Goal: Contribute content: Contribute content

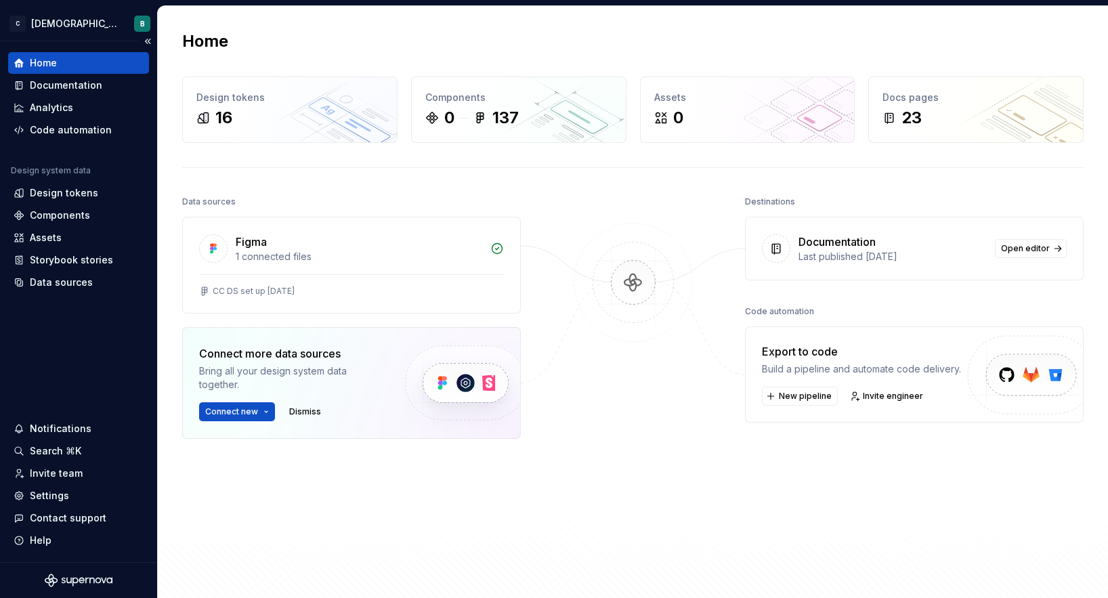
click at [77, 64] on div "Home" at bounding box center [79, 63] width 130 height 14
click at [1047, 250] on span "Open editor" at bounding box center [1025, 248] width 49 height 11
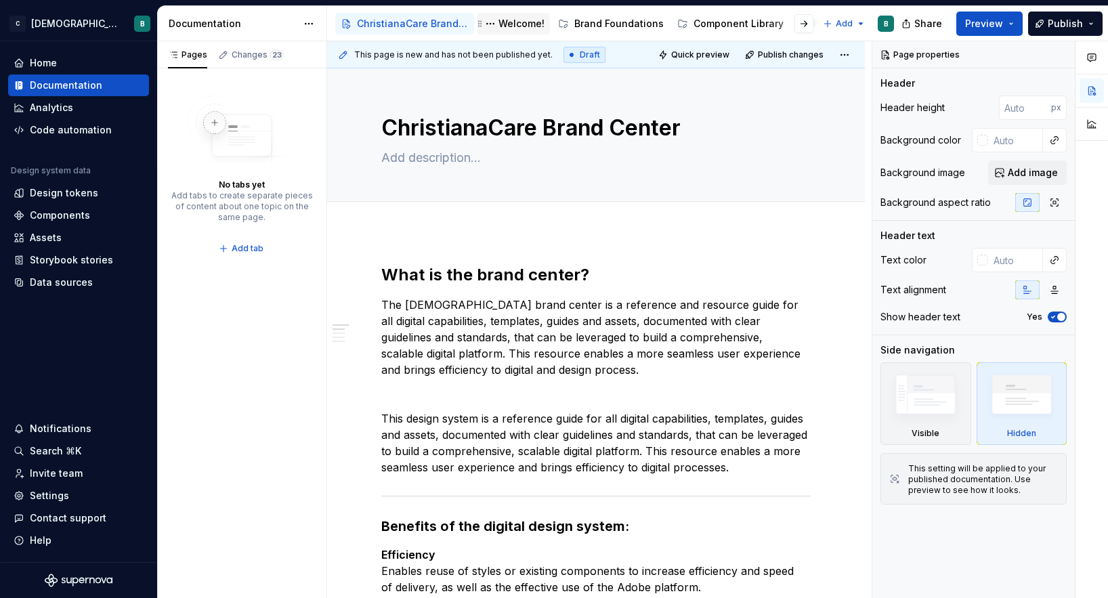
click at [510, 28] on div "Welcome!" at bounding box center [521, 24] width 46 height 14
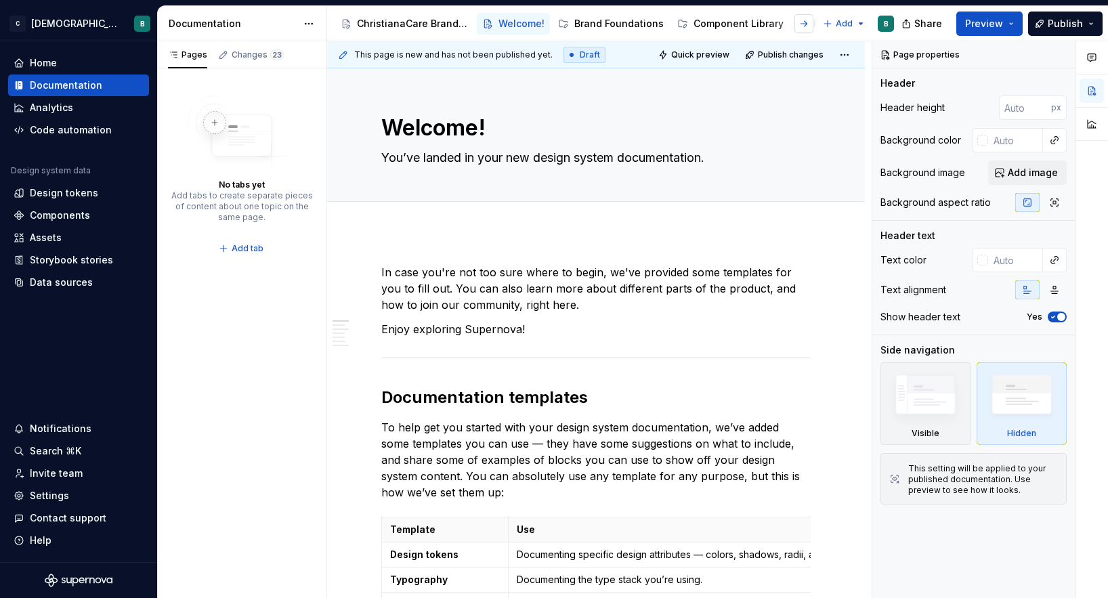
click at [802, 23] on button "button" at bounding box center [803, 23] width 19 height 19
click at [351, 23] on button "button" at bounding box center [347, 23] width 19 height 19
click at [232, 54] on div "Changes 23" at bounding box center [258, 54] width 52 height 11
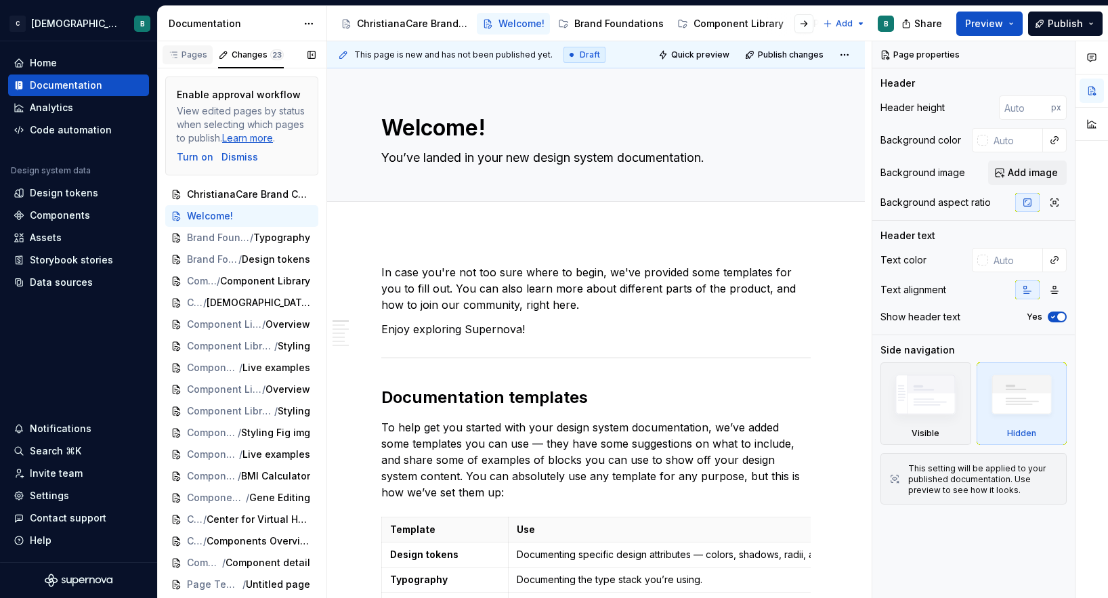
click at [185, 53] on div "Pages" at bounding box center [187, 54] width 39 height 11
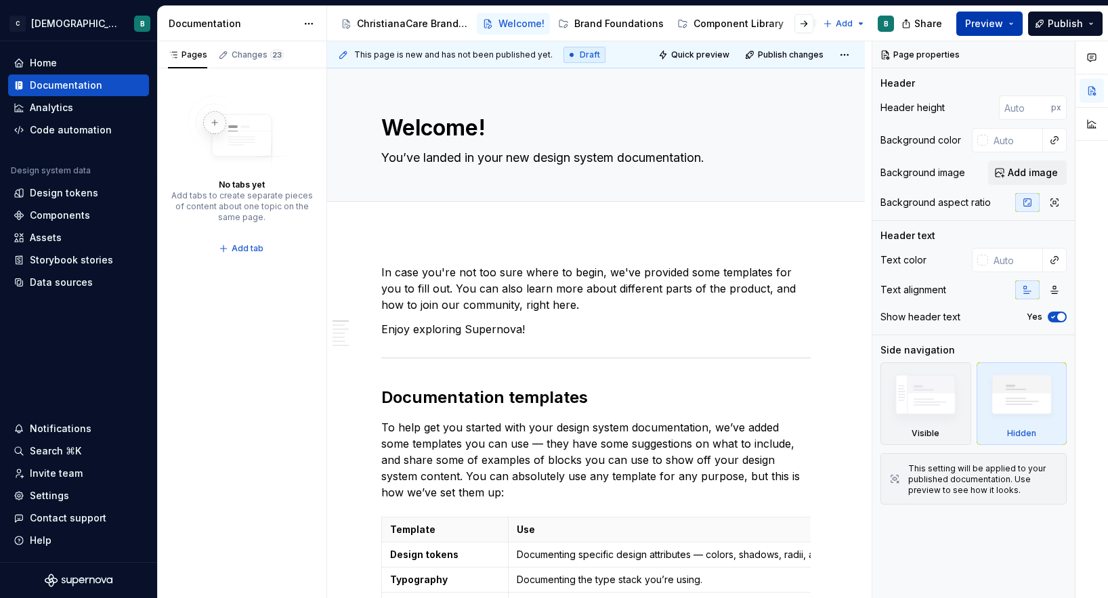
click at [1003, 28] on span "Preview" at bounding box center [984, 24] width 38 height 14
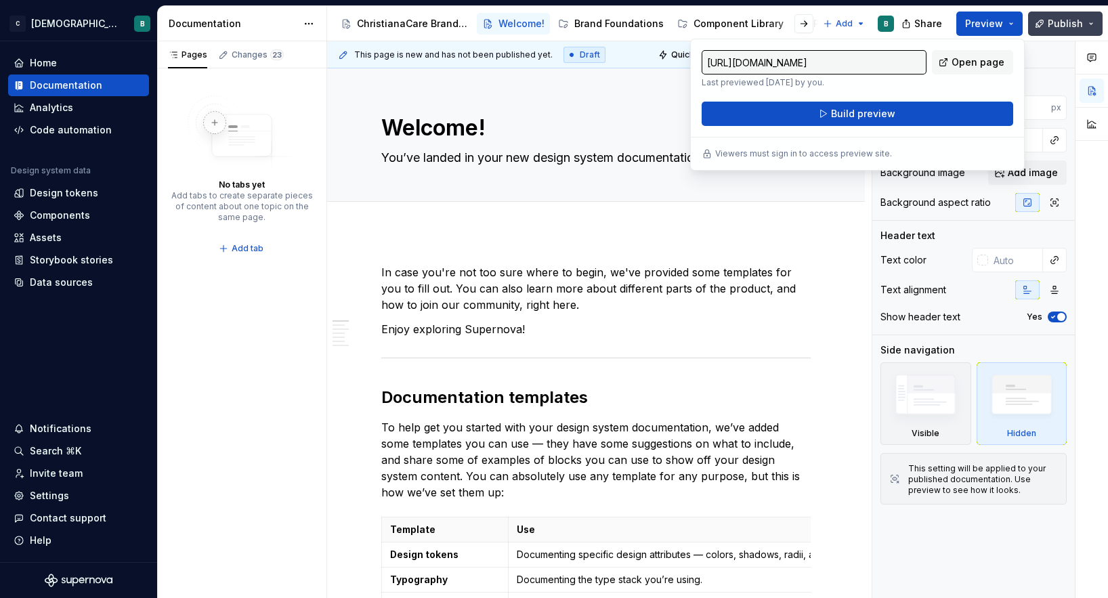
click at [1051, 21] on span "Publish" at bounding box center [1064, 24] width 35 height 14
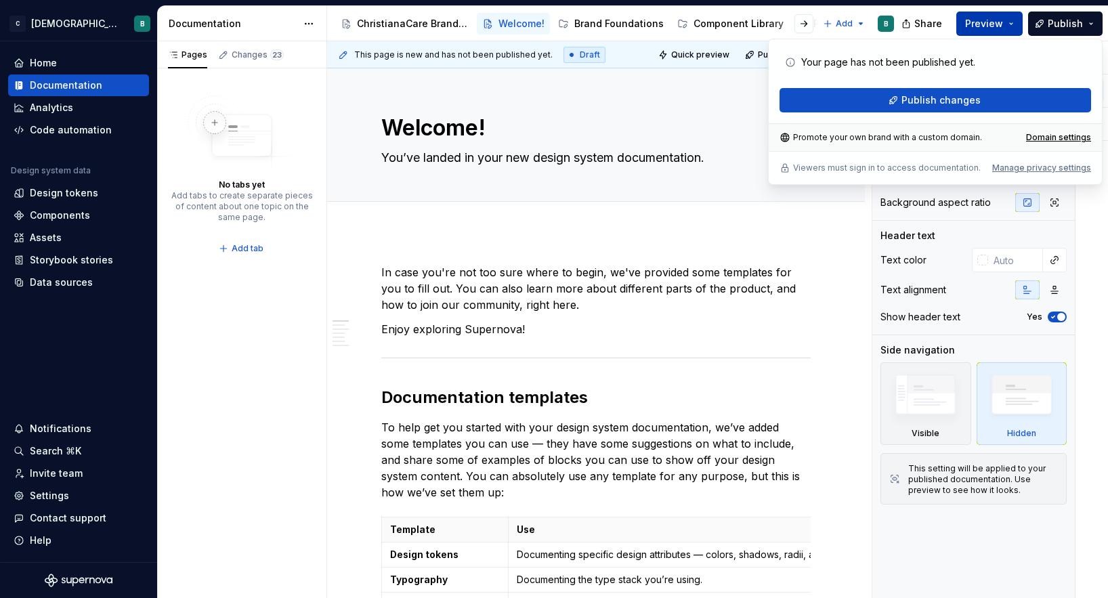
click at [968, 25] on button "Preview" at bounding box center [989, 24] width 66 height 24
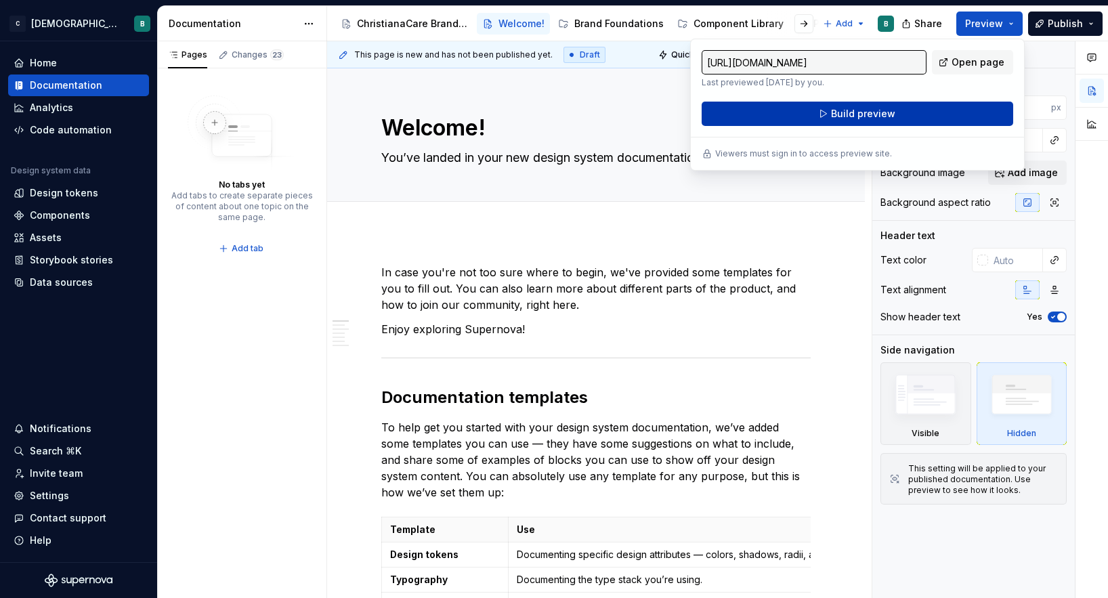
click at [905, 121] on button "Build preview" at bounding box center [856, 114] width 311 height 24
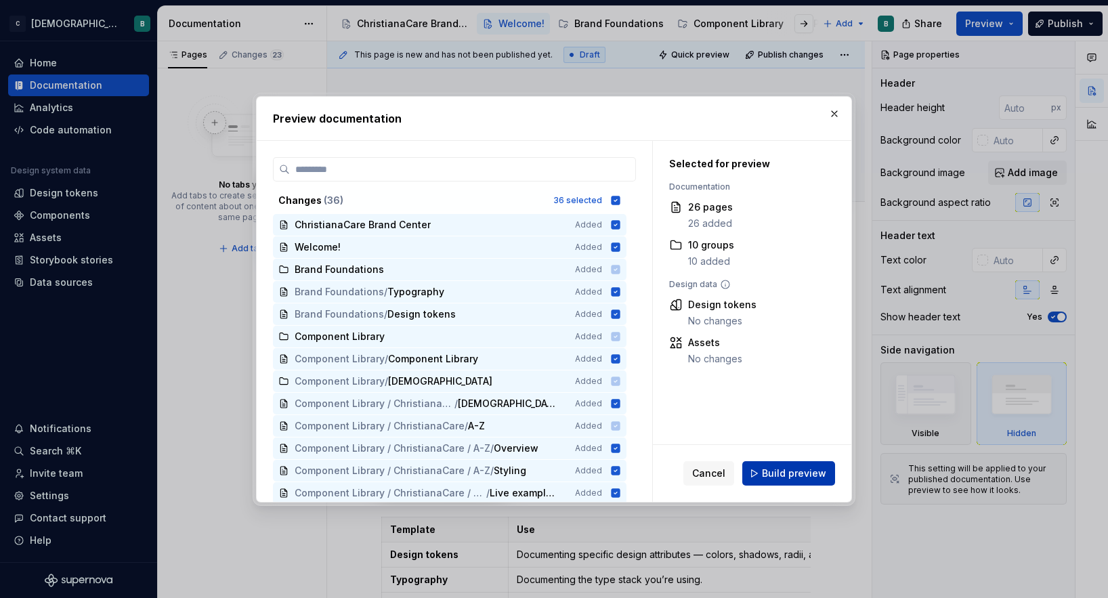
click at [807, 473] on span "Build preview" at bounding box center [794, 473] width 64 height 14
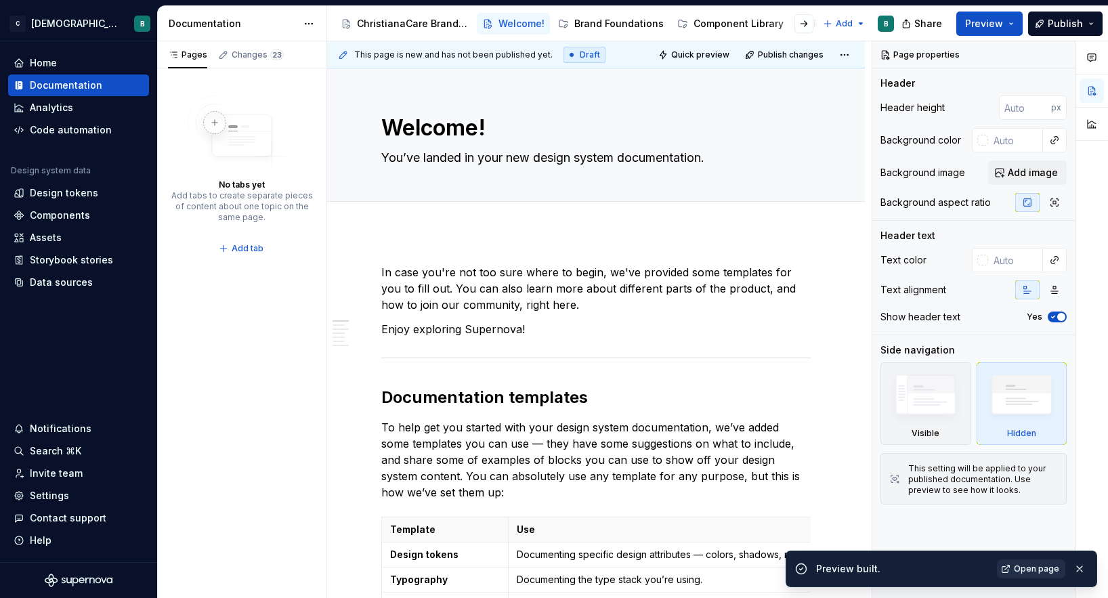
click at [1044, 565] on span "Open page" at bounding box center [1036, 568] width 45 height 11
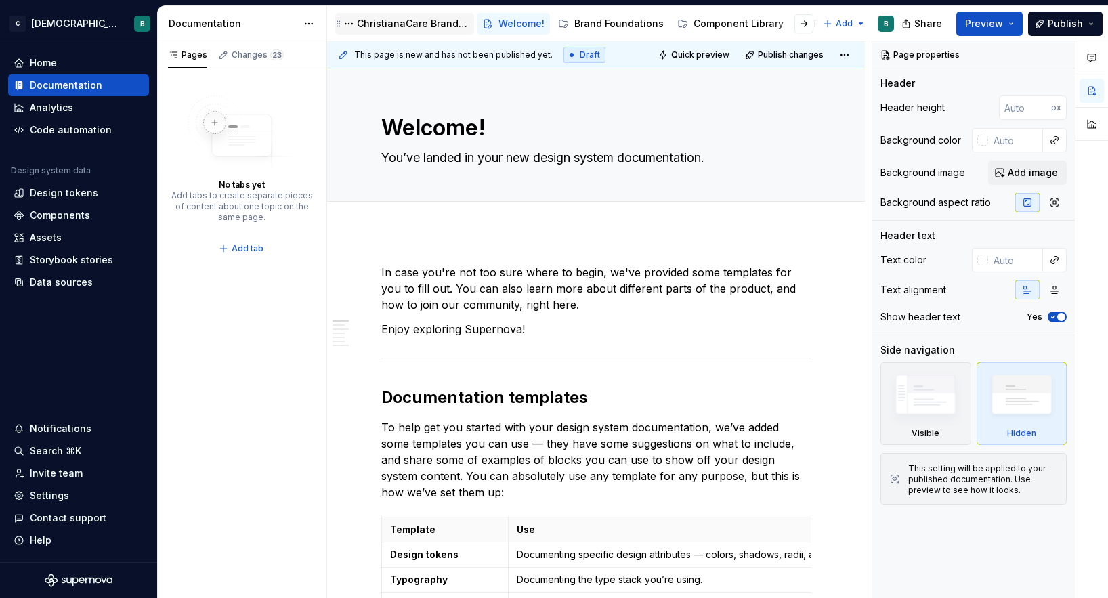
click at [404, 31] on div "ChristianaCare Brand Center" at bounding box center [405, 24] width 128 height 16
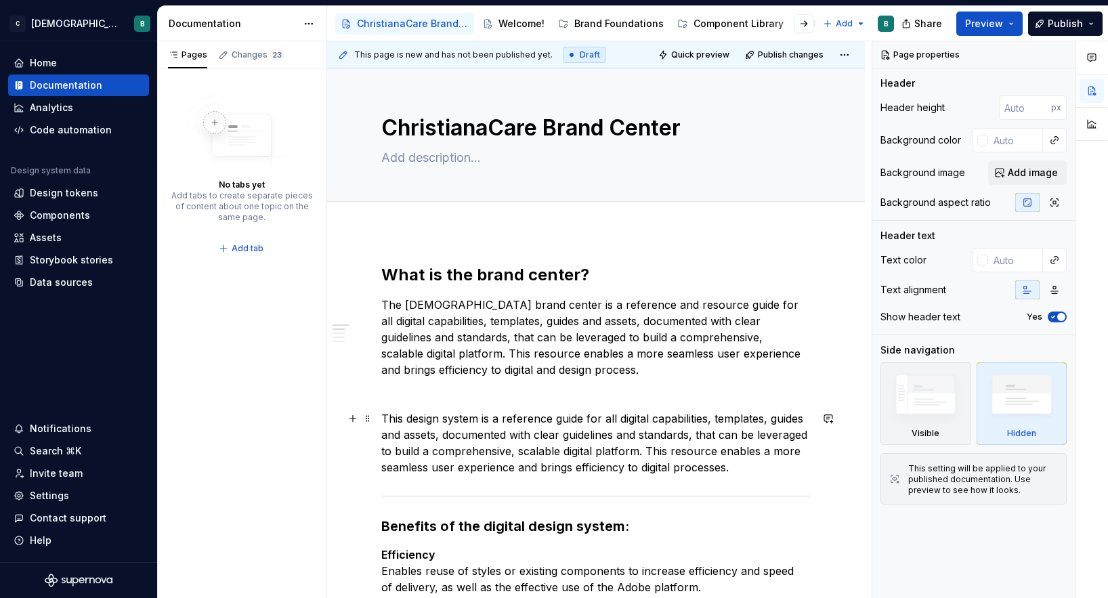
type textarea "*"
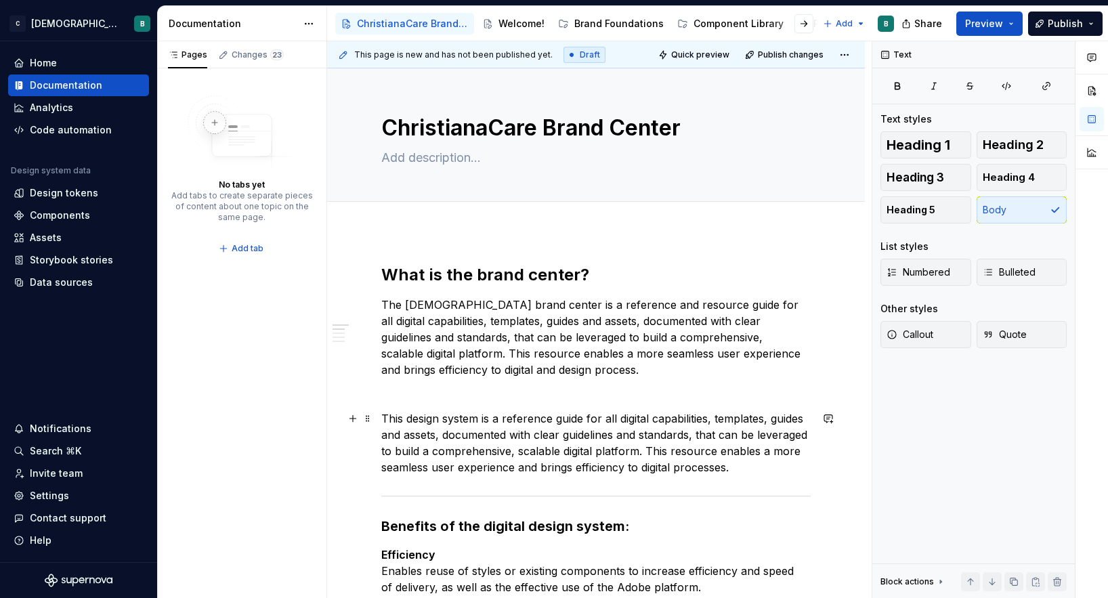
click at [505, 441] on p "This design system is a reference guide for all digital capabilities, templates…" at bounding box center [595, 442] width 429 height 65
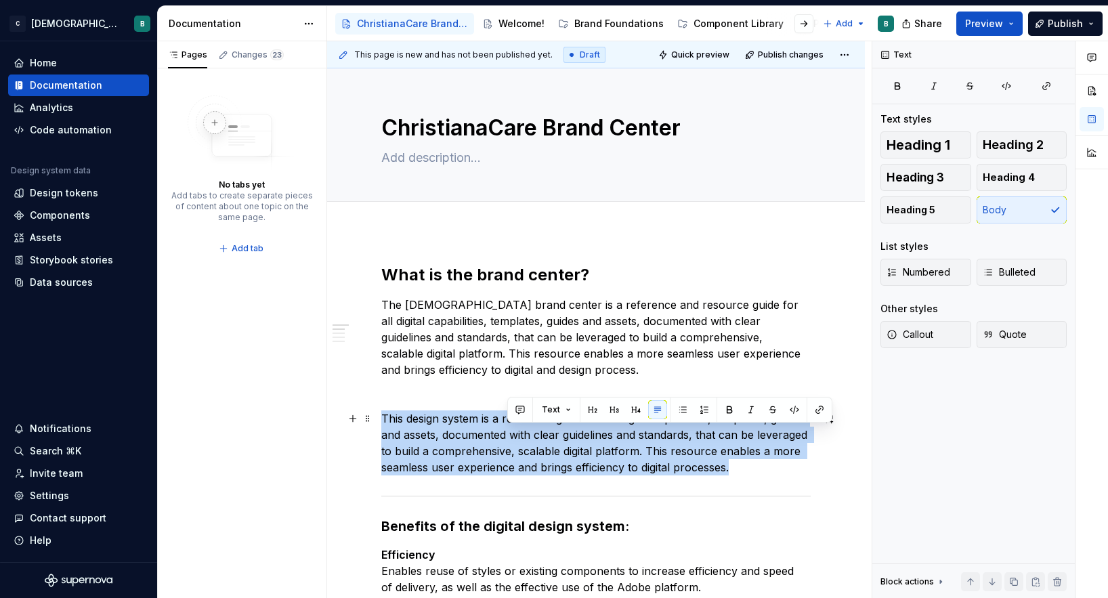
click at [505, 441] on p "This design system is a reference guide for all digital capabilities, templates…" at bounding box center [595, 442] width 429 height 65
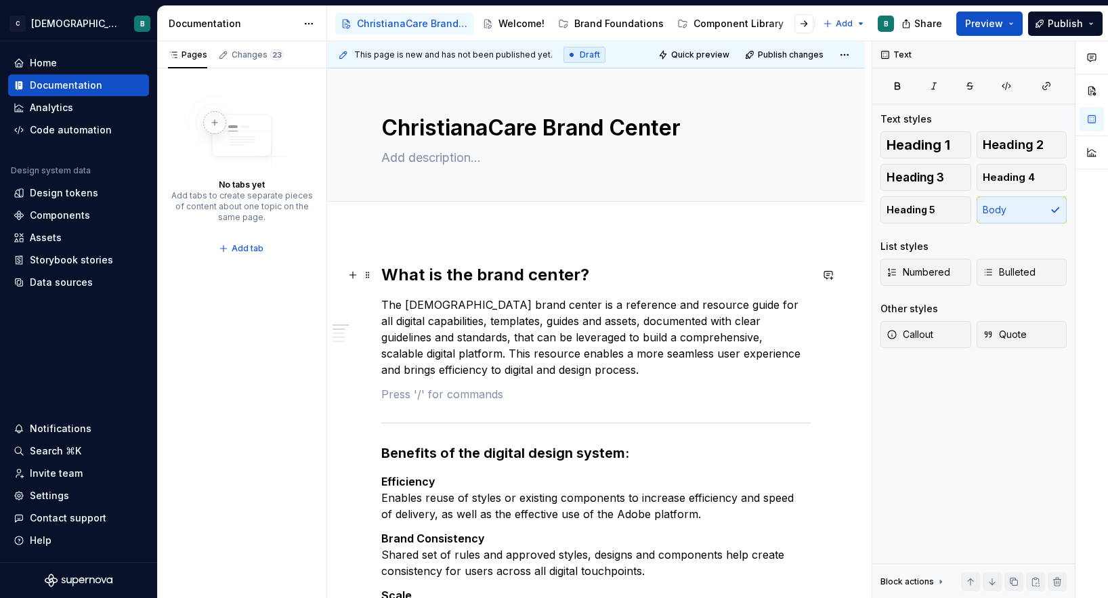
click at [563, 276] on h2 "What is the brand center?" at bounding box center [595, 275] width 429 height 22
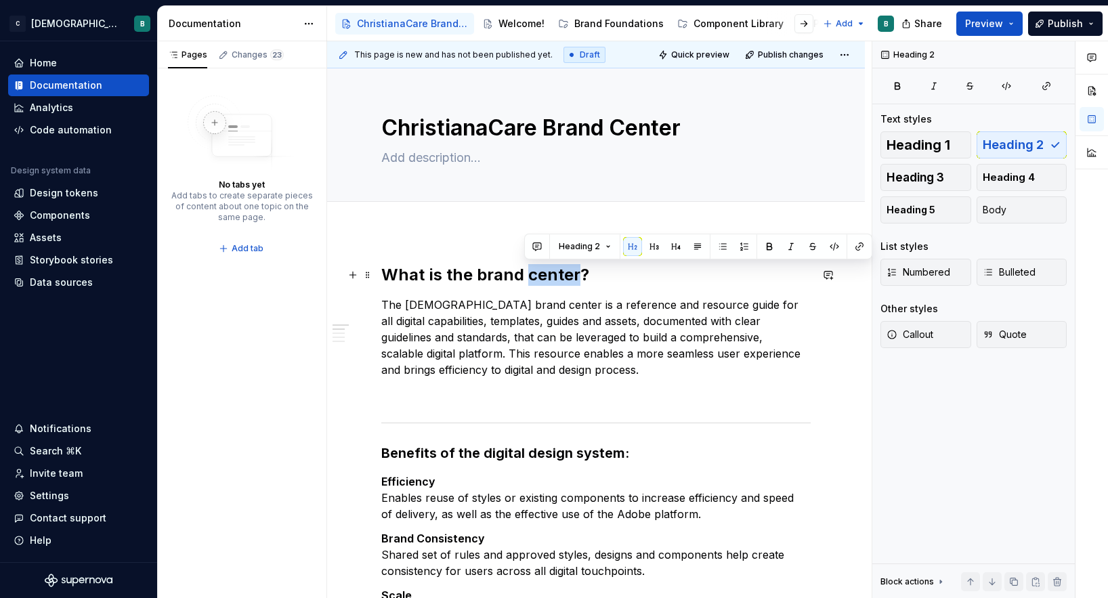
click at [563, 276] on h2 "What is the brand center?" at bounding box center [595, 275] width 429 height 22
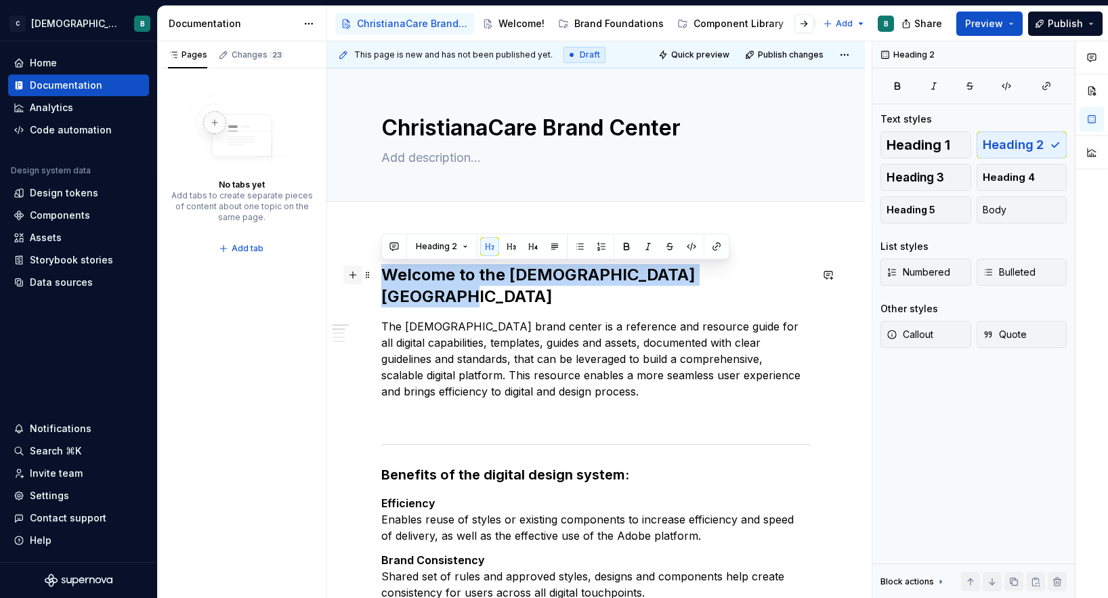
drag, startPoint x: 742, startPoint y: 274, endPoint x: 345, endPoint y: 273, distance: 397.4
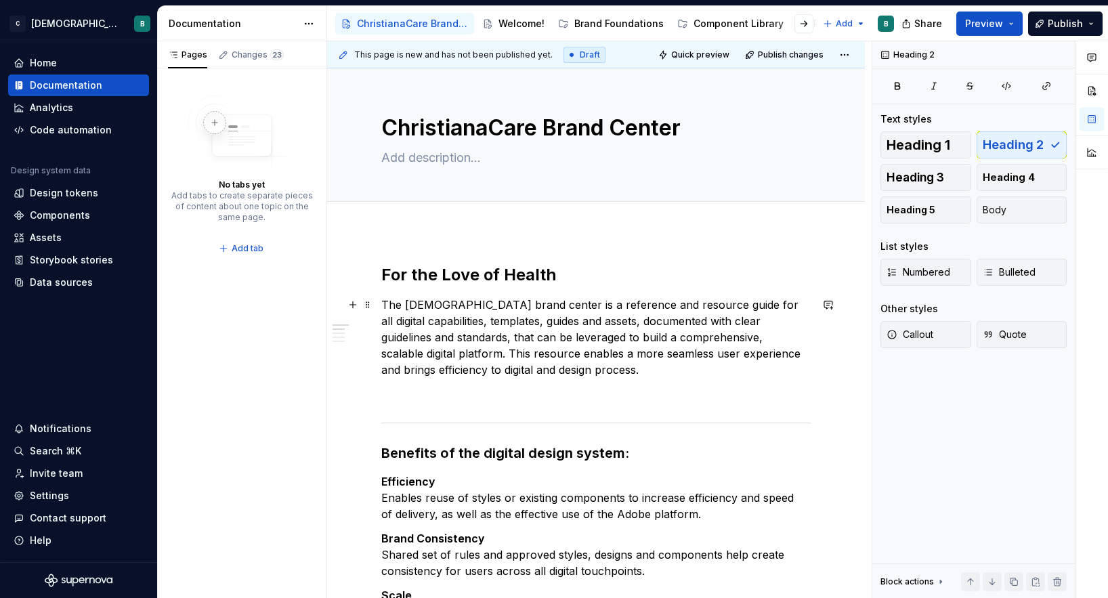
click at [410, 307] on p "The [DEMOGRAPHIC_DATA] brand center is a reference and resource guide for all d…" at bounding box center [595, 337] width 429 height 81
click at [383, 304] on p "The [DEMOGRAPHIC_DATA] brand center is a reference and resource guide for all d…" at bounding box center [595, 337] width 429 height 81
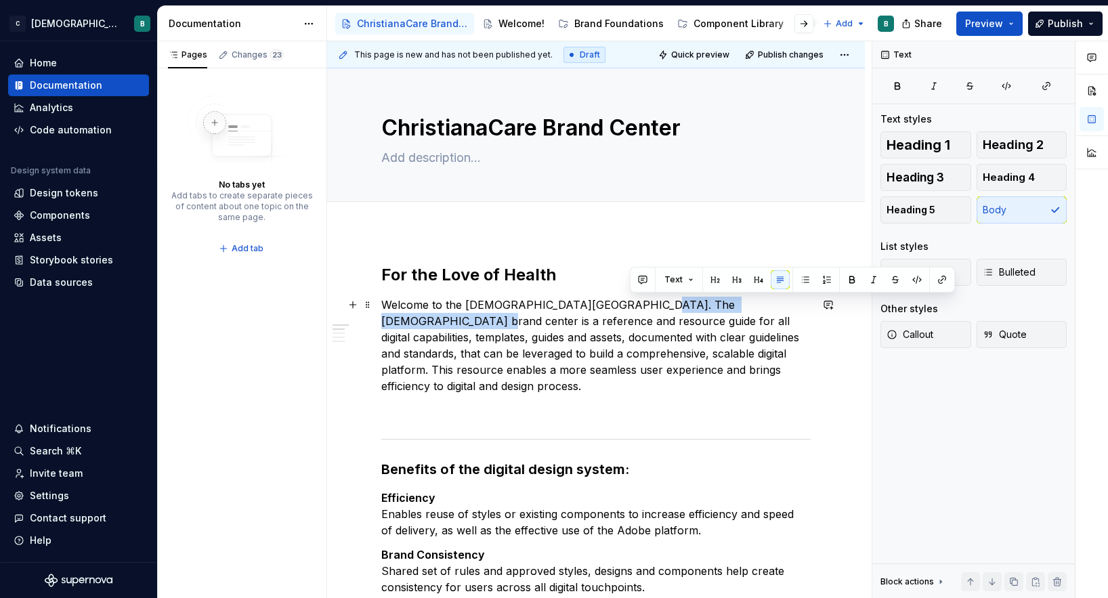
drag, startPoint x: 787, startPoint y: 306, endPoint x: 632, endPoint y: 304, distance: 155.1
click at [632, 304] on p "Welcome to the [DEMOGRAPHIC_DATA][GEOGRAPHIC_DATA]. The [DEMOGRAPHIC_DATA] bran…" at bounding box center [595, 345] width 429 height 97
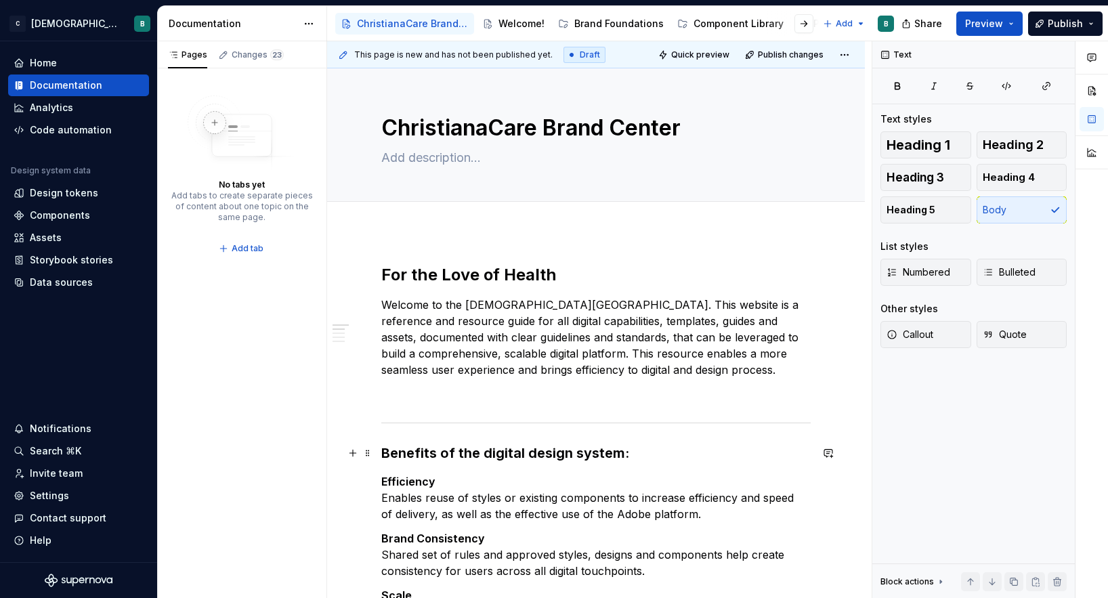
click at [573, 451] on h3 "Benefits of the digital design system:" at bounding box center [595, 452] width 429 height 19
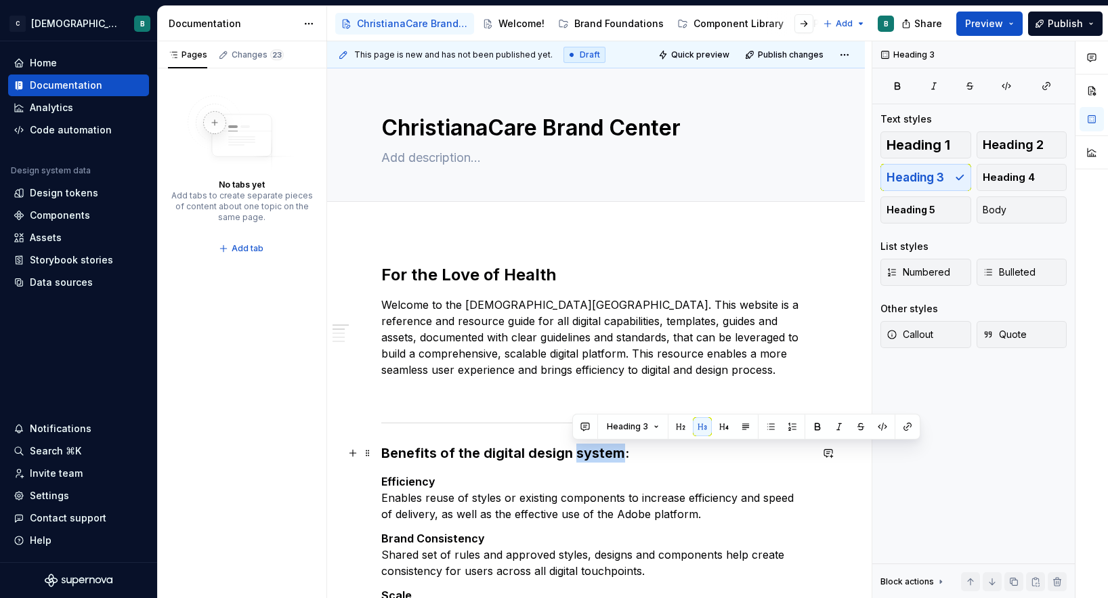
click at [573, 451] on h3 "Benefits of the digital design system:" at bounding box center [595, 452] width 429 height 19
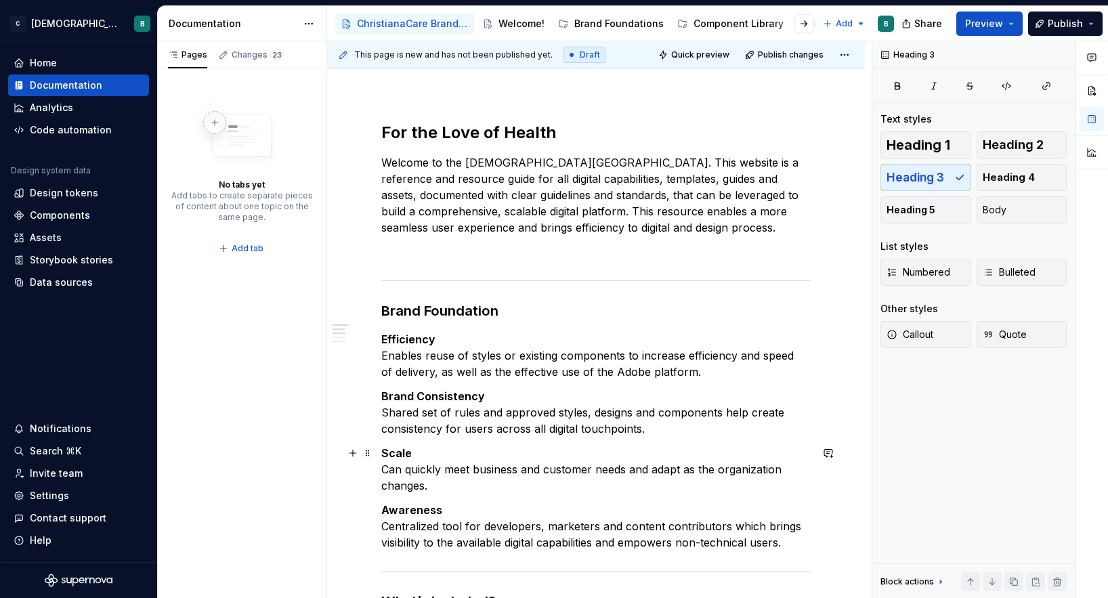
scroll to position [173, 0]
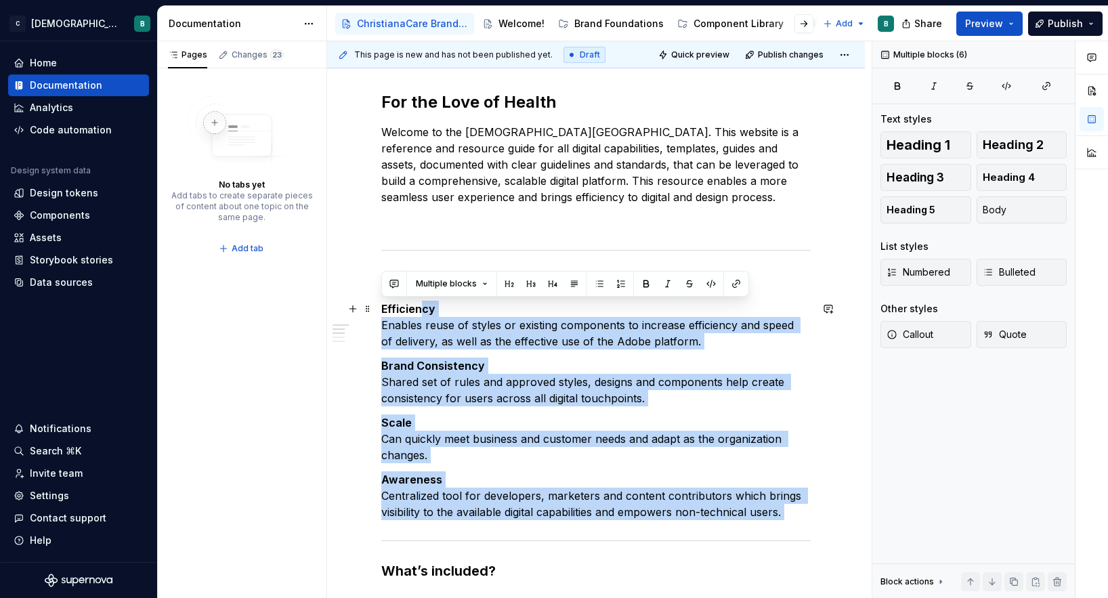
drag, startPoint x: 815, startPoint y: 523, endPoint x: 421, endPoint y: 313, distance: 446.1
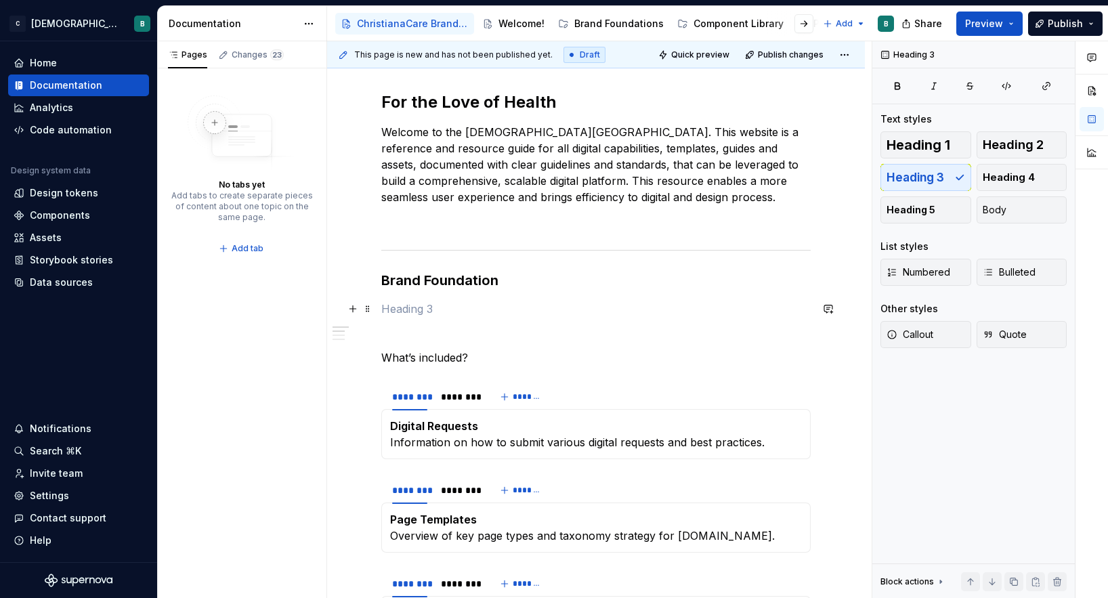
click at [443, 309] on p at bounding box center [595, 309] width 429 height 16
click at [355, 309] on button "button" at bounding box center [352, 308] width 19 height 19
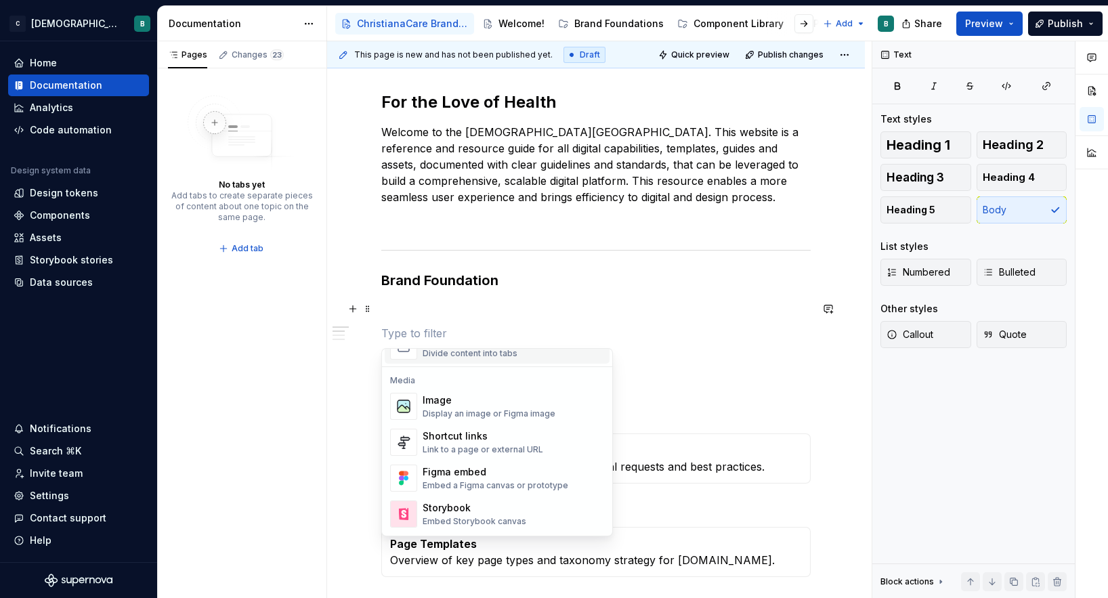
scroll to position [601, 0]
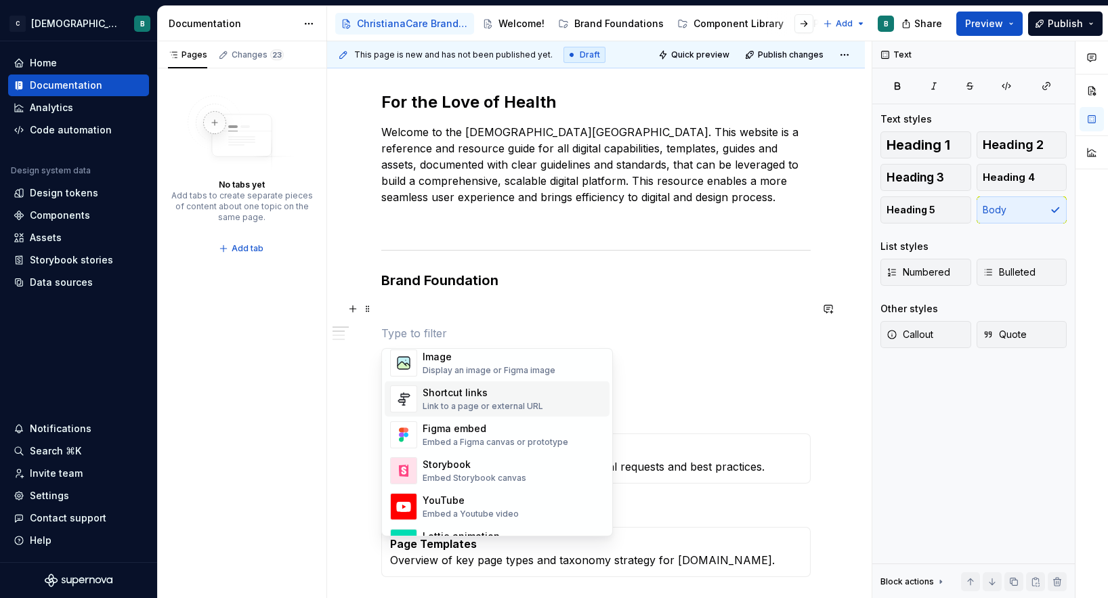
click at [490, 401] on div "Link to a page or external URL" at bounding box center [482, 406] width 121 height 11
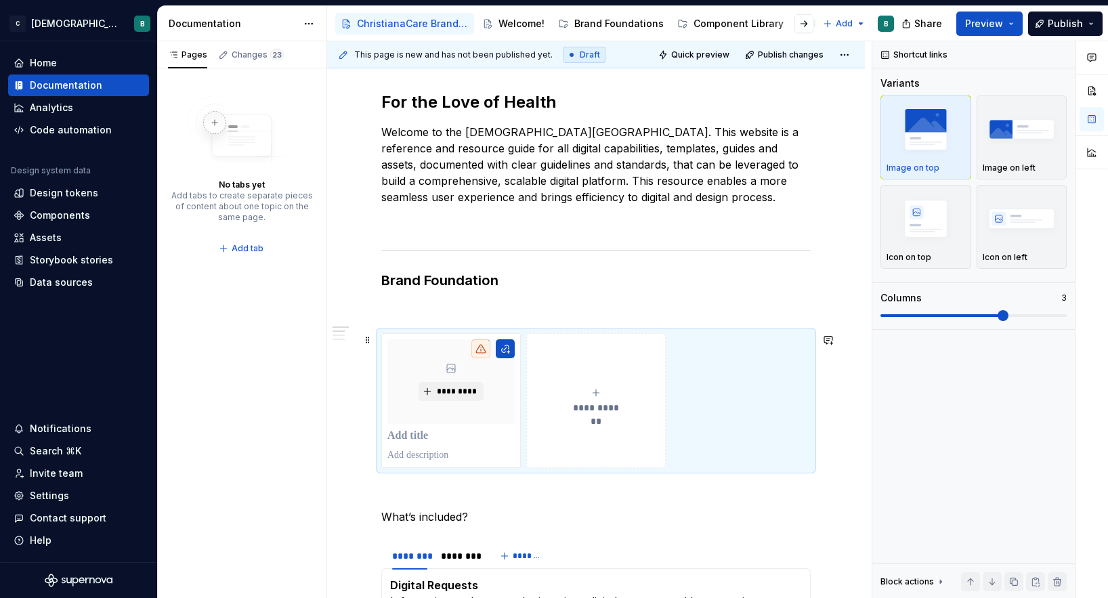
click at [594, 403] on span "**********" at bounding box center [596, 408] width 59 height 14
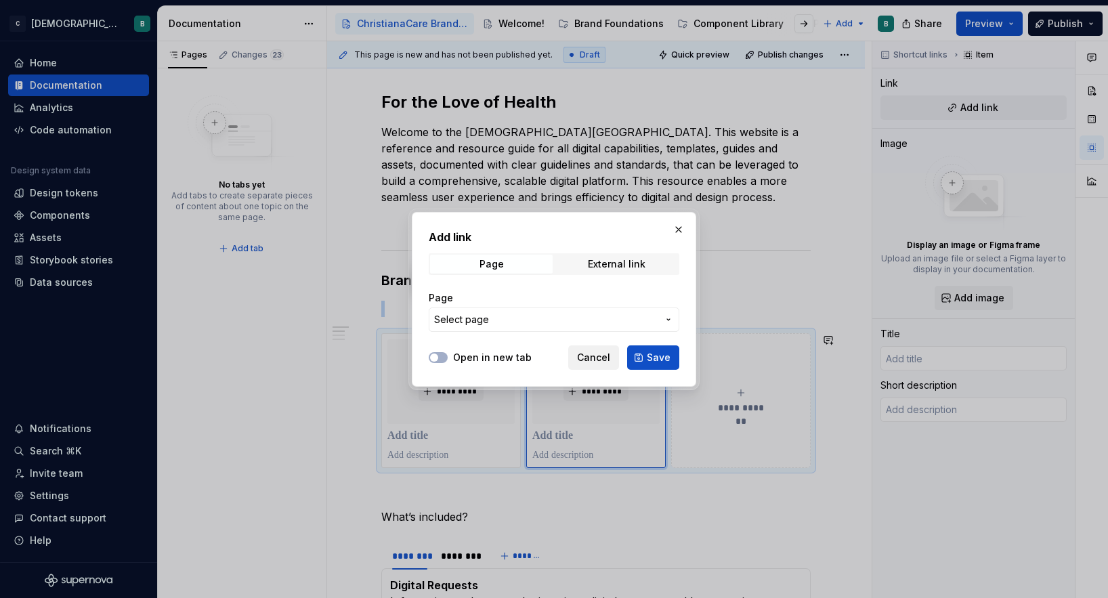
click at [592, 362] on span "Cancel" at bounding box center [593, 358] width 33 height 14
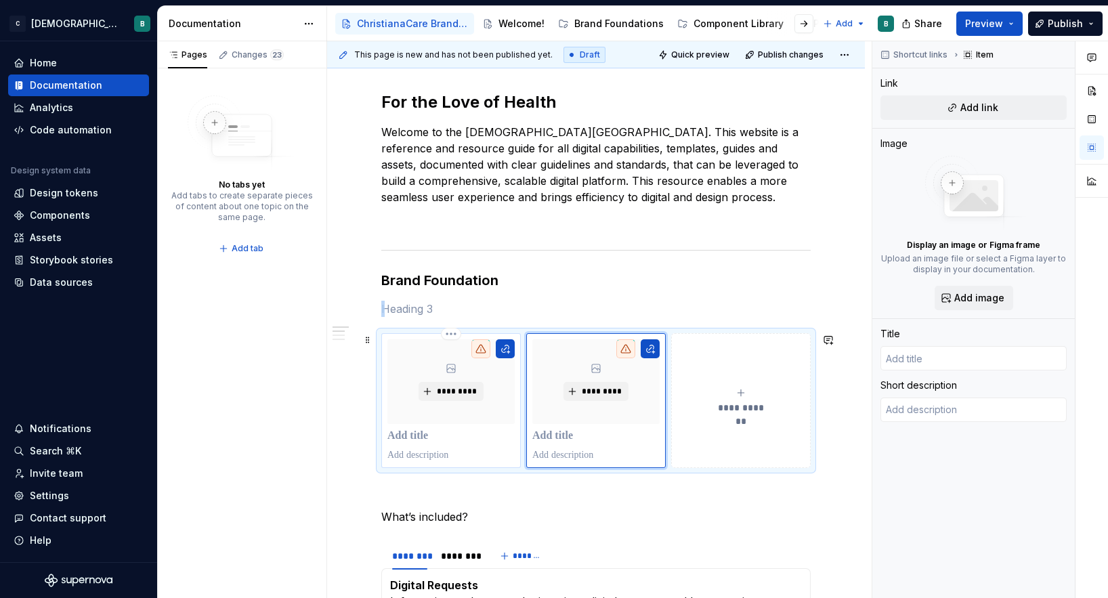
click at [420, 437] on p at bounding box center [450, 436] width 127 height 14
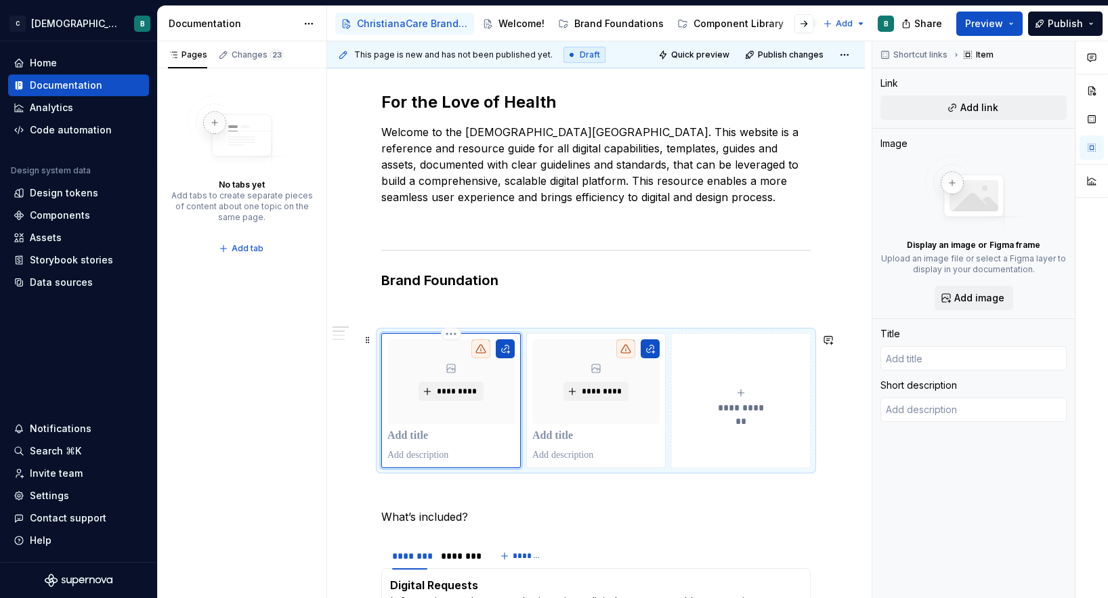
type textarea "*"
type input "W"
type textarea "*"
type input "Wh"
type textarea "*"
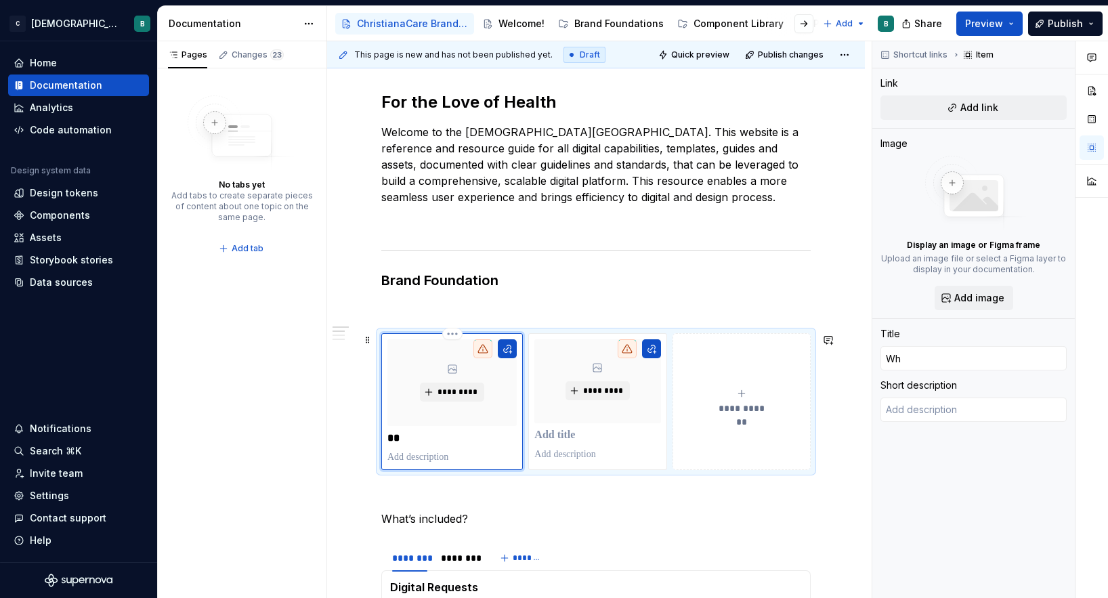
type input "Who"
type textarea "*"
type input "Who"
type textarea "*"
type input "Who W"
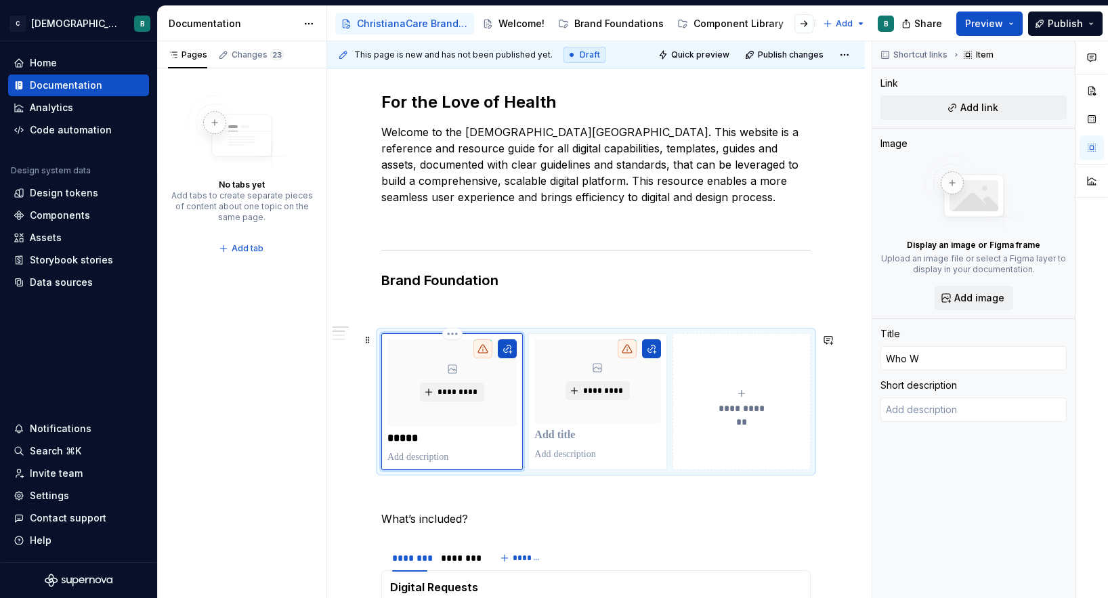
type textarea "*"
type input "Who We"
type textarea "*"
type input "Who We"
type textarea "*"
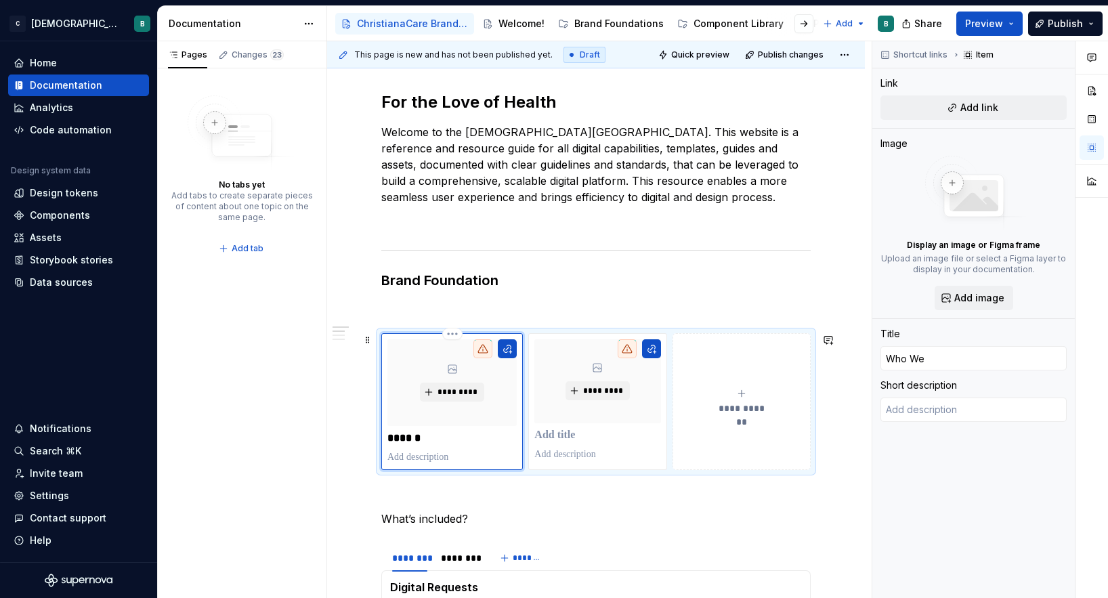
type input "Who We A"
type textarea "*"
type input "Who We Ar"
type textarea "*"
type input "Who We Are"
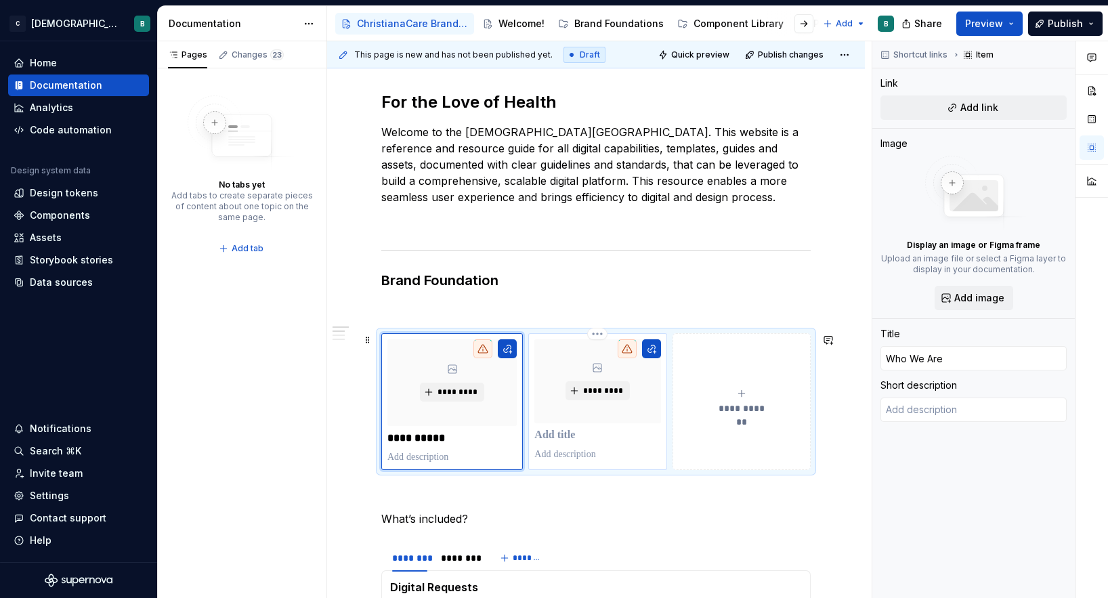
click at [565, 438] on p at bounding box center [597, 436] width 126 height 14
type textarea "*"
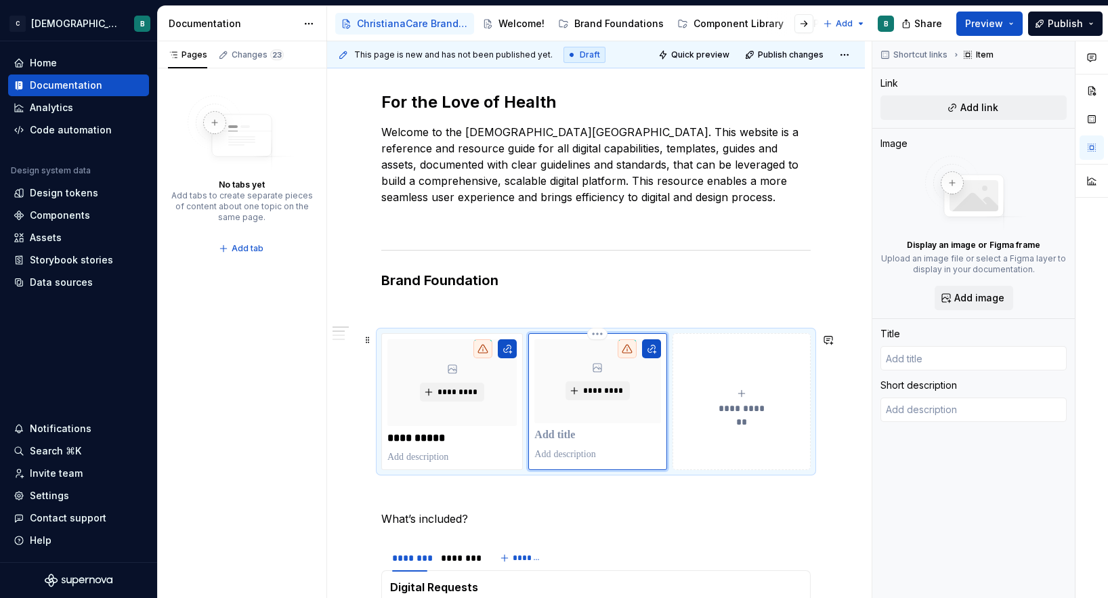
type textarea "*"
type input "M"
type textarea "*"
type input "Mi"
type textarea "*"
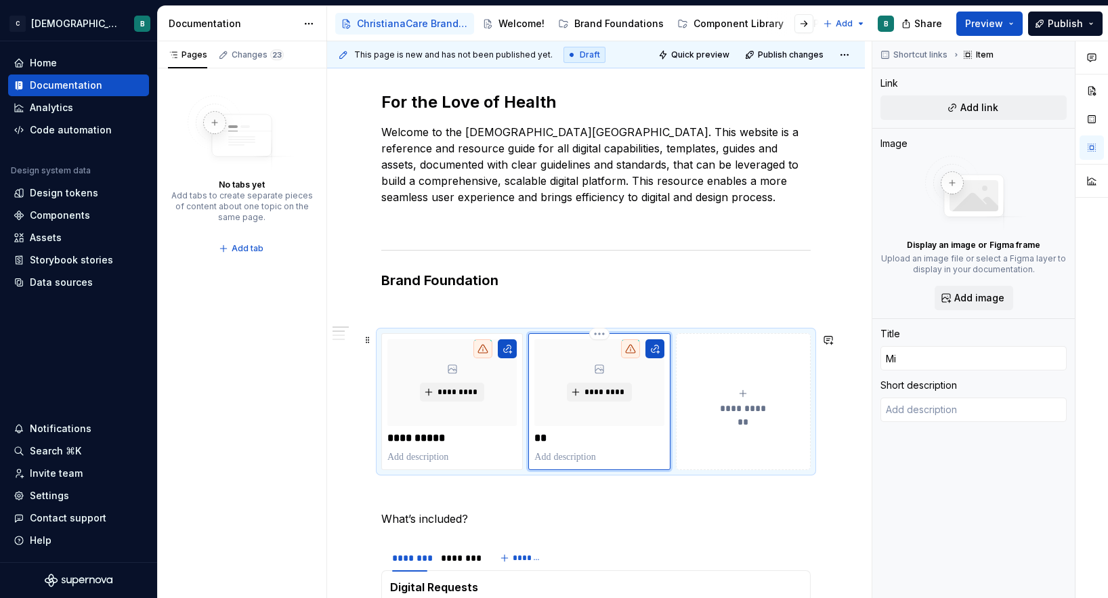
type input "Mis"
type textarea "*"
type input "Miss"
type textarea "*"
type input "Missi"
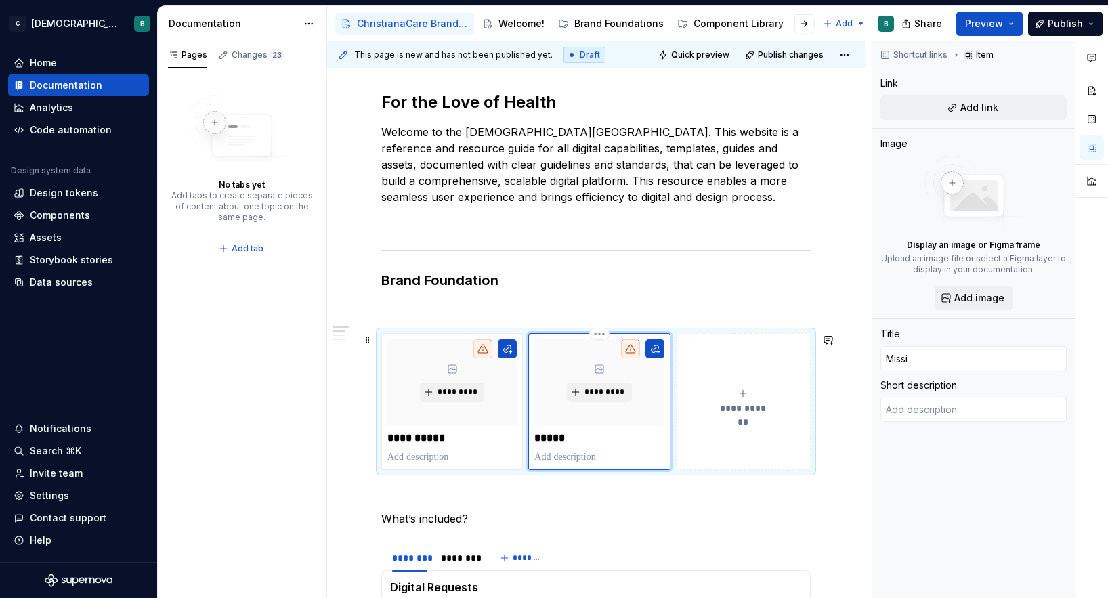
type textarea "*"
type input "Missio"
type textarea "*"
type input "Mission"
type textarea "*"
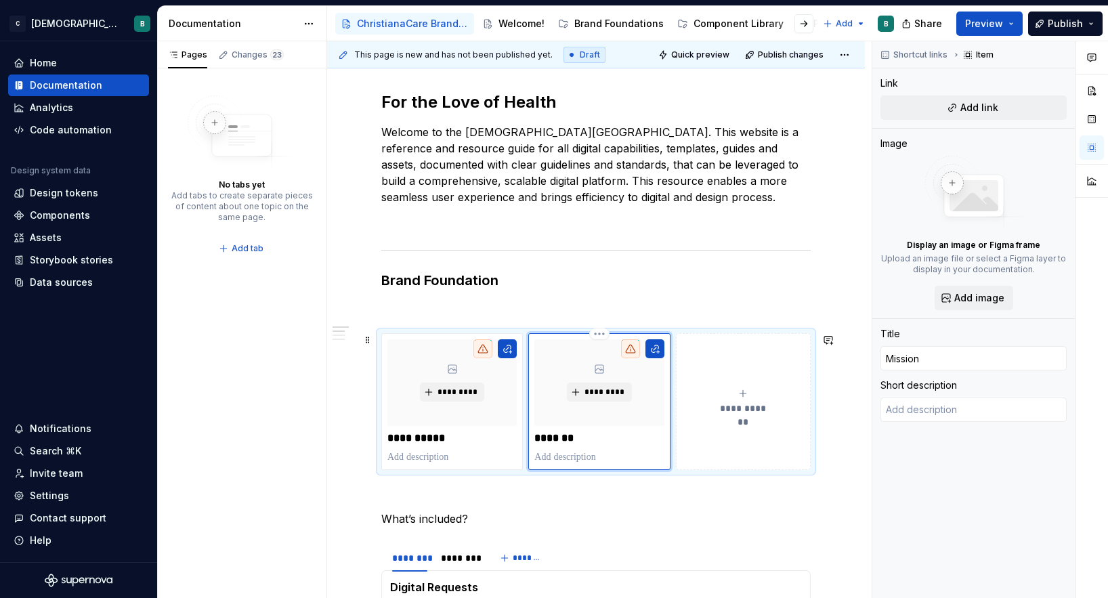
type input "Mission,"
type textarea "*"
type input "Mission,"
type textarea "*"
type input "Mission, V"
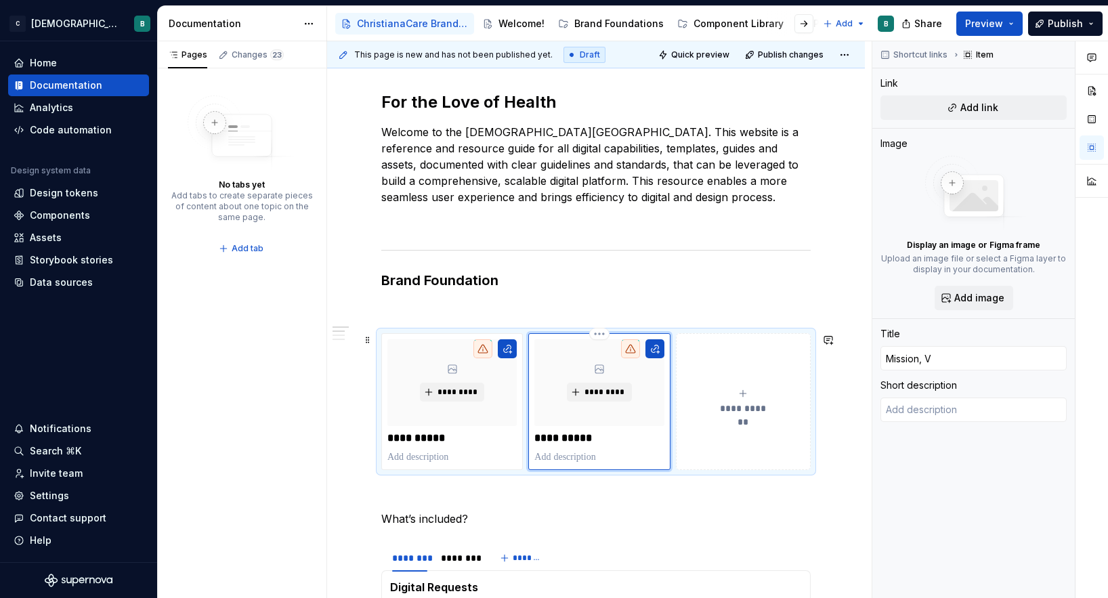
type textarea "*"
type input "Mission, Vi"
type textarea "*"
type input "Mission, Vis"
type textarea "*"
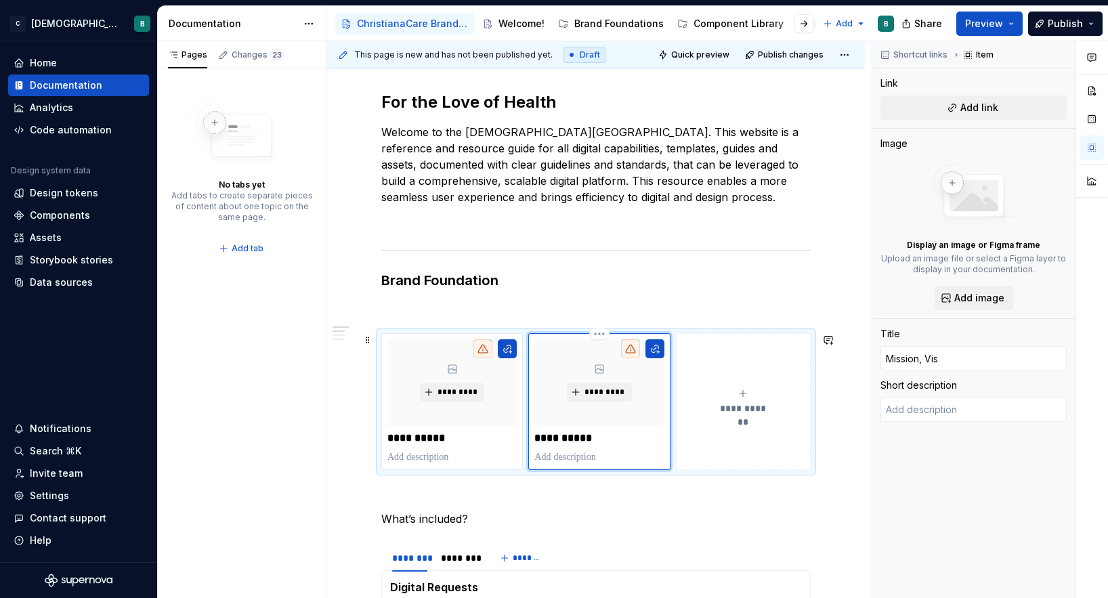
type input "Mission, Visi"
type textarea "*"
type input "Mission, Visio"
type textarea "*"
type input "Mission, Vision"
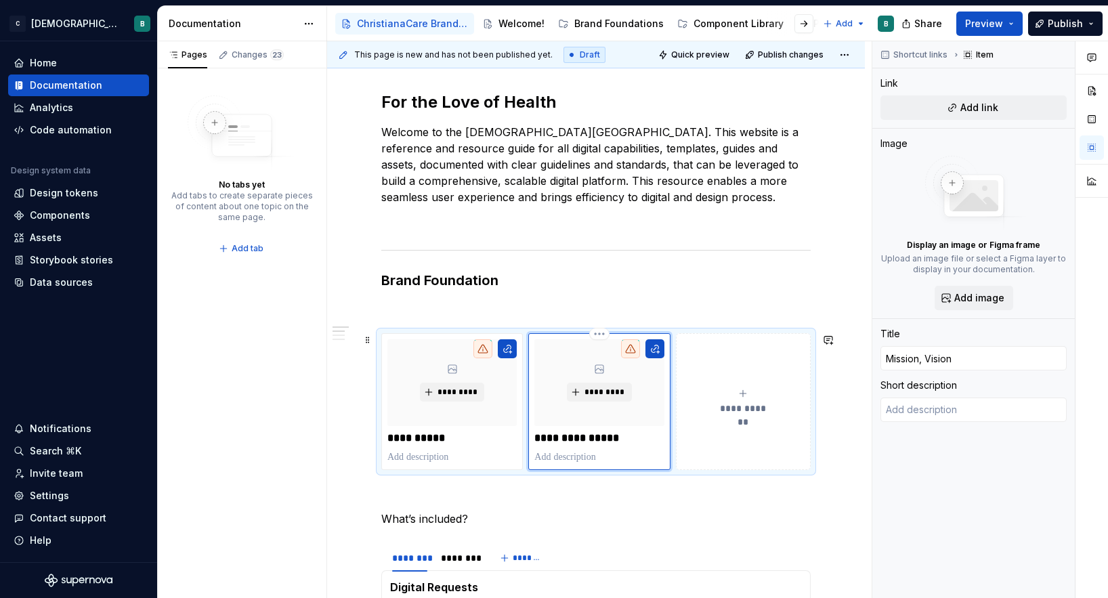
type textarea "*"
type input "Mission, Vision"
type textarea "*"
type input "Mission, Vision &"
type textarea "*"
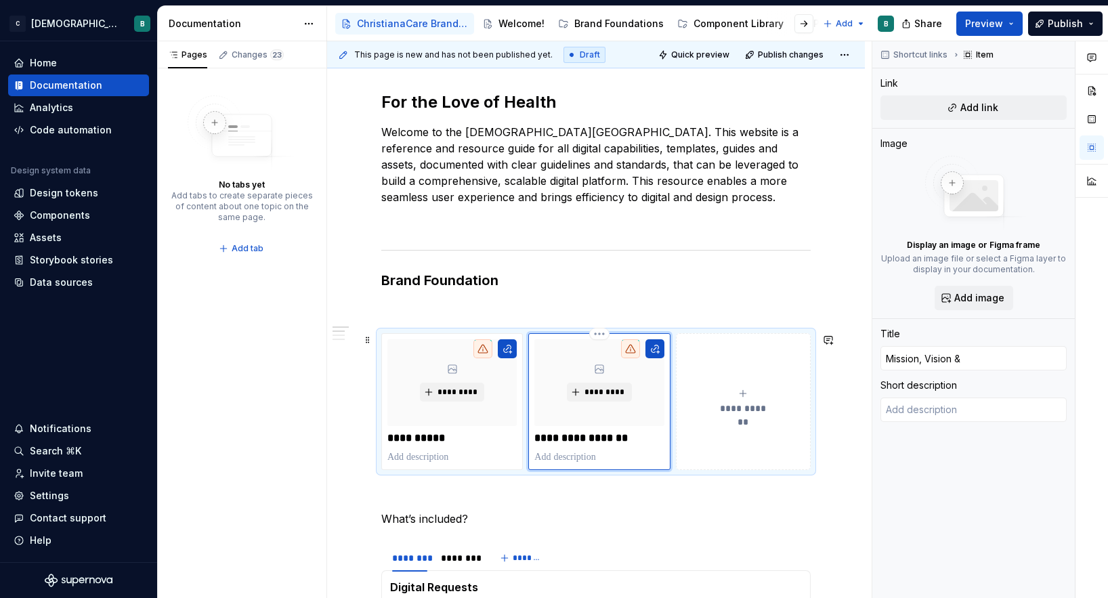
type input "Mission, Vision &"
type textarea "*"
type input "Mission, Vision & V"
type textarea "*"
type input "Mission, Vision & Va"
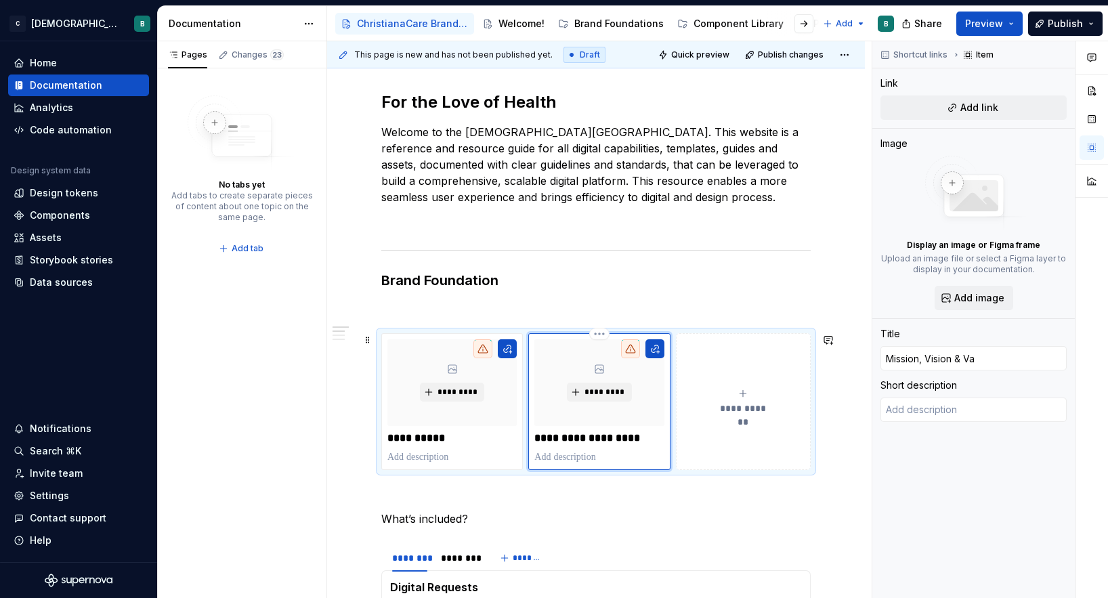
type textarea "*"
type input "Mission, Vision & Val"
type textarea "*"
type input "Mission, Vision & Valu"
type textarea "*"
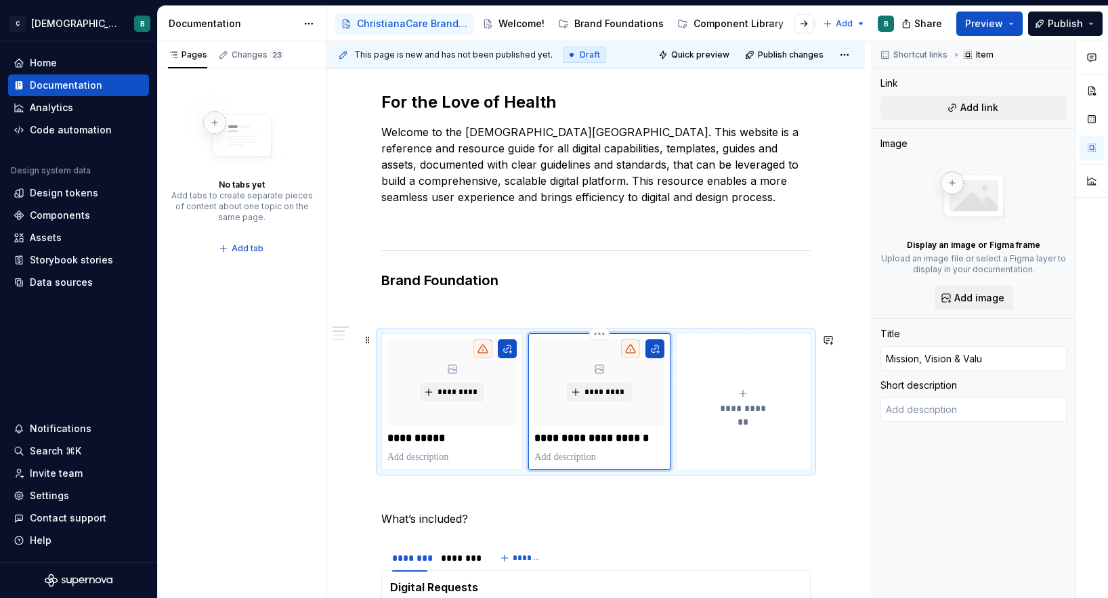
type input "Mission, Vision & Value"
type textarea "*"
type input "Mission, Vision & Values"
click at [764, 431] on button "**********" at bounding box center [743, 401] width 135 height 137
type textarea "*"
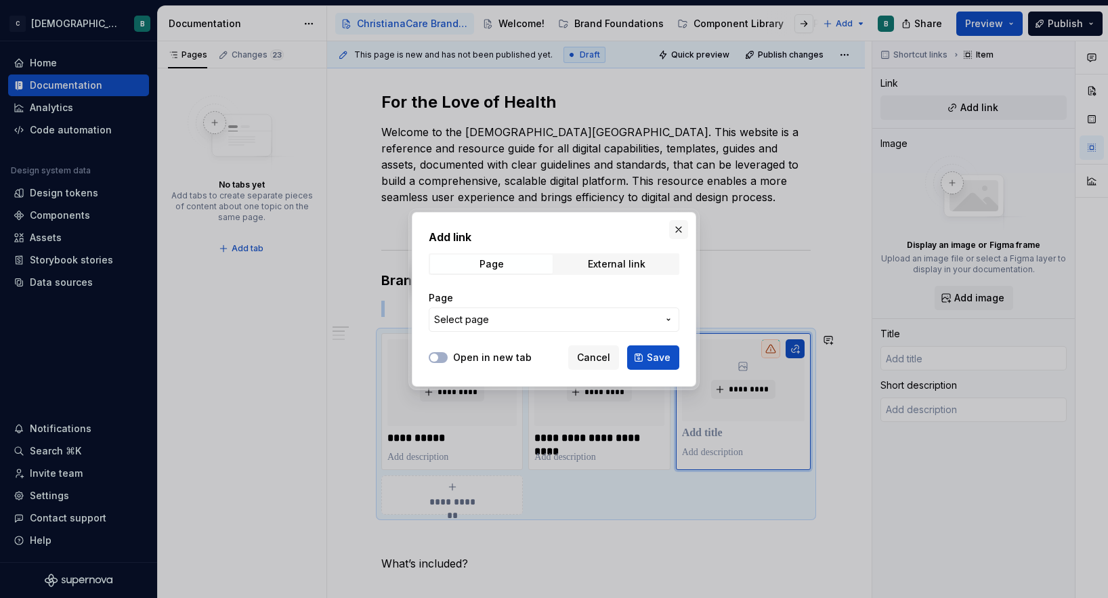
click at [677, 232] on button "button" at bounding box center [678, 229] width 19 height 19
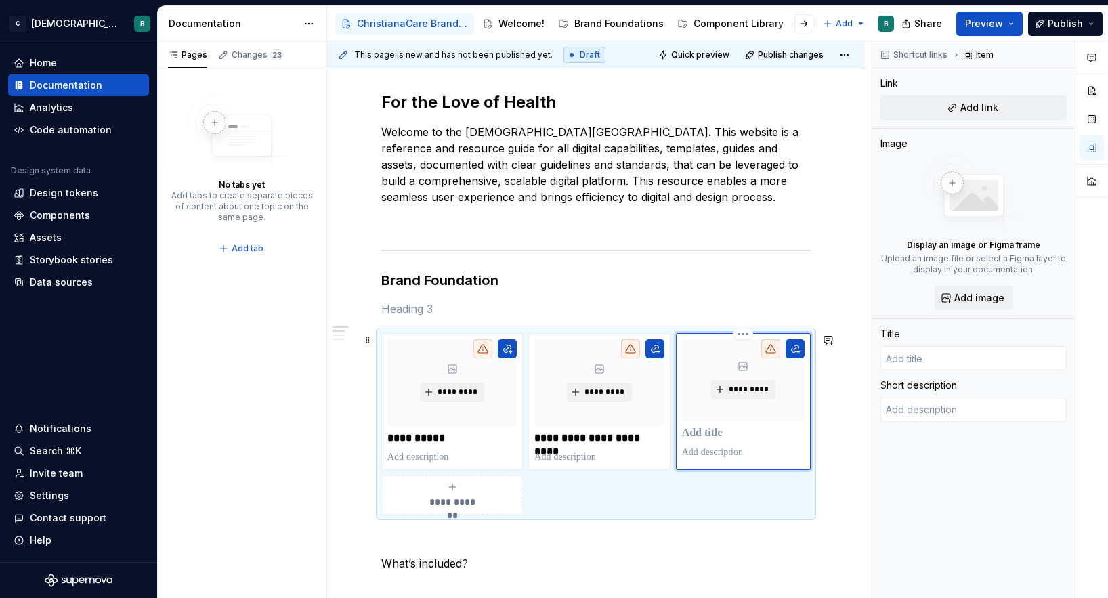
click at [707, 439] on p at bounding box center [743, 434] width 123 height 14
type textarea "*"
type input "B"
type textarea "*"
type input "Br"
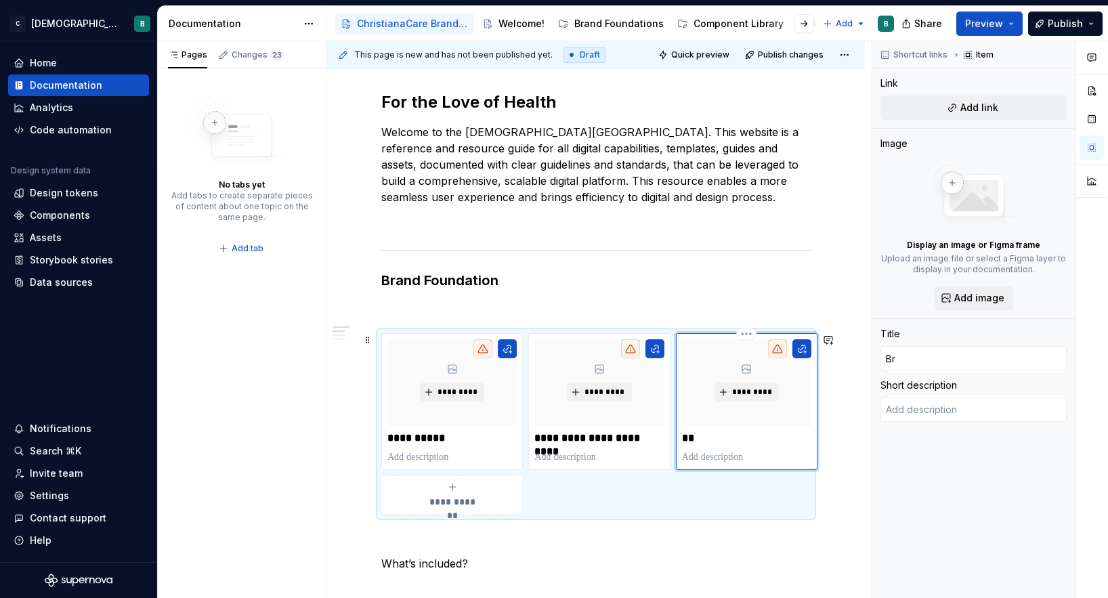
type textarea "*"
type input "Bra"
type textarea "*"
type input "Bran"
type textarea "*"
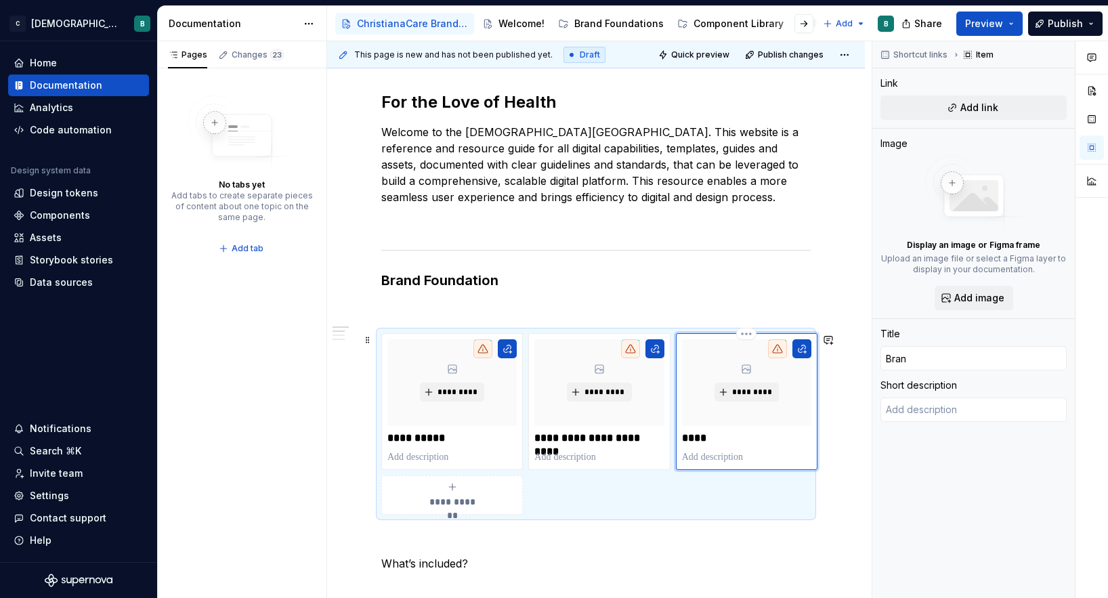
type input "Brand"
type textarea "*"
type input "Brand"
type textarea "*"
type input "Brand F"
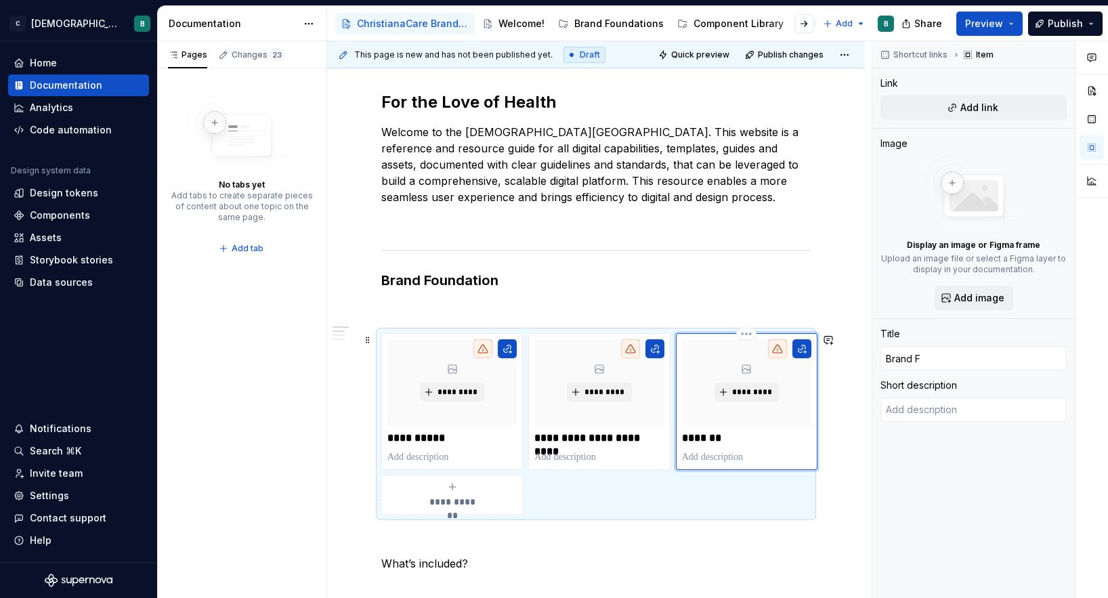
type textarea "*"
type input "Brand Fa"
type textarea "*"
type input "Brand Fam"
type textarea "*"
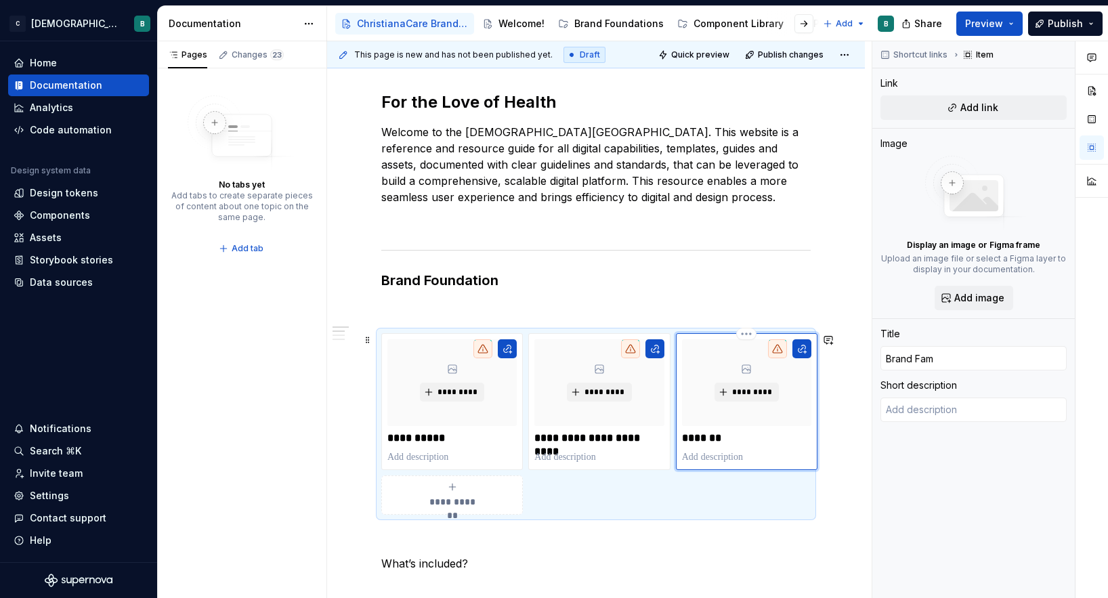
type input "Brand Fami"
type textarea "*"
type input "Brand Famil"
type textarea "*"
type input "Brand Family"
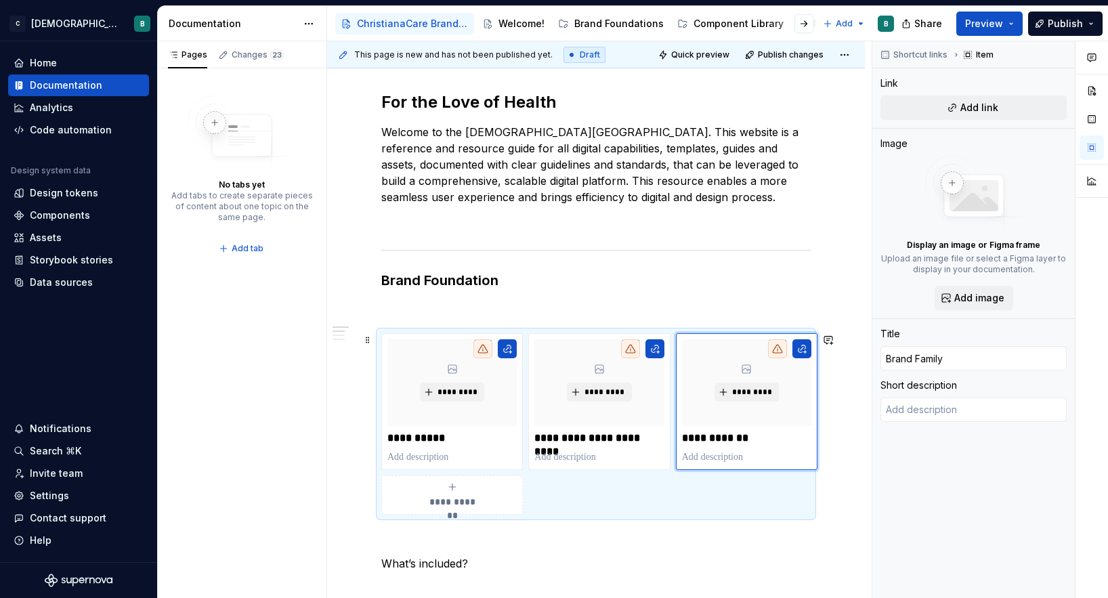
click at [316, 450] on div "Pages Changes 23 No tabs yet Add tabs to create separate pieces of content abou…" at bounding box center [241, 319] width 169 height 557
click at [239, 429] on div "Pages Changes 23 No tabs yet Add tabs to create separate pieces of content abou…" at bounding box center [241, 319] width 169 height 557
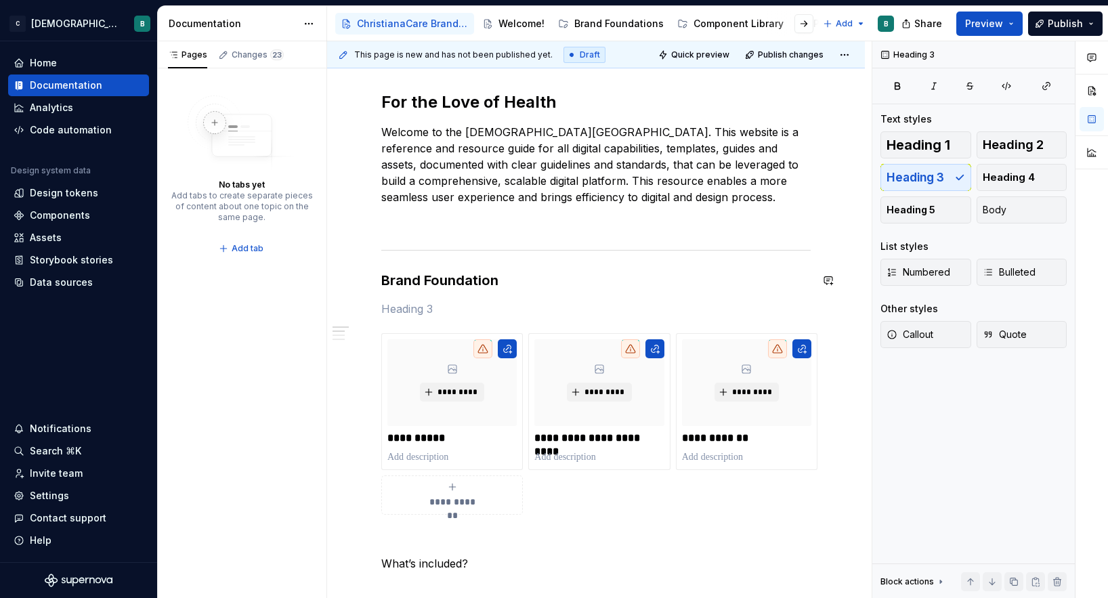
click at [986, 19] on span "Preview" at bounding box center [984, 24] width 38 height 14
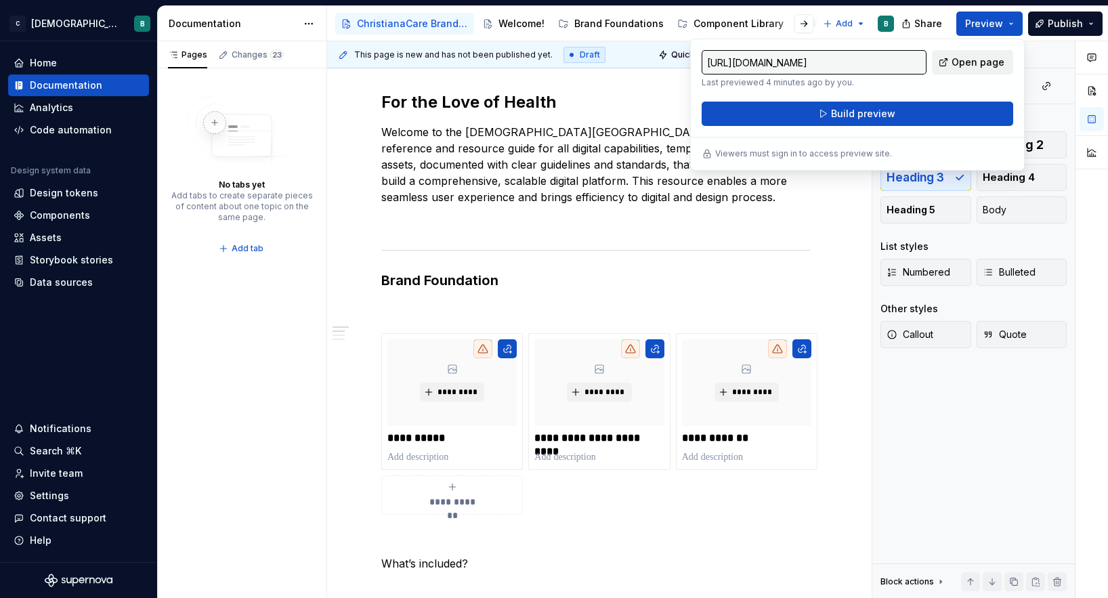
click at [978, 56] on span "Open page" at bounding box center [977, 63] width 53 height 14
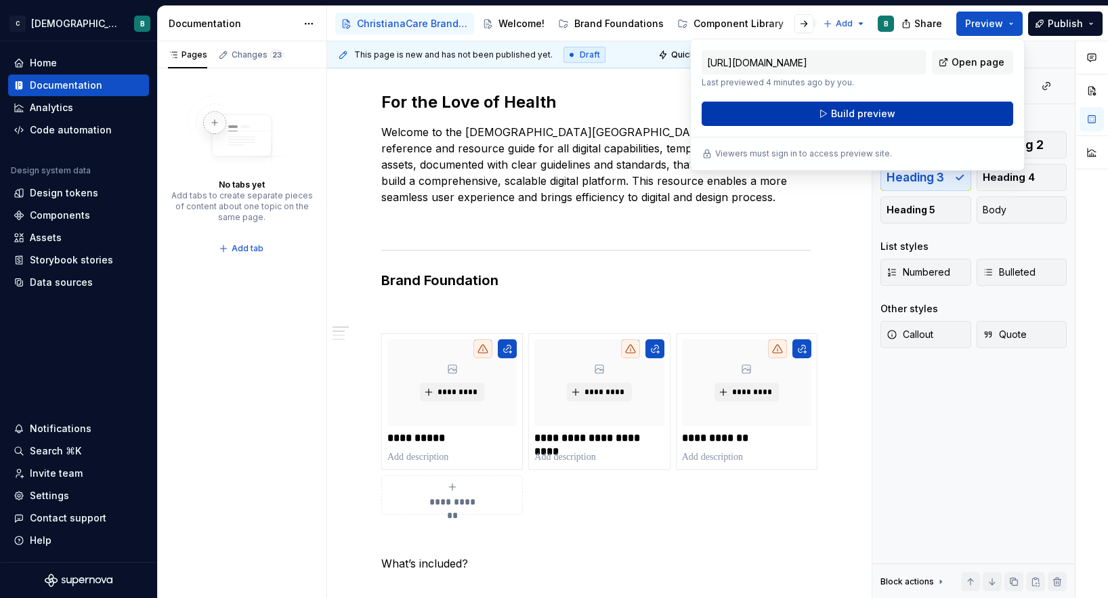
click at [901, 116] on button "Build preview" at bounding box center [856, 114] width 311 height 24
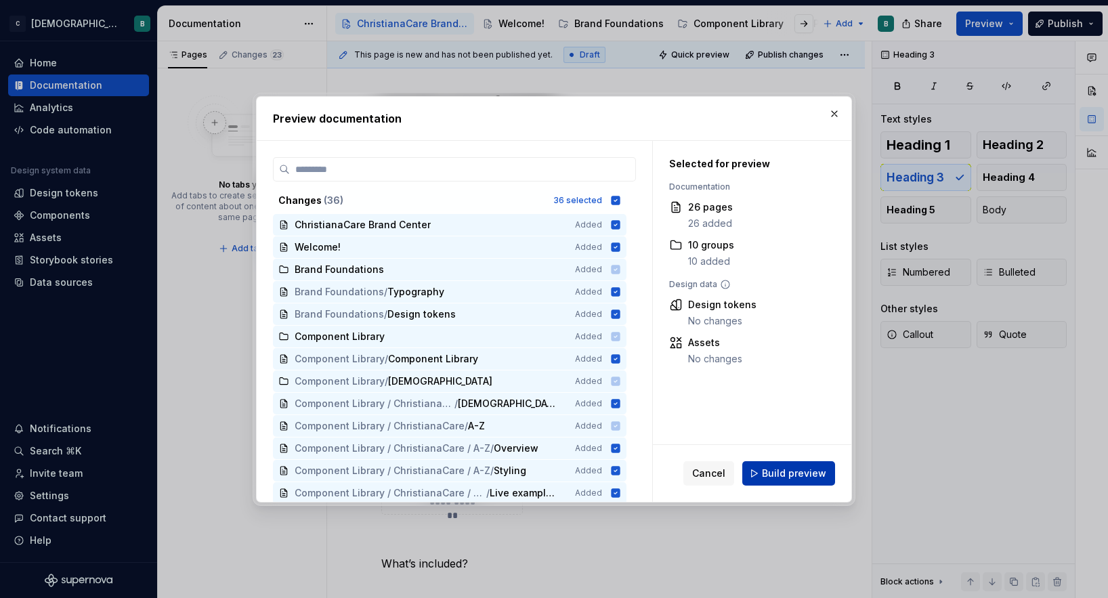
click at [764, 481] on button "Build preview" at bounding box center [788, 473] width 93 height 24
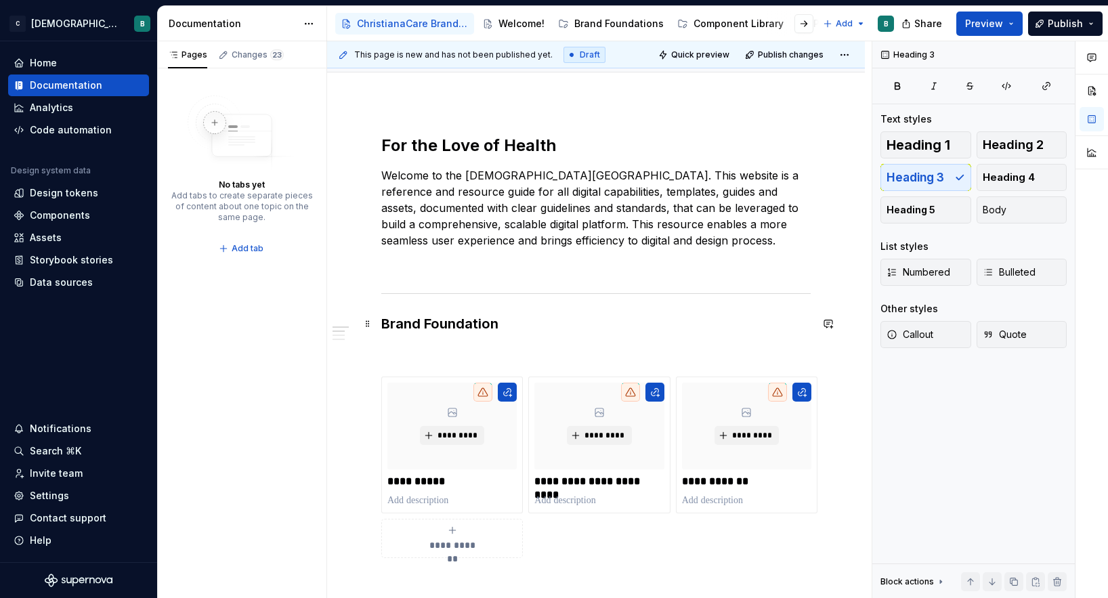
scroll to position [207, 0]
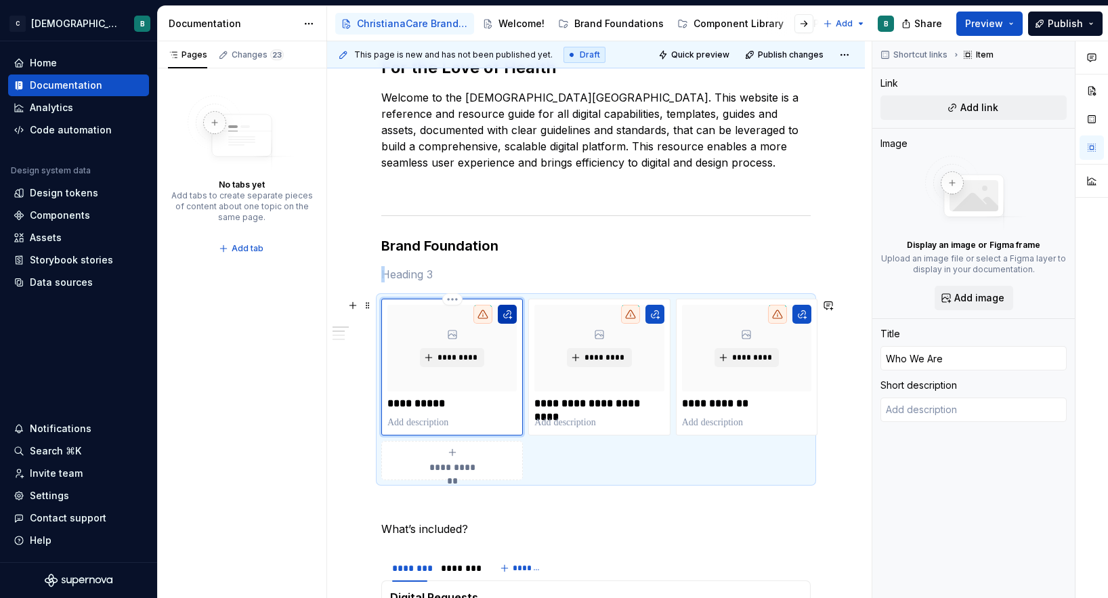
click at [506, 318] on button "button" at bounding box center [507, 314] width 19 height 19
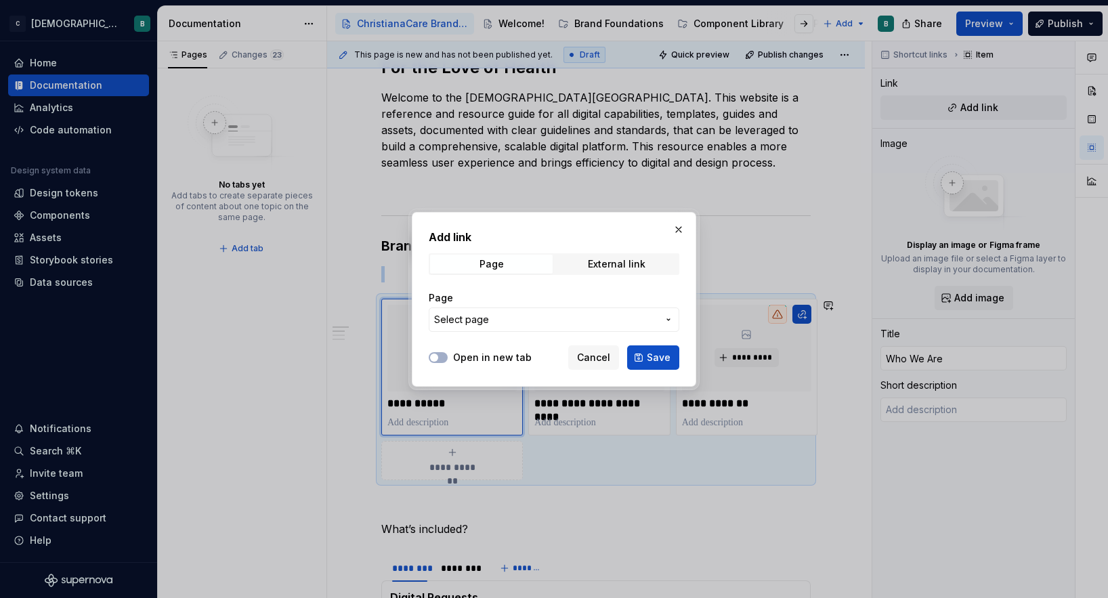
click at [508, 319] on span "Select page" at bounding box center [545, 320] width 223 height 14
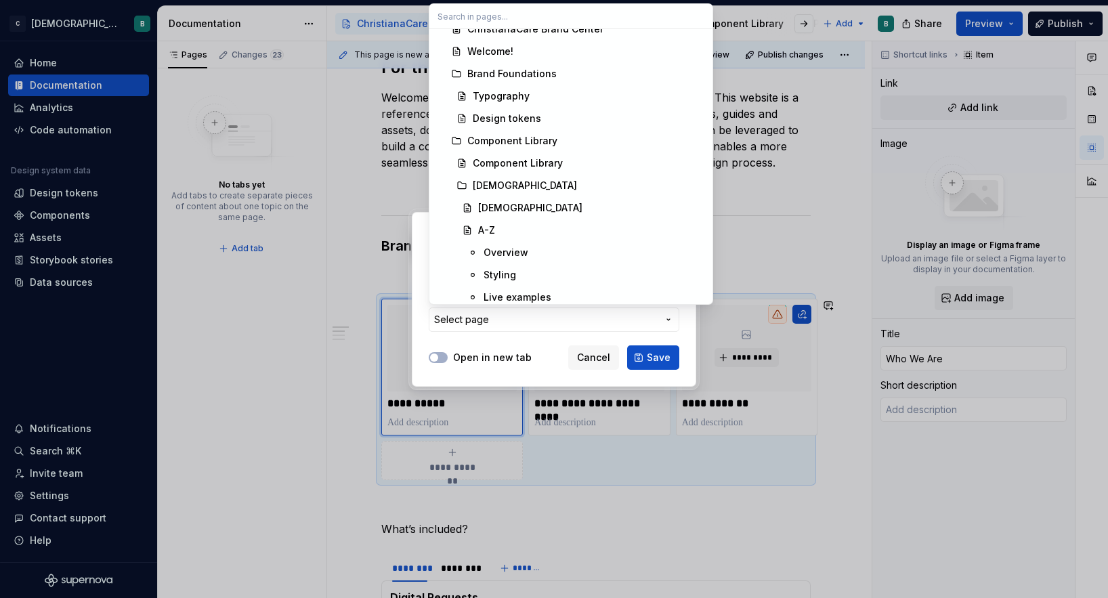
scroll to position [0, 0]
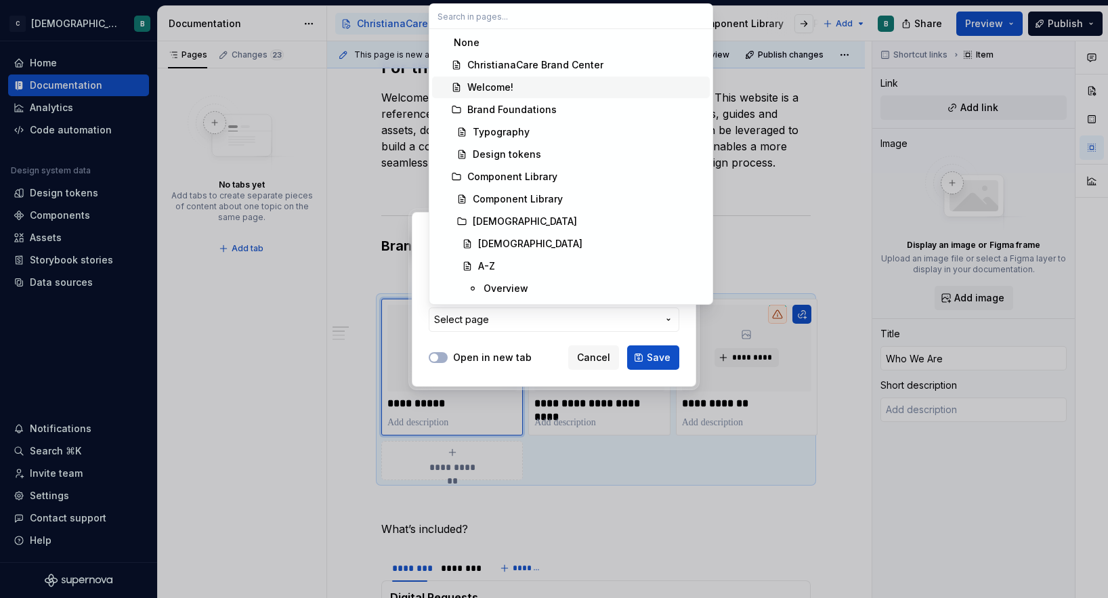
click at [331, 384] on div at bounding box center [554, 299] width 1108 height 598
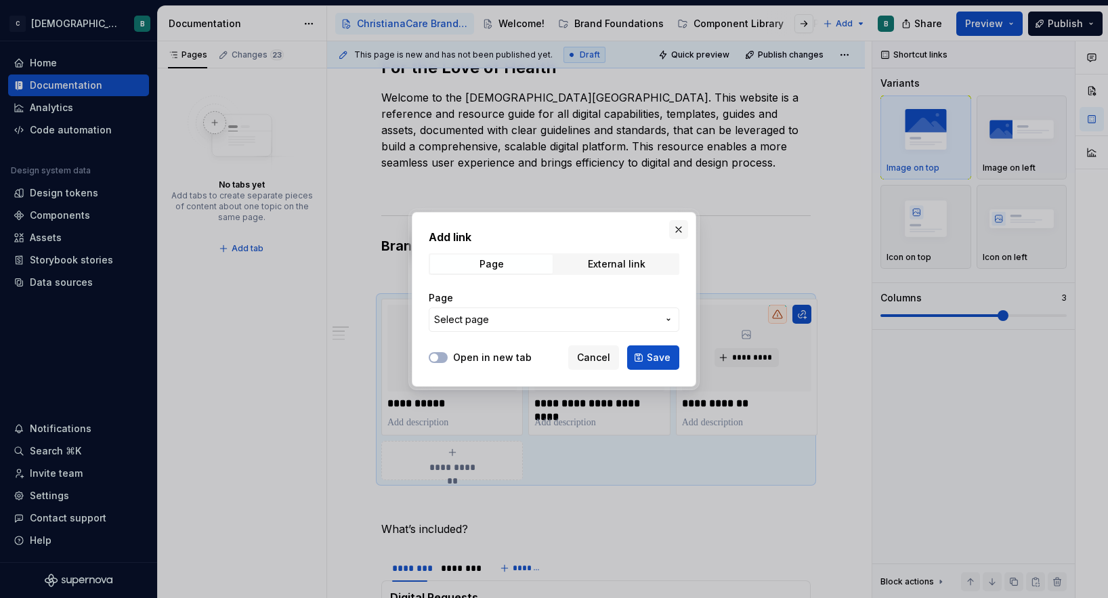
click at [678, 230] on button "button" at bounding box center [678, 229] width 19 height 19
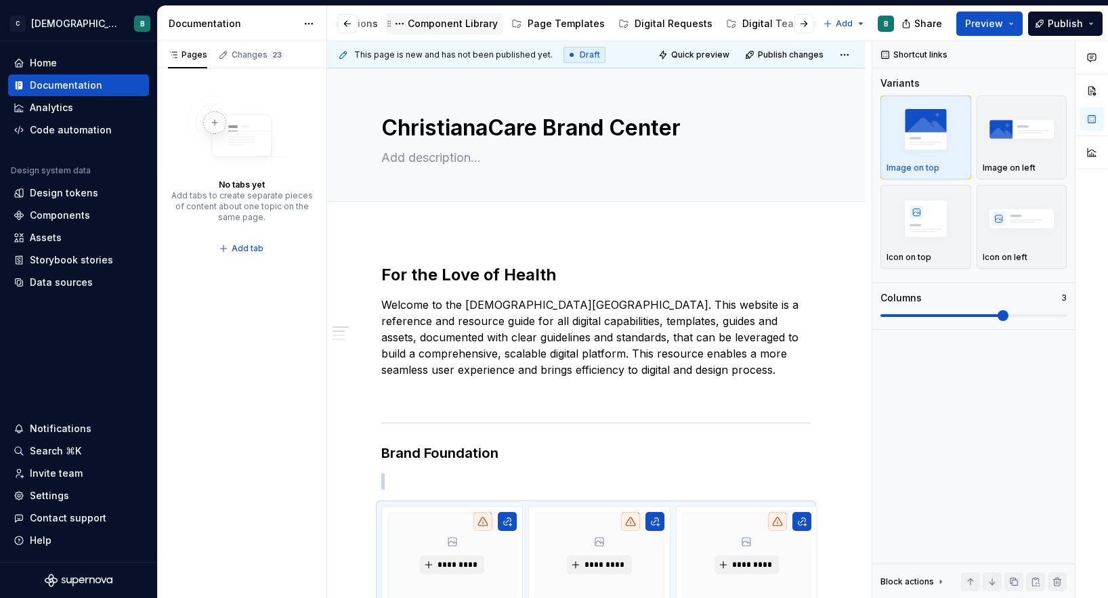
scroll to position [0, 437]
click at [835, 23] on html "C [DEMOGRAPHIC_DATA] Digital B Home Documentation Analytics Code automation Des…" at bounding box center [554, 299] width 1108 height 598
click at [835, 71] on icon at bounding box center [834, 71] width 11 height 11
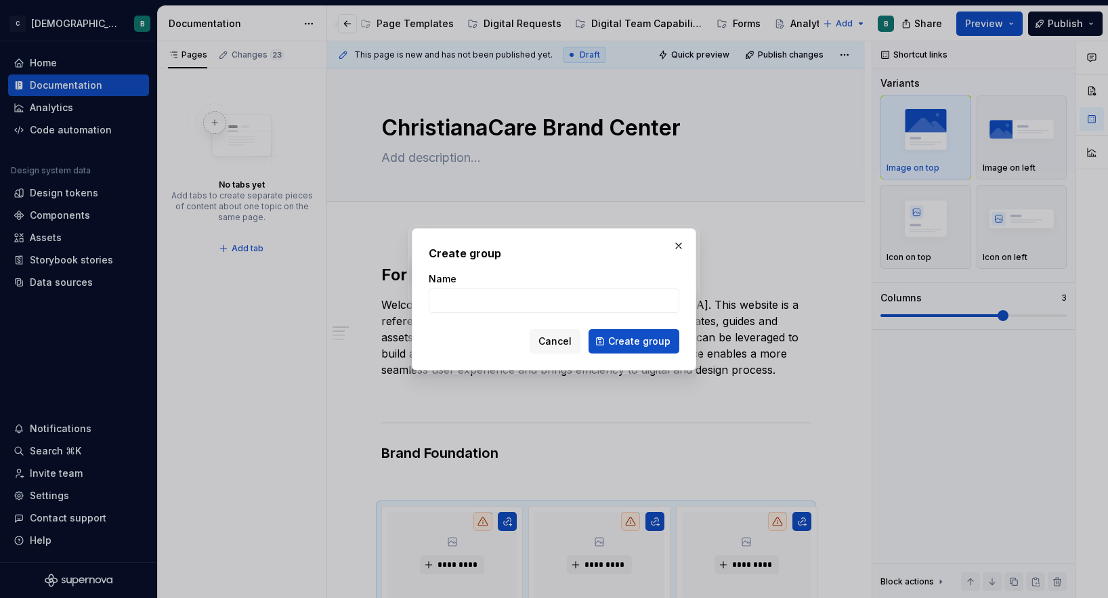
type textarea "*"
click at [578, 297] on input "Name" at bounding box center [554, 300] width 251 height 24
click at [523, 299] on input "Name" at bounding box center [554, 300] width 251 height 24
click at [460, 340] on div "Cancel Create group" at bounding box center [554, 341] width 251 height 24
click at [479, 296] on input "Name" at bounding box center [554, 300] width 251 height 24
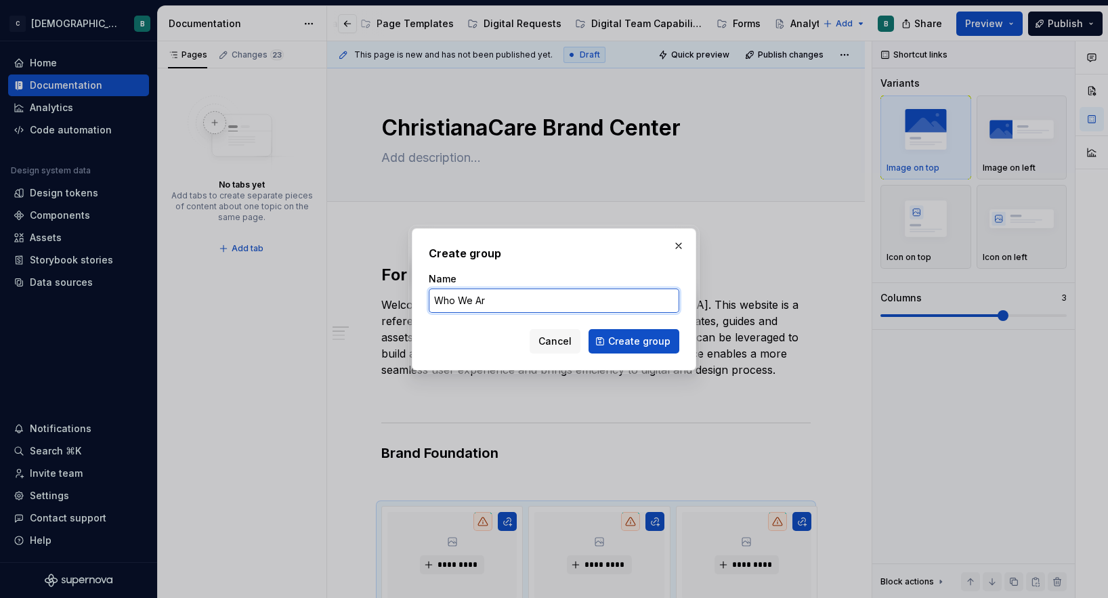
type input "Who We Are"
click button "Create group" at bounding box center [633, 341] width 91 height 24
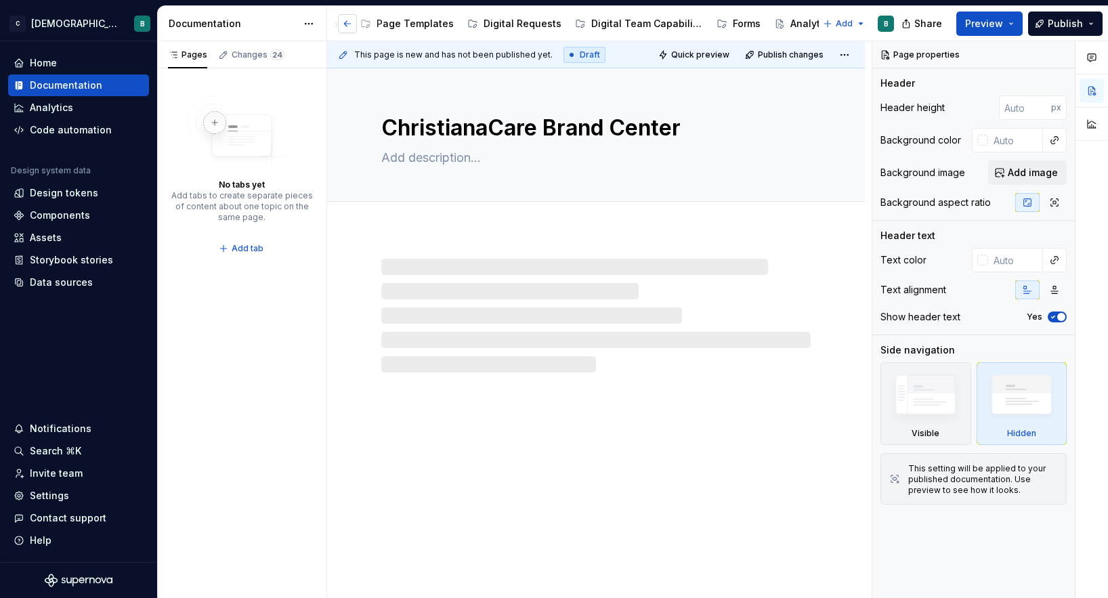
click at [343, 24] on button "button" at bounding box center [347, 23] width 19 height 19
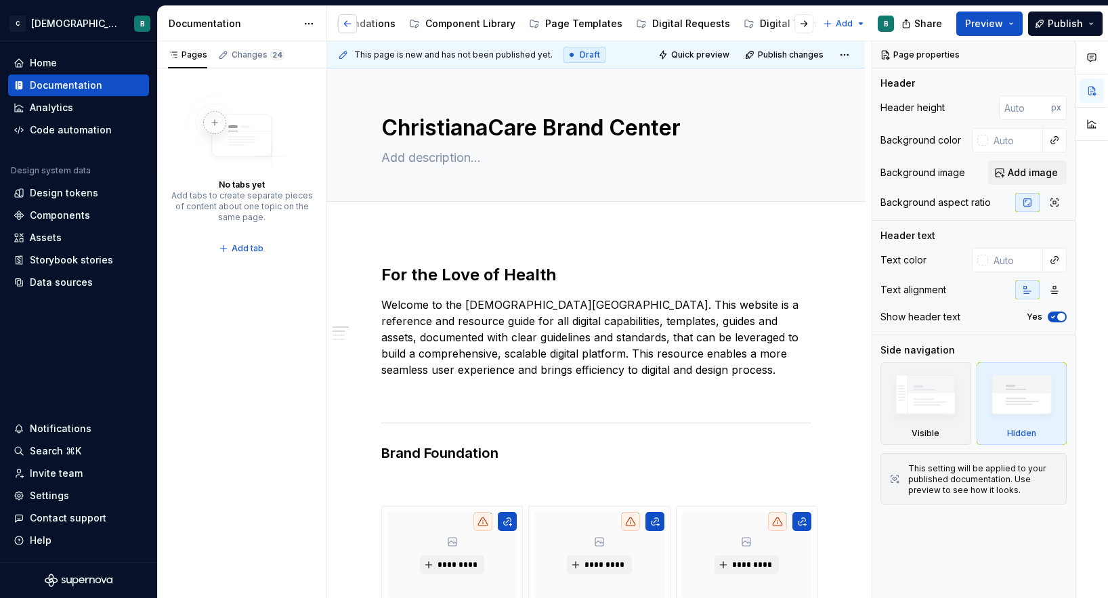
scroll to position [0, 77]
click at [343, 24] on button "button" at bounding box center [347, 23] width 19 height 19
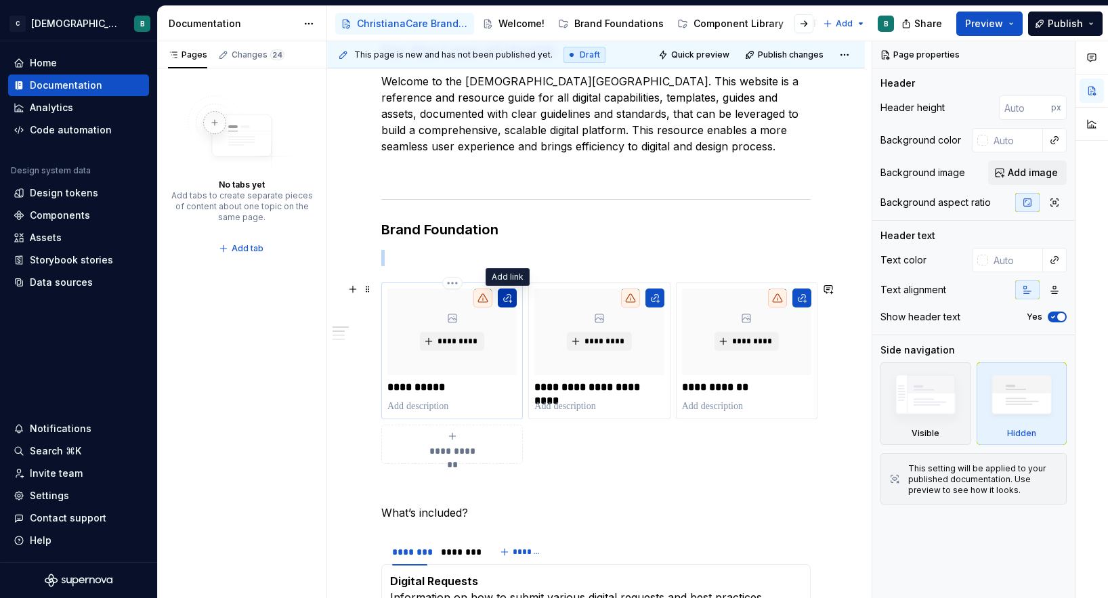
click at [508, 299] on button "button" at bounding box center [507, 297] width 19 height 19
type textarea "*"
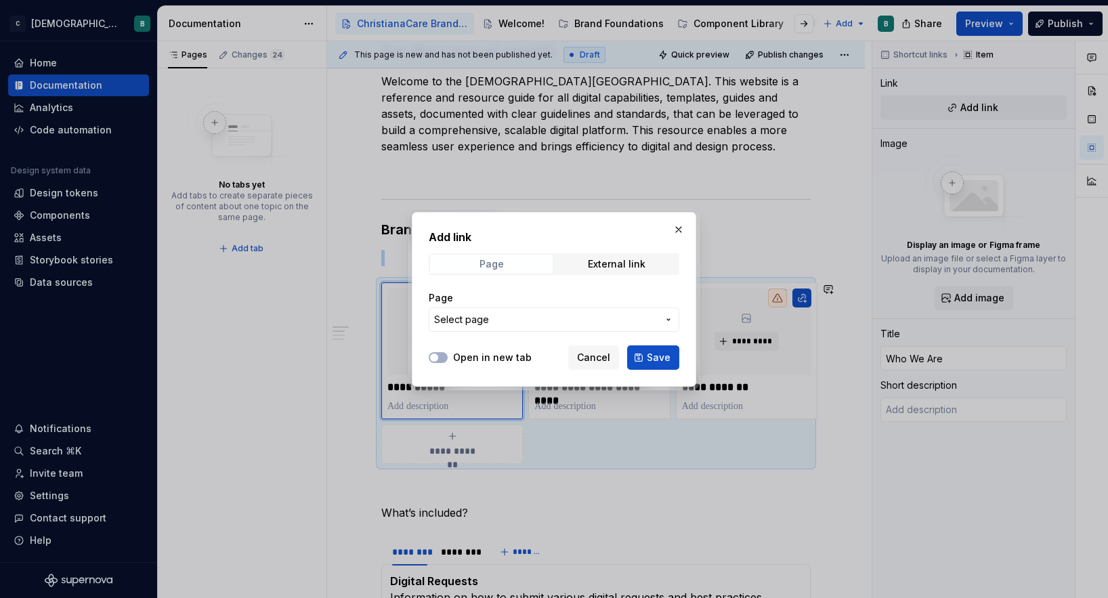
click at [511, 259] on span "Page" at bounding box center [491, 264] width 123 height 19
click at [605, 325] on span "Select page" at bounding box center [545, 320] width 223 height 14
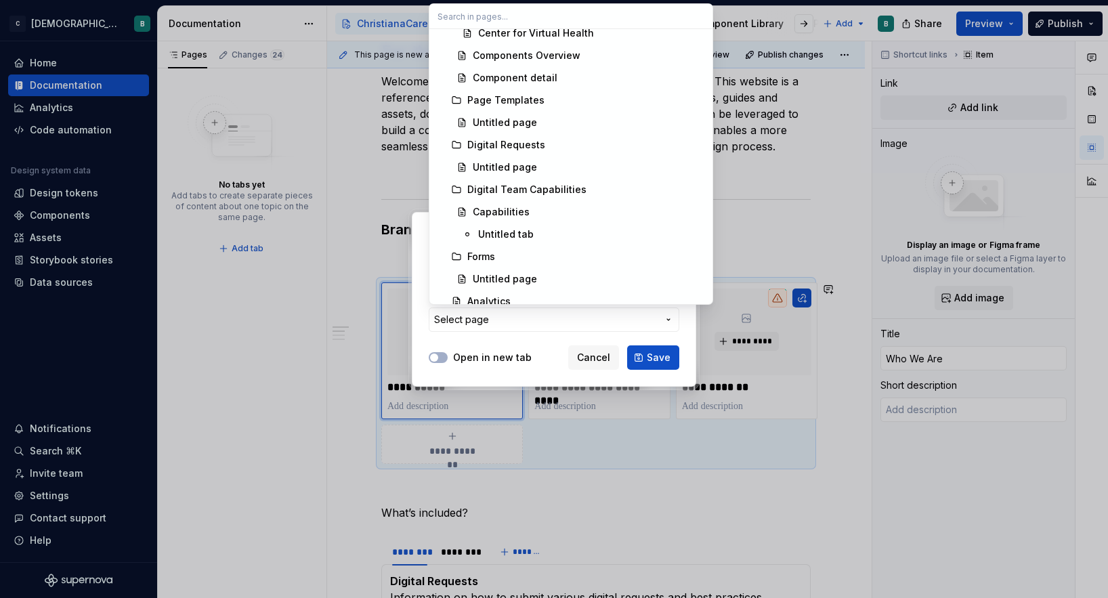
scroll to position [601, 0]
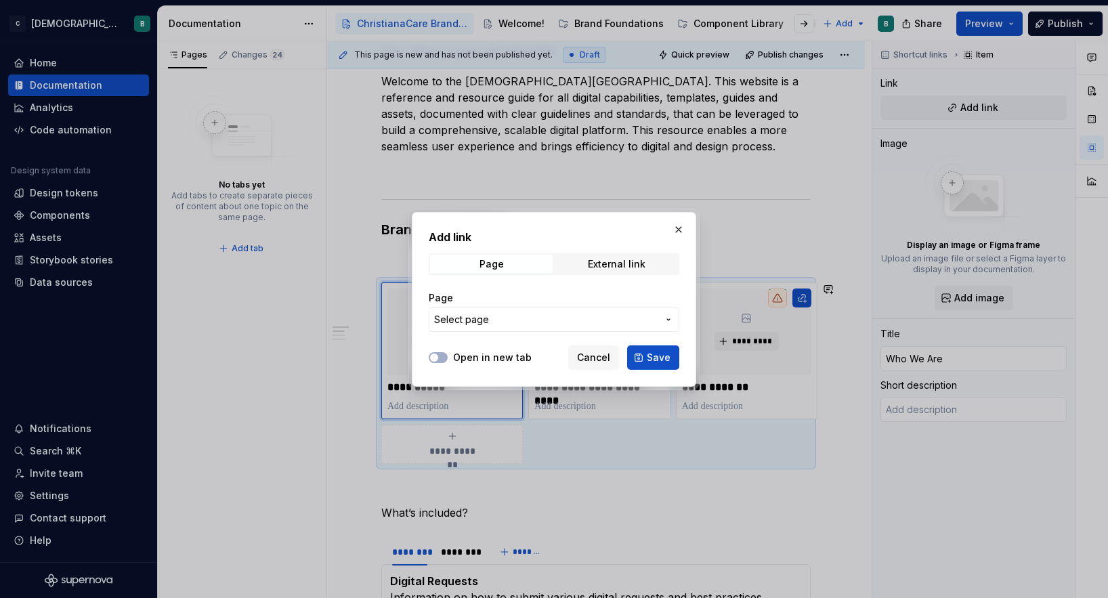
click at [554, 343] on div "Add link Page External link Page Select page Open in new tab Cancel Save" at bounding box center [554, 299] width 1108 height 598
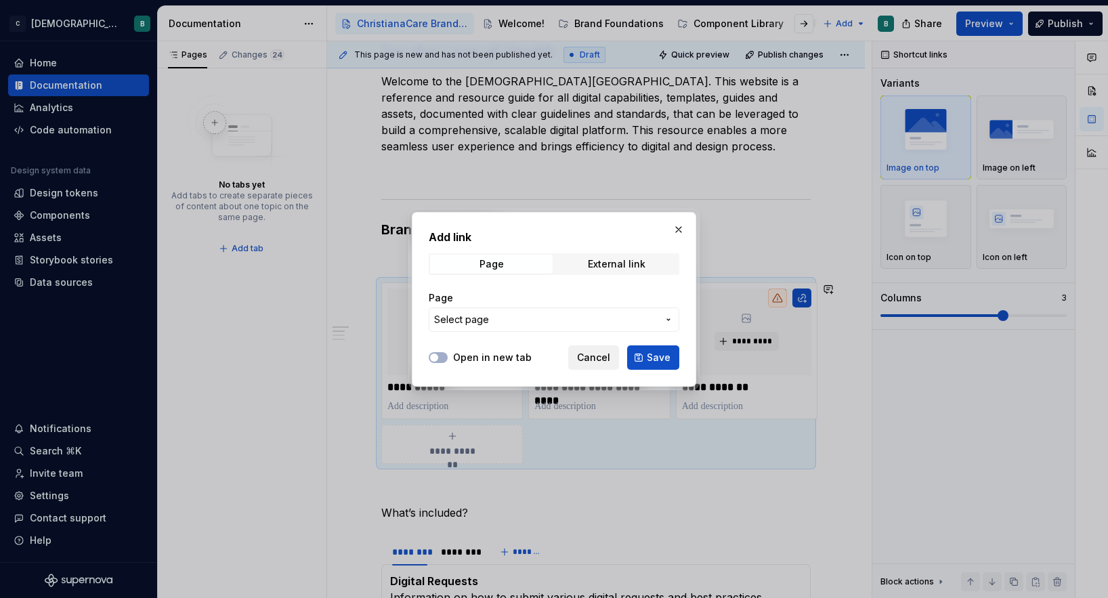
click at [610, 357] on span "Cancel" at bounding box center [593, 358] width 33 height 14
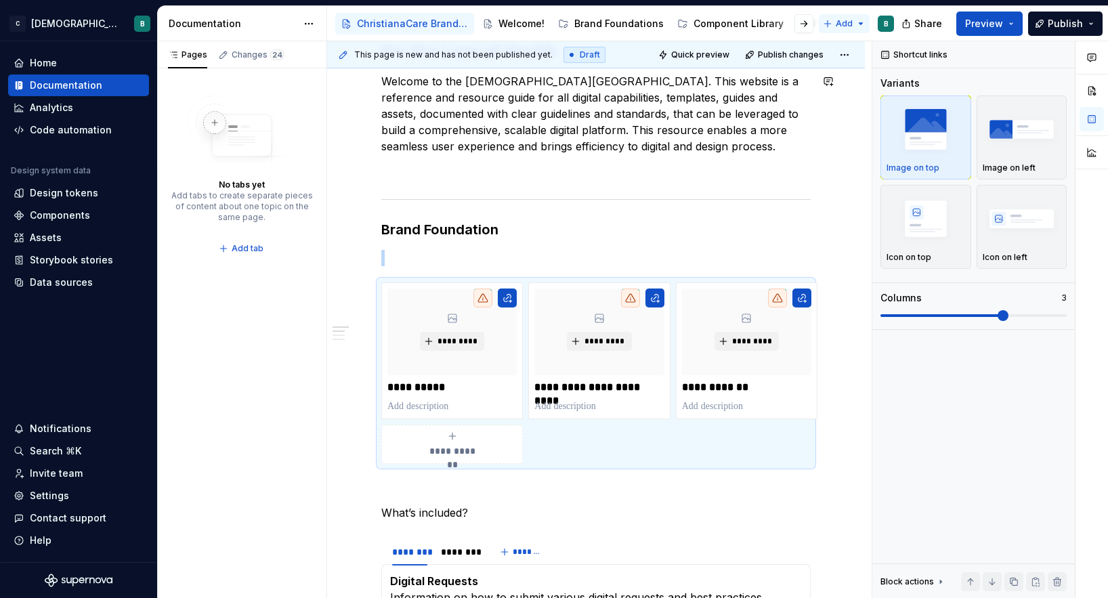
click at [838, 23] on html "C [DEMOGRAPHIC_DATA] Digital B Home Documentation Analytics Code automation Des…" at bounding box center [554, 299] width 1108 height 598
click at [845, 47] on div "New page" at bounding box center [889, 50] width 88 height 14
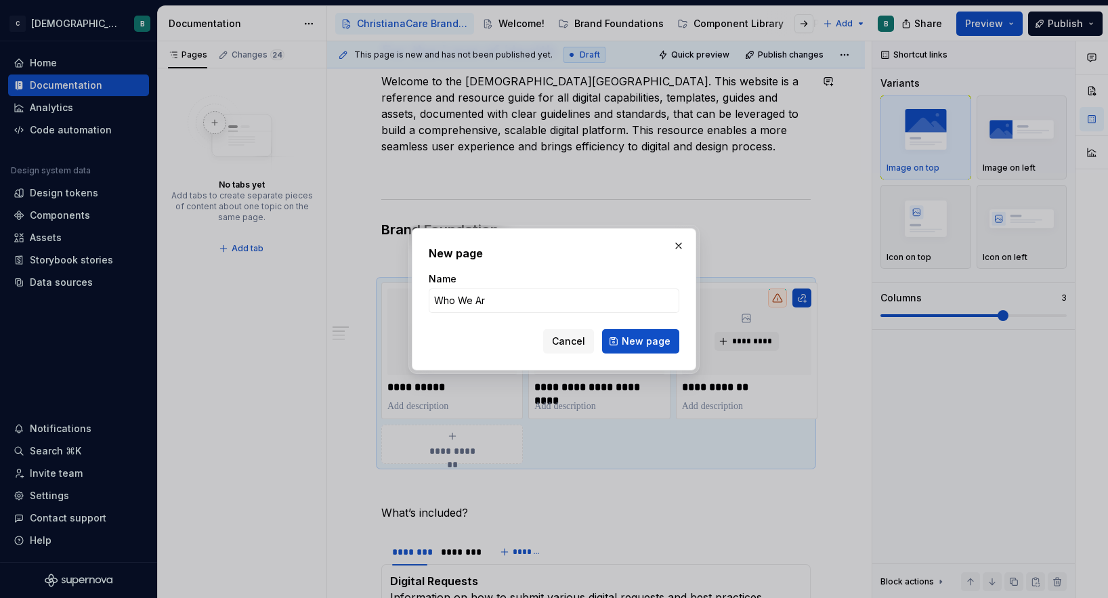
type input "Who We Are"
click button "New page" at bounding box center [640, 341] width 77 height 24
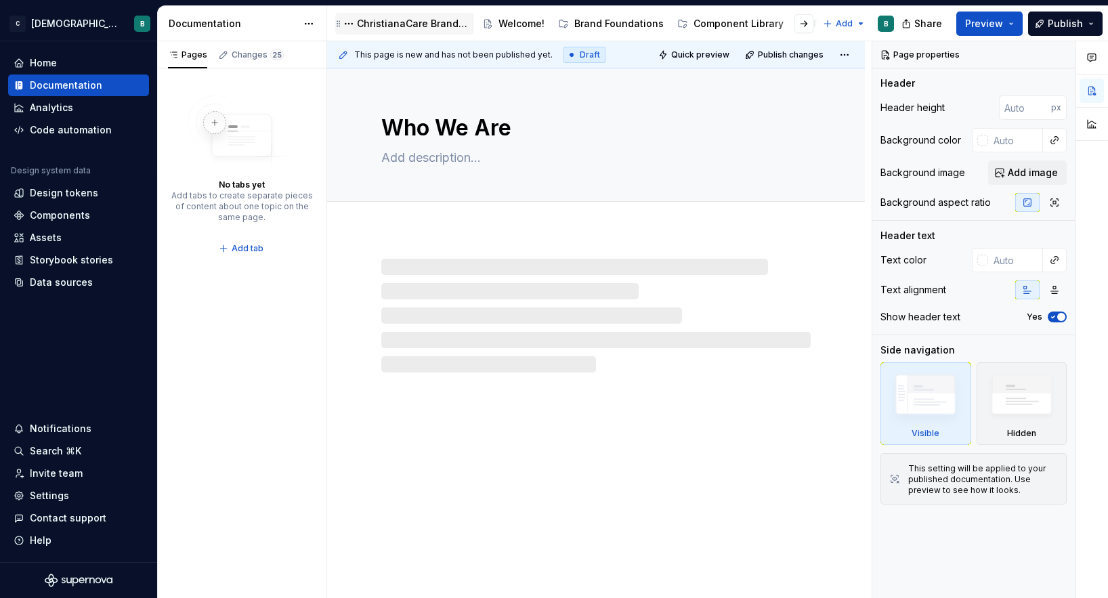
click at [397, 26] on div "ChristianaCare Brand Center" at bounding box center [413, 24] width 112 height 14
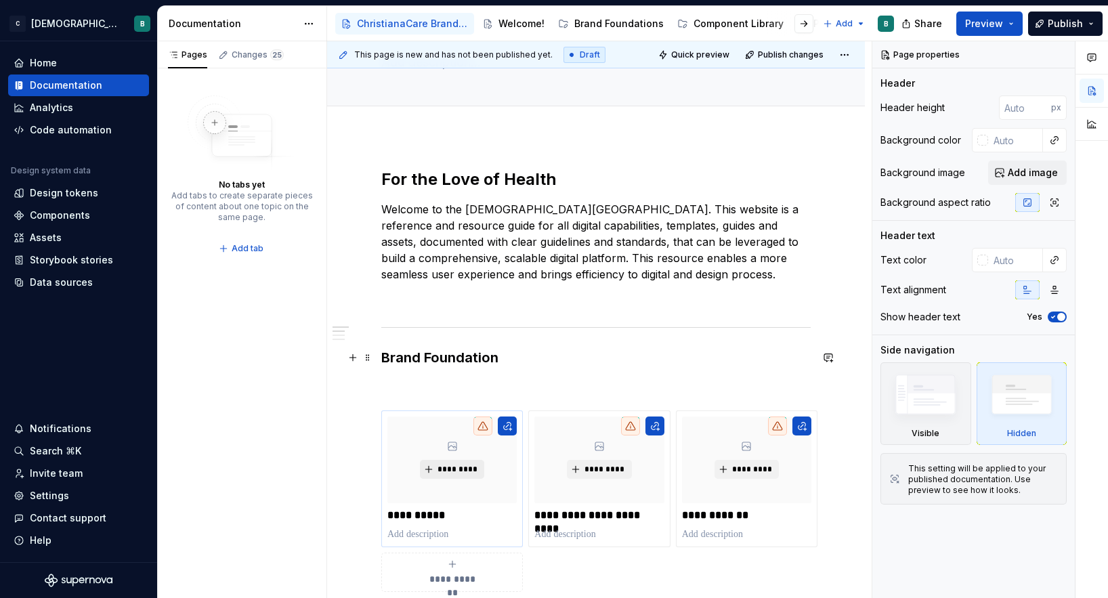
scroll to position [136, 0]
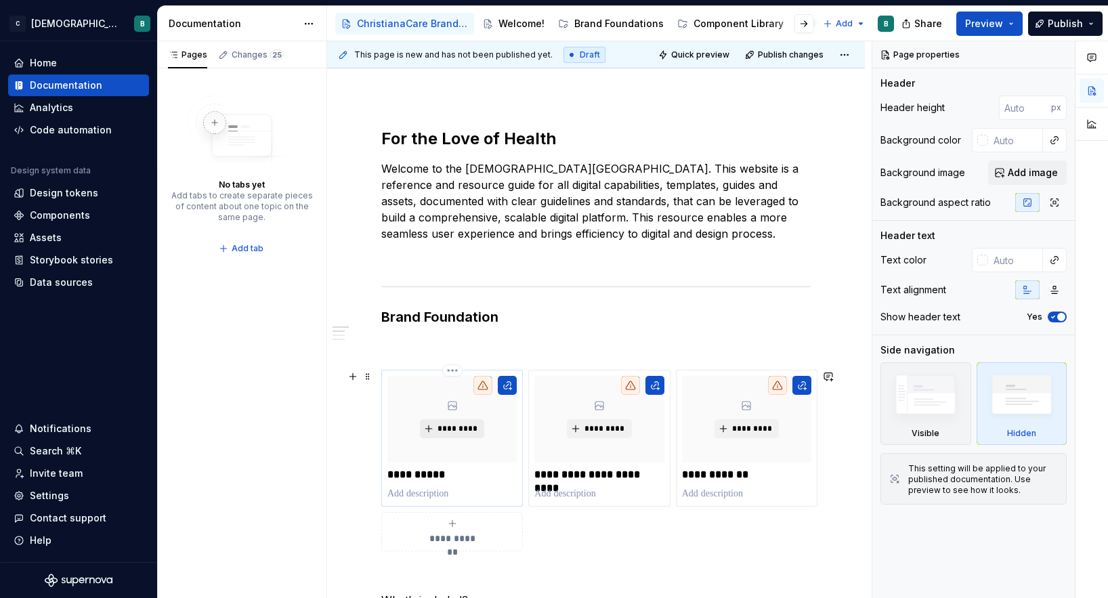
click at [459, 429] on span "*********" at bounding box center [457, 428] width 41 height 11
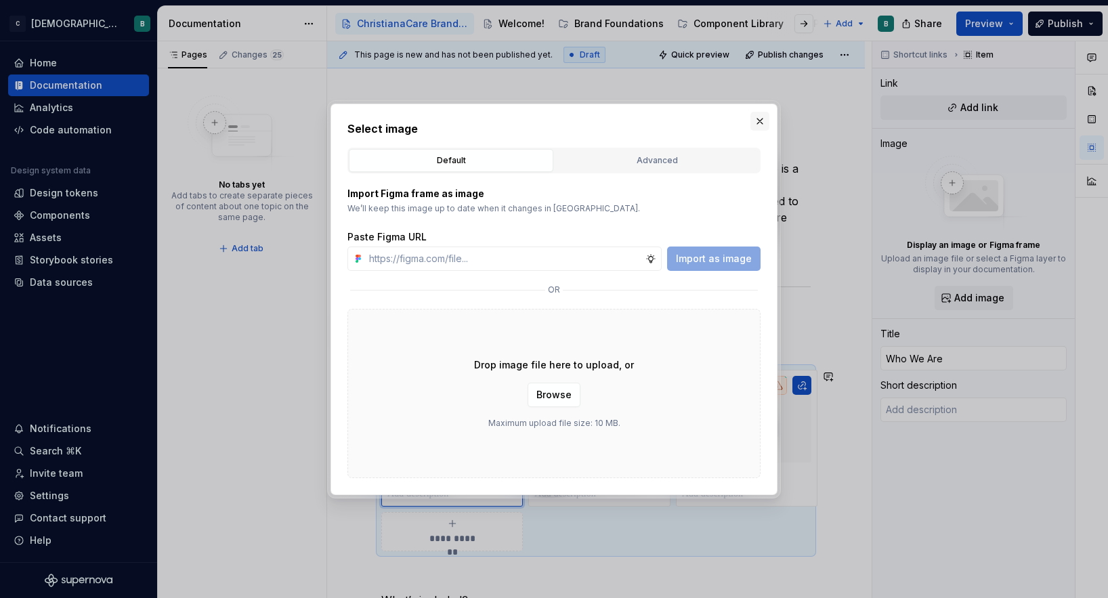
click at [766, 117] on button "button" at bounding box center [759, 121] width 19 height 19
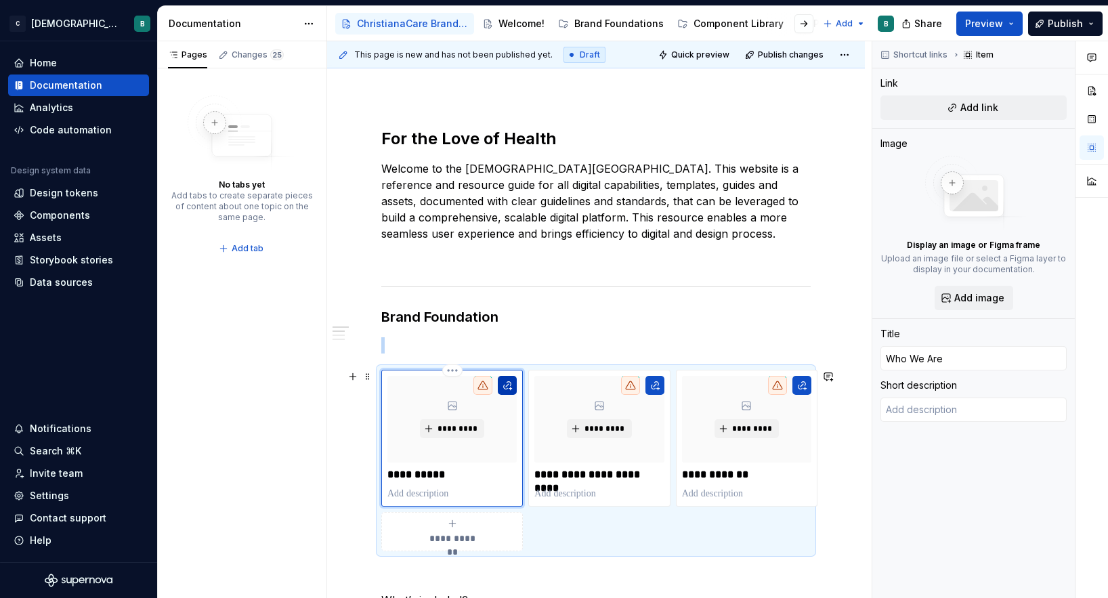
click at [506, 388] on button "button" at bounding box center [507, 385] width 19 height 19
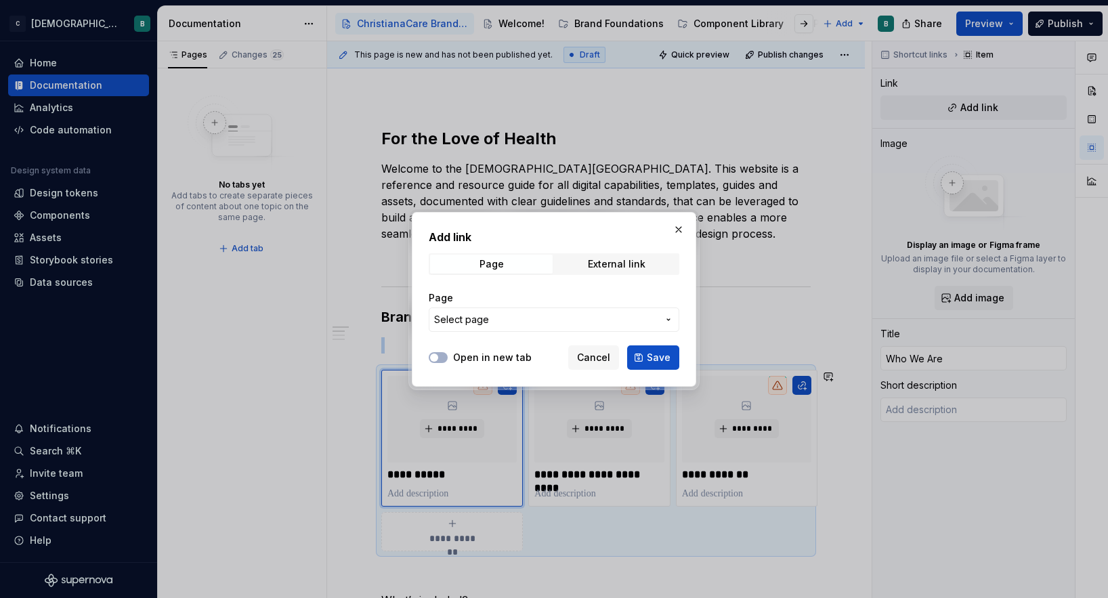
click at [522, 330] on button "Select page" at bounding box center [554, 319] width 251 height 24
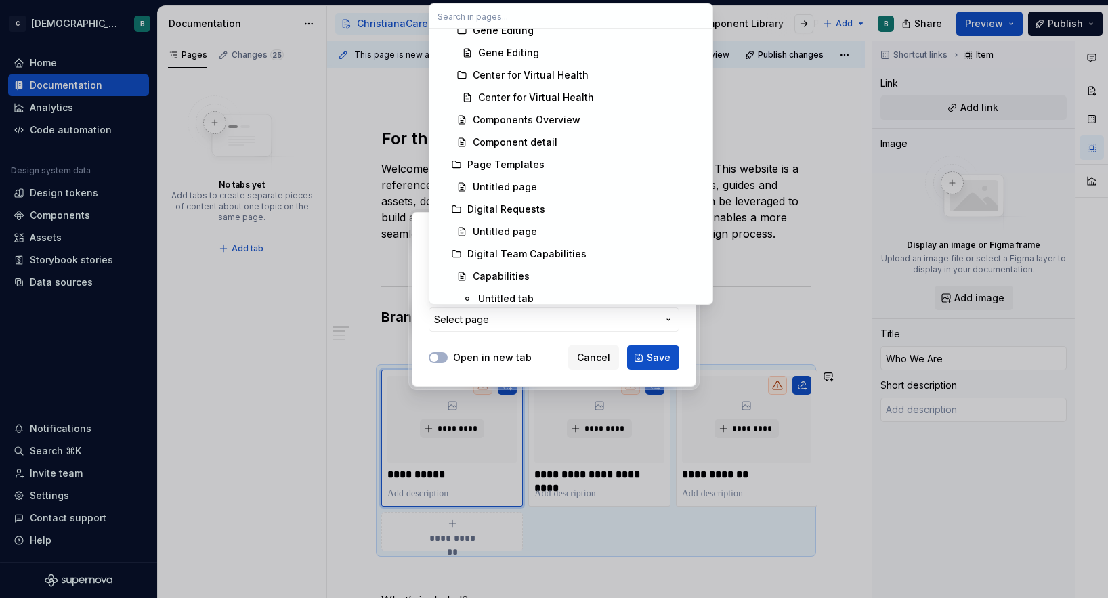
scroll to position [624, 0]
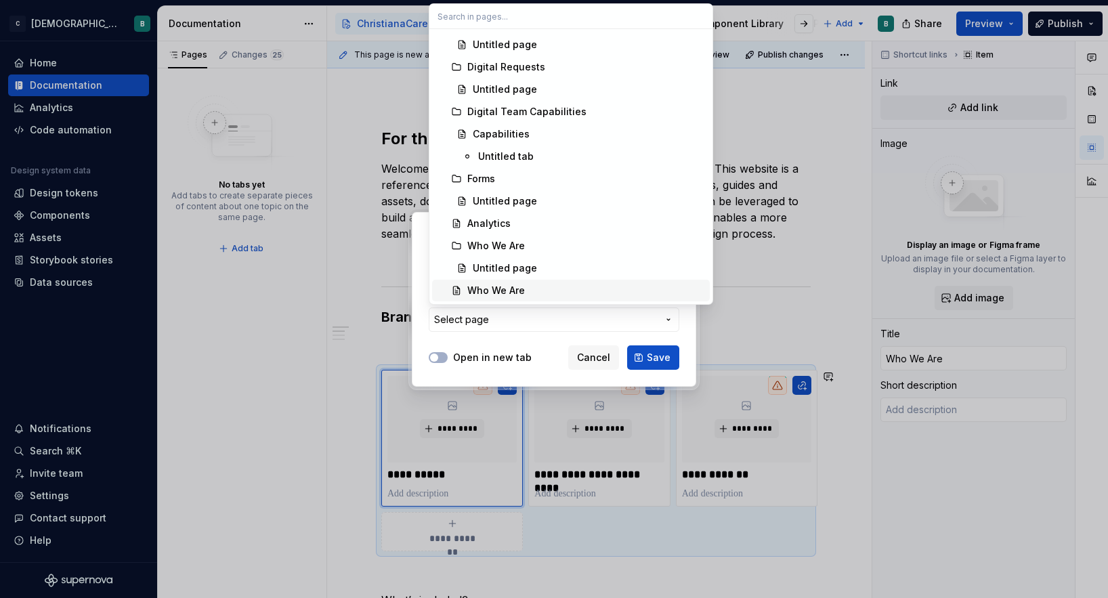
click at [516, 288] on div "Who We Are" at bounding box center [496, 291] width 58 height 14
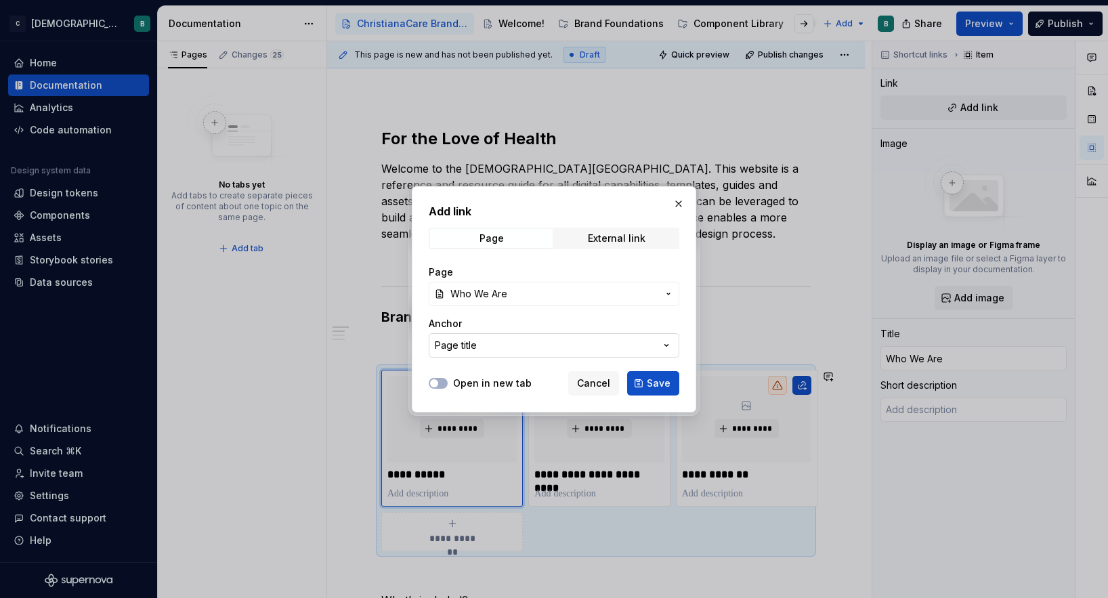
click at [604, 343] on button "Page title" at bounding box center [554, 345] width 251 height 24
click at [604, 343] on div "Add link Page External link Page Who We Are Anchor Page title Open in new tab C…" at bounding box center [554, 299] width 1108 height 598
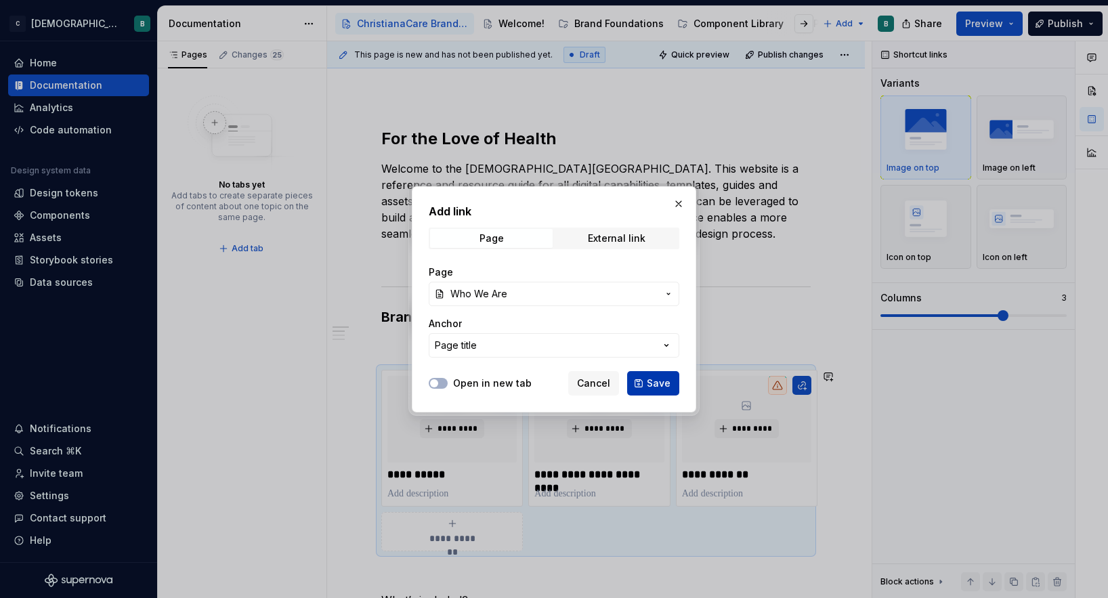
click at [659, 387] on span "Save" at bounding box center [659, 383] width 24 height 14
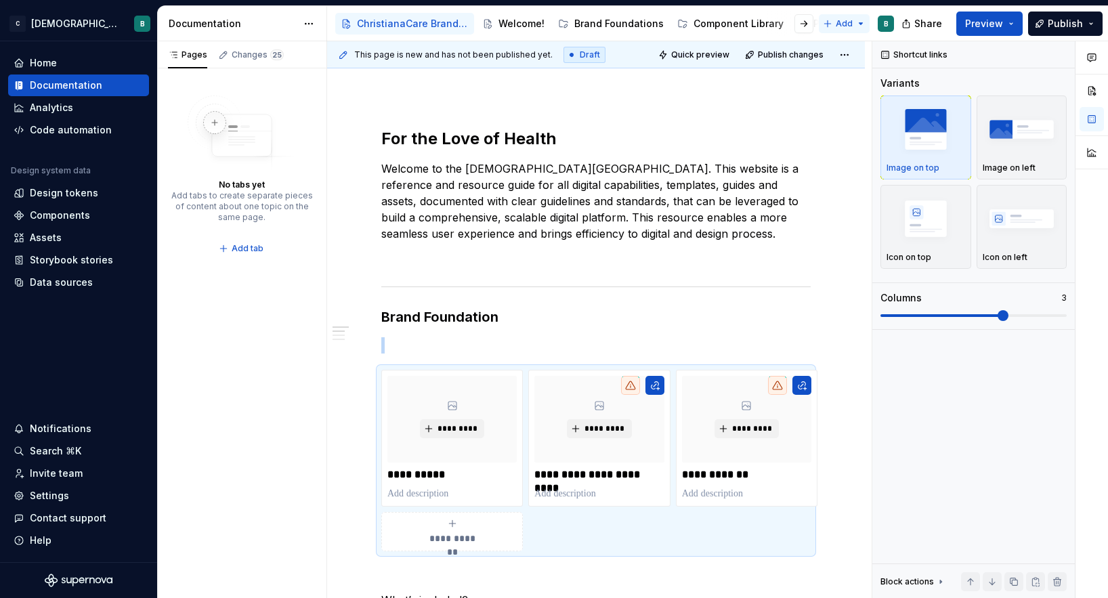
click at [850, 20] on html "C [DEMOGRAPHIC_DATA] Digital B Home Documentation Analytics Code automation Des…" at bounding box center [554, 299] width 1108 height 598
click at [853, 50] on div "New page" at bounding box center [889, 50] width 88 height 14
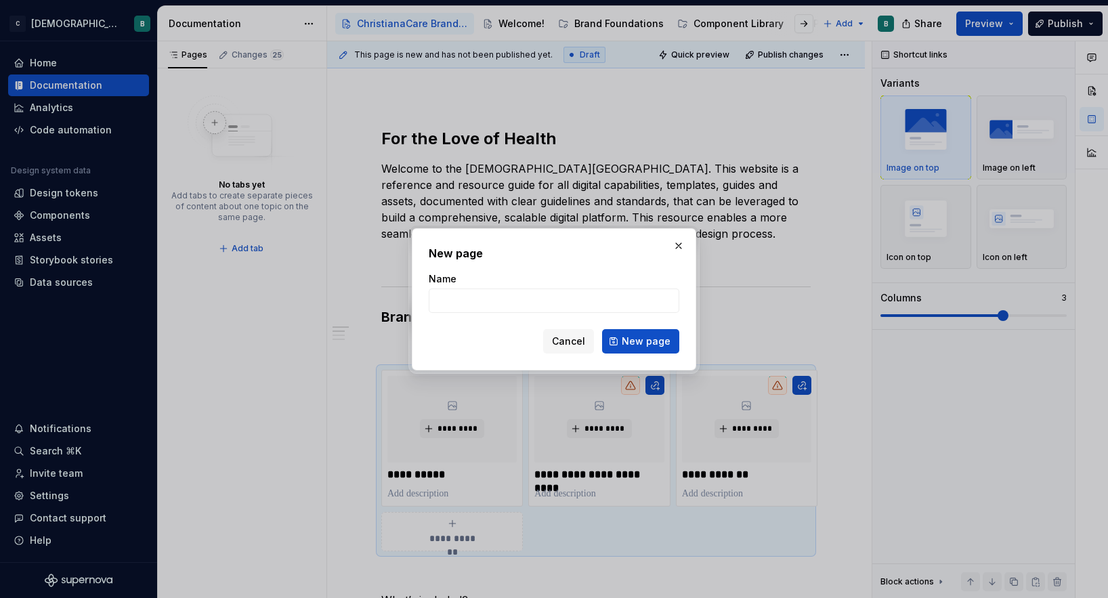
type textarea "*"
type input "Mission,"
type textarea "*"
type input "Mission, Vision & Values"
click button "New page" at bounding box center [640, 341] width 77 height 24
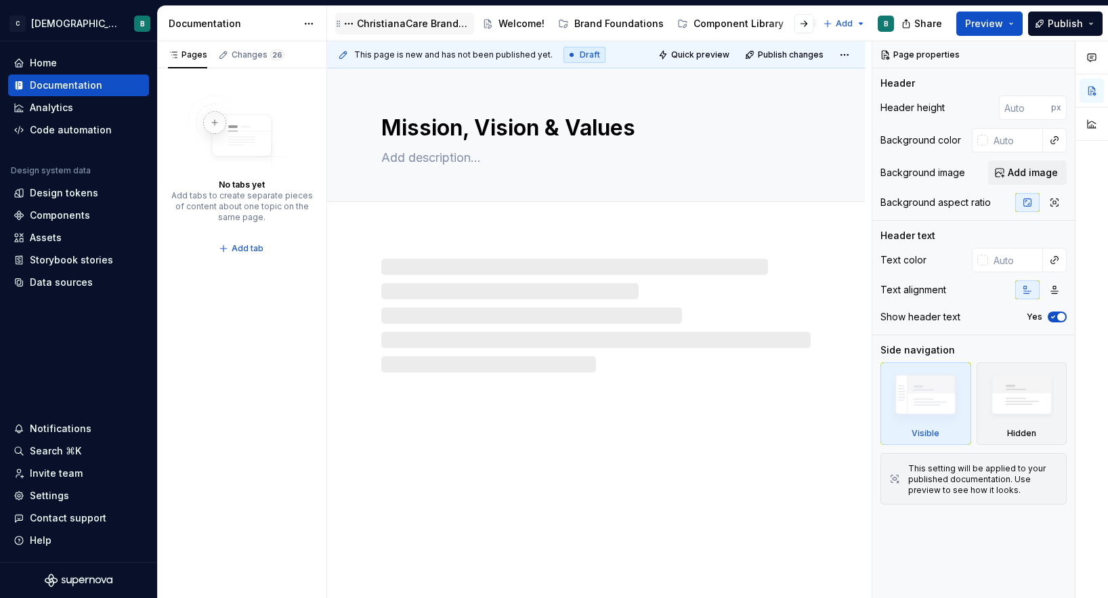
click at [377, 24] on div "ChristianaCare Brand Center" at bounding box center [413, 24] width 112 height 14
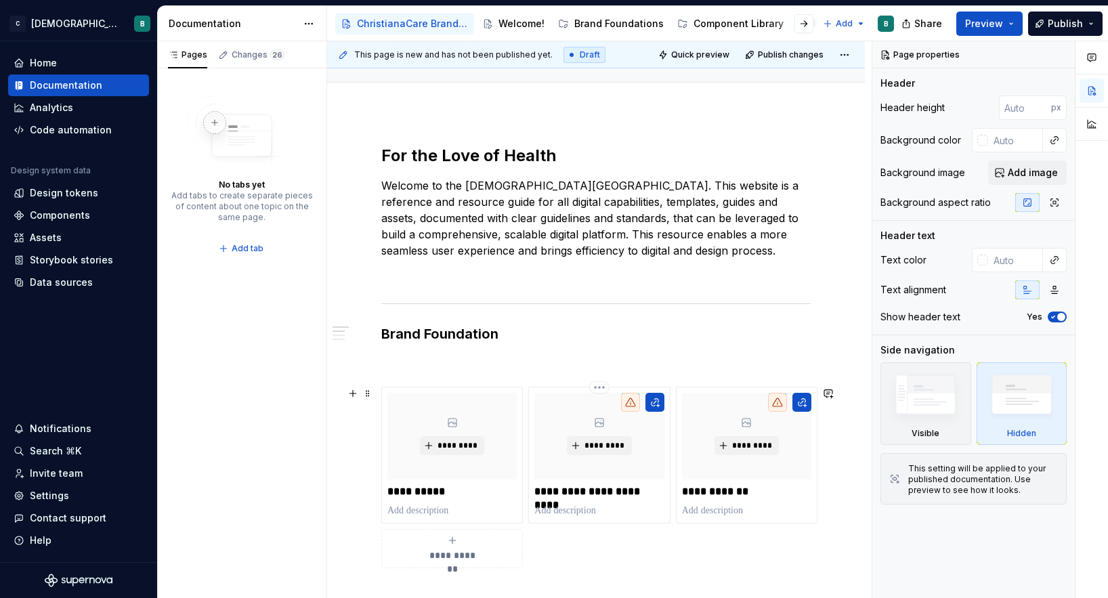
scroll to position [154, 0]
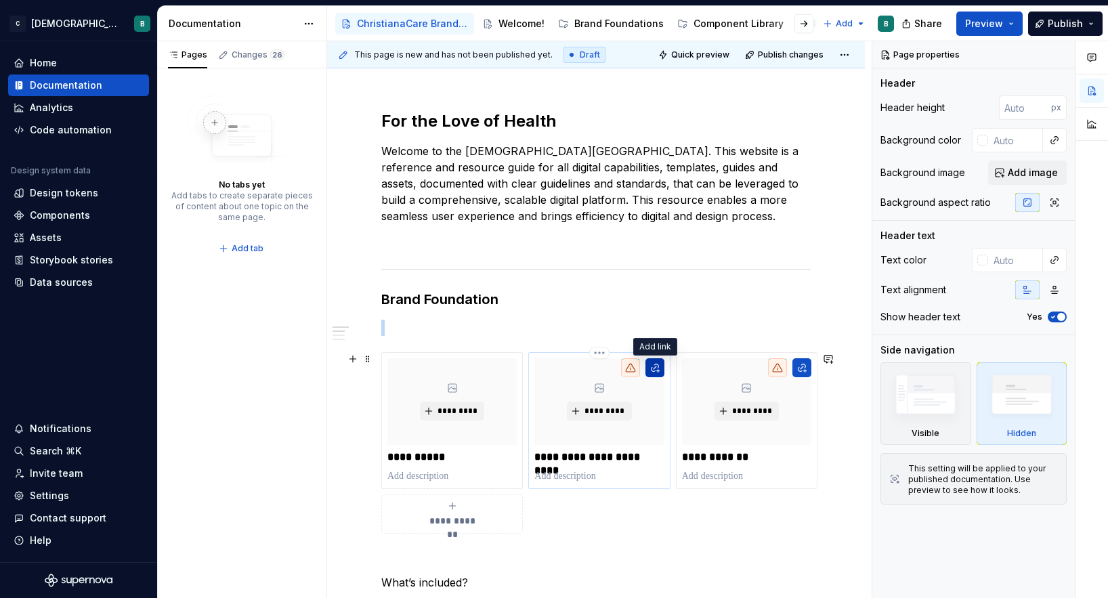
click at [657, 369] on button "button" at bounding box center [654, 367] width 19 height 19
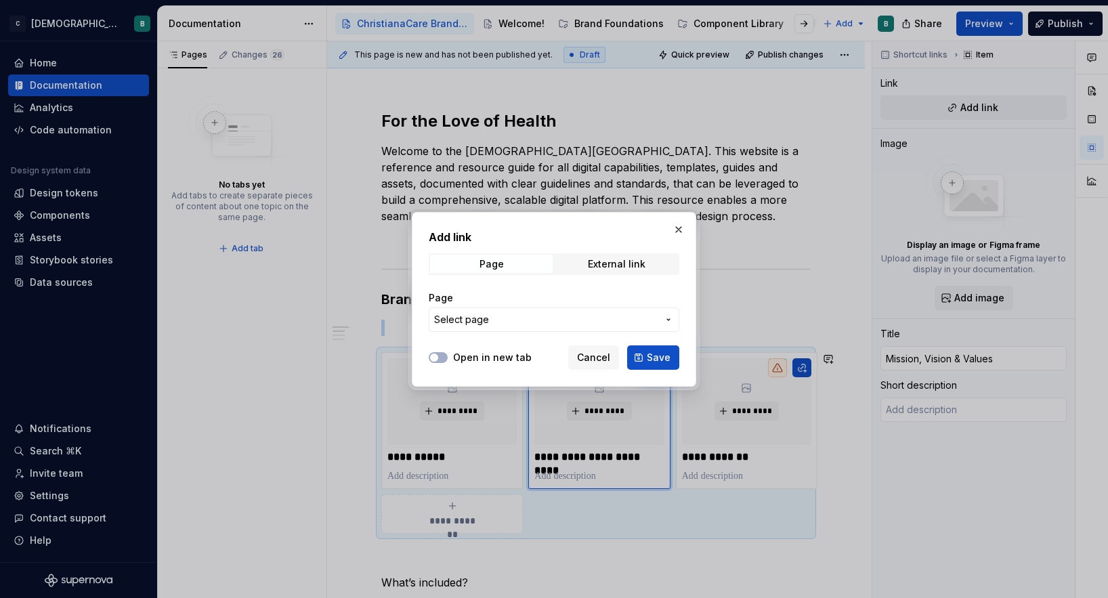
click at [571, 324] on span "Select page" at bounding box center [545, 320] width 223 height 14
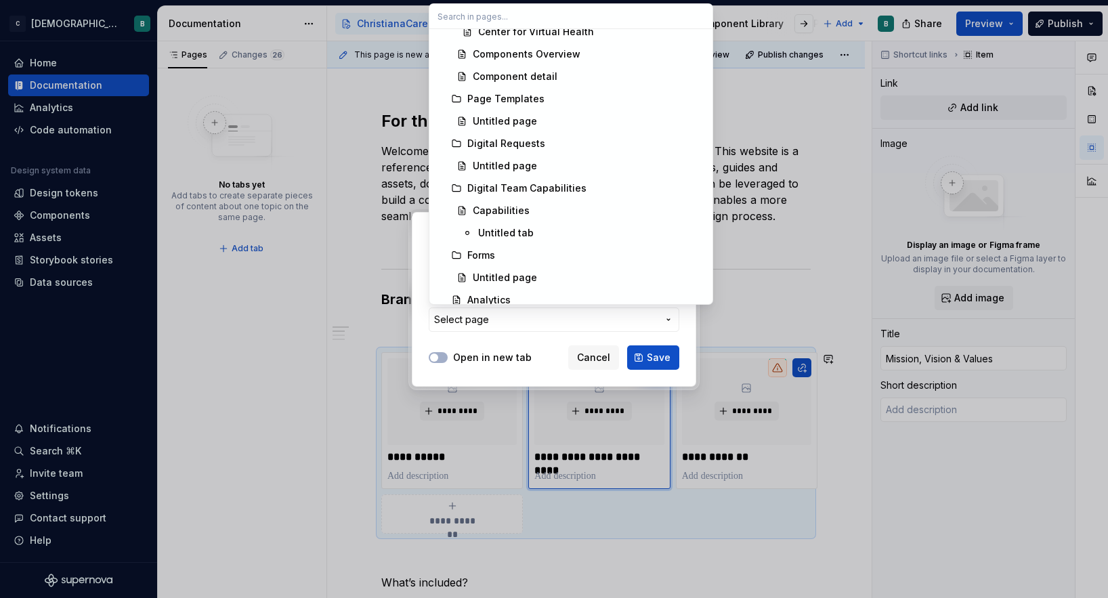
scroll to position [646, 0]
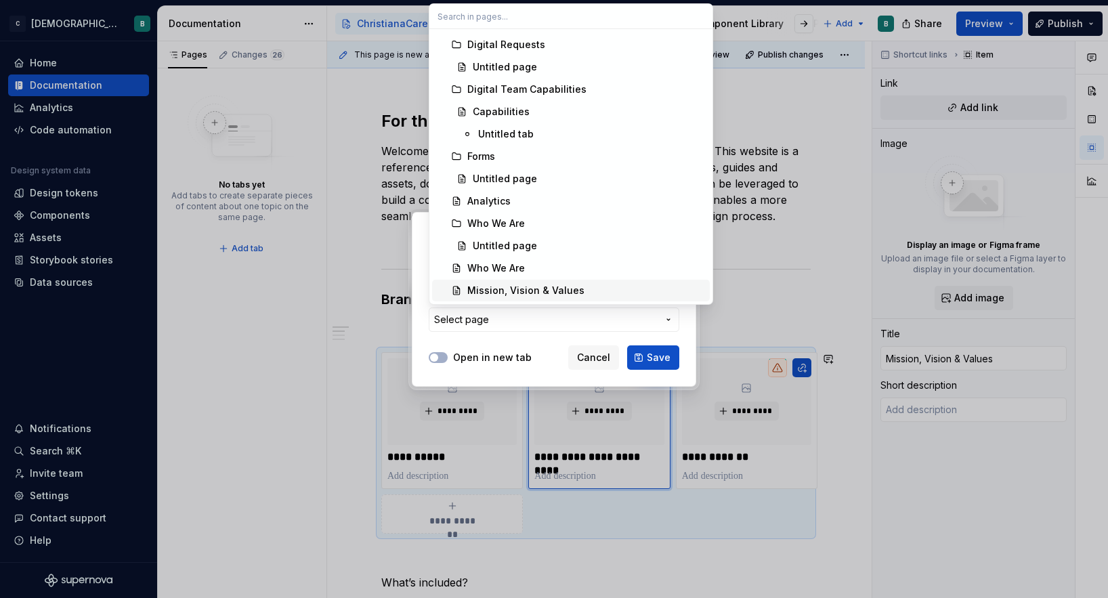
click at [528, 291] on div "Mission, Vision & Values" at bounding box center [525, 291] width 117 height 14
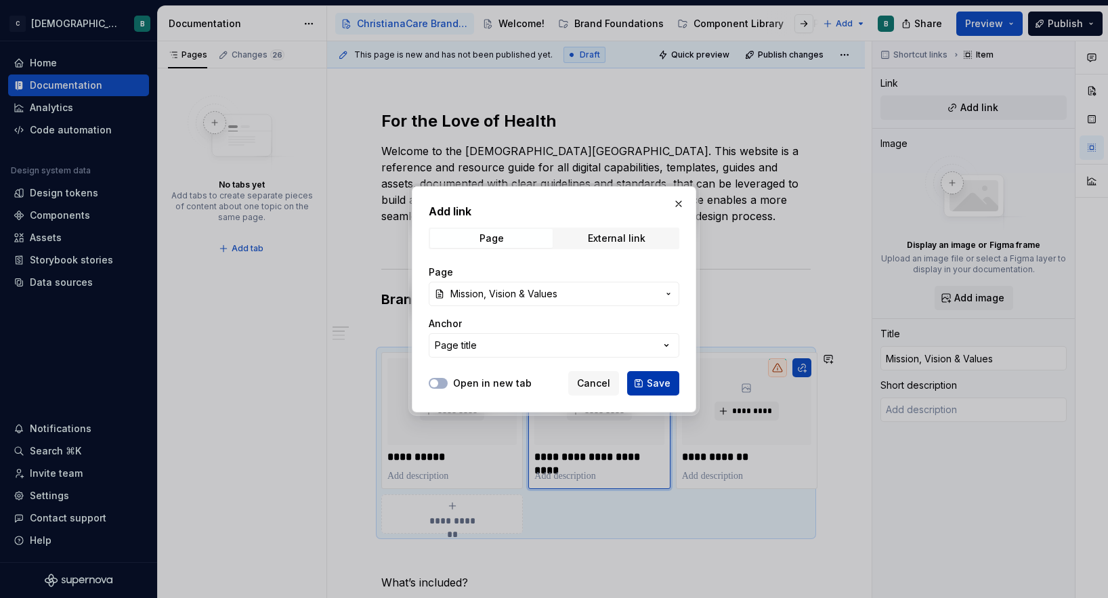
click at [666, 393] on button "Save" at bounding box center [653, 383] width 52 height 24
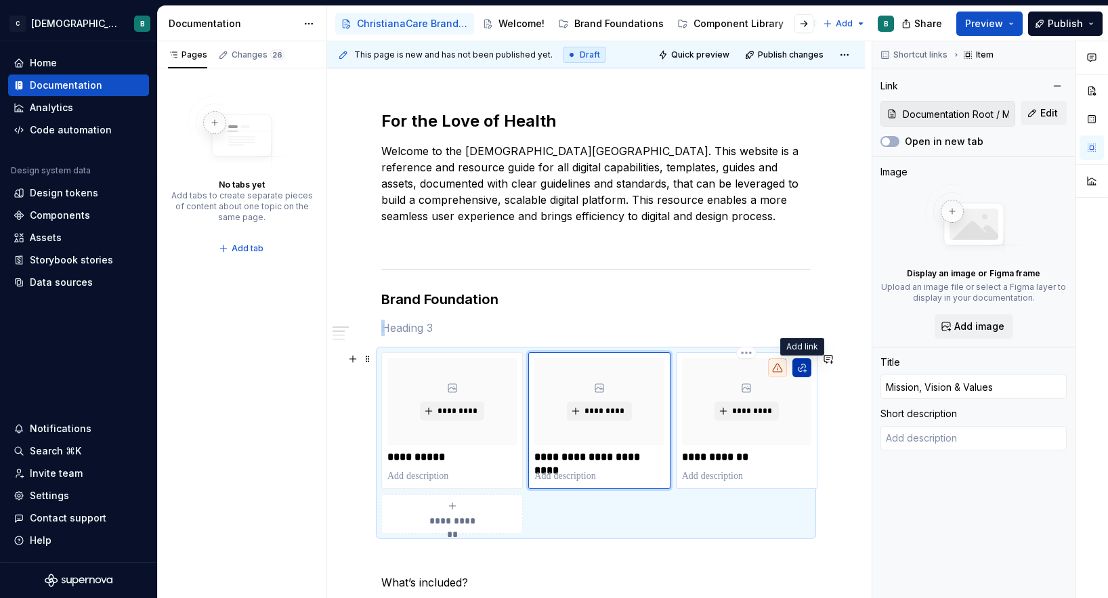
type textarea "*"
type input "Brand Family"
click at [803, 365] on button "button" at bounding box center [801, 367] width 19 height 19
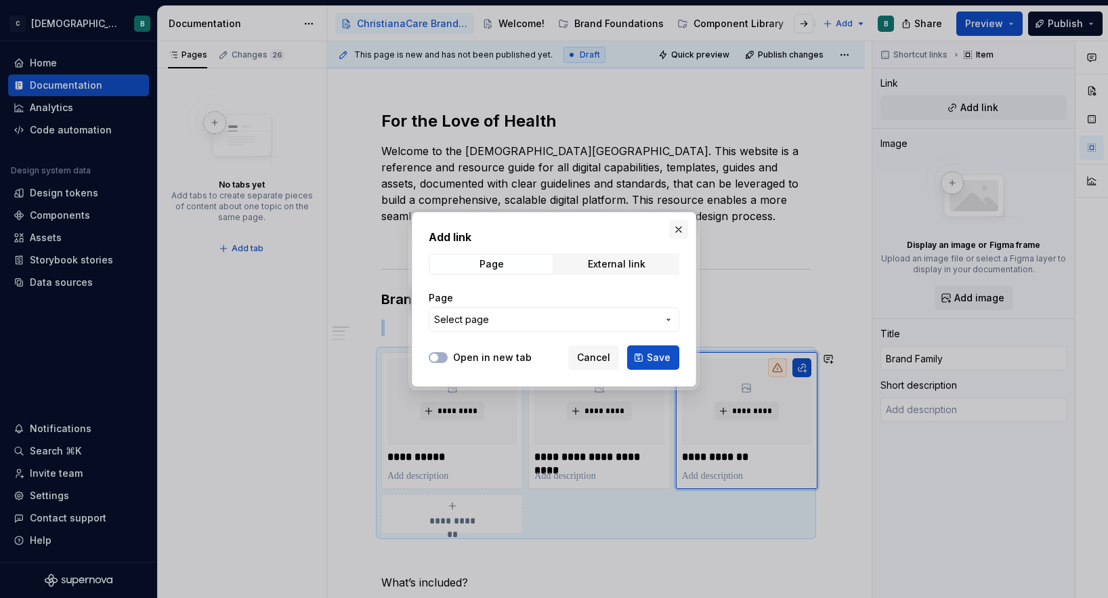
click at [681, 225] on button "button" at bounding box center [678, 229] width 19 height 19
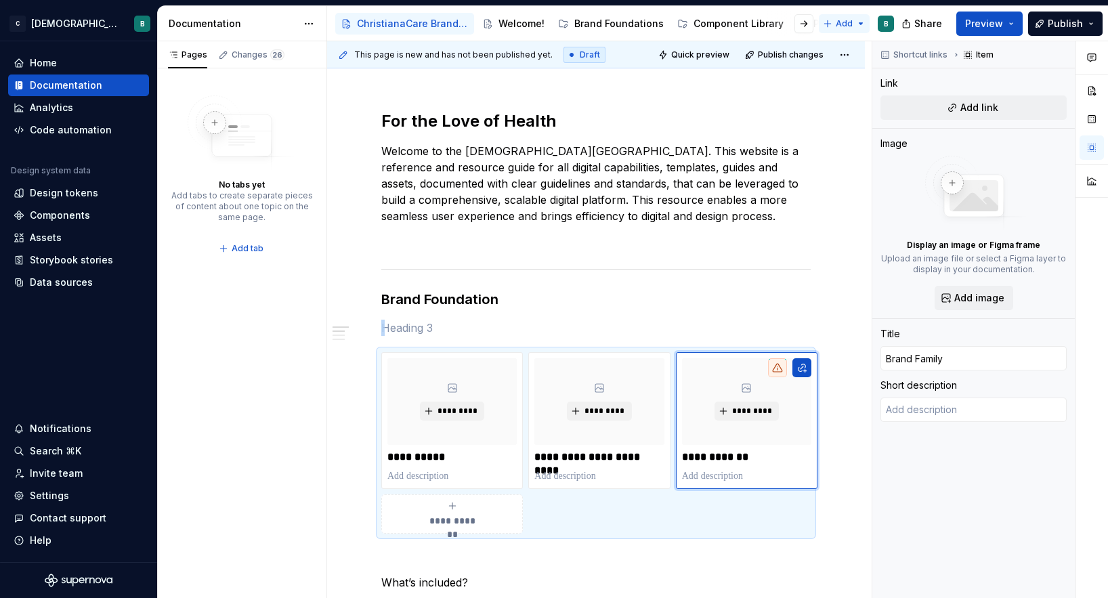
type textarea "*"
click at [840, 23] on html "C [DEMOGRAPHIC_DATA] Digital B Home Documentation Analytics Code automation Des…" at bounding box center [554, 299] width 1108 height 598
click at [844, 51] on div "New page" at bounding box center [880, 50] width 115 height 22
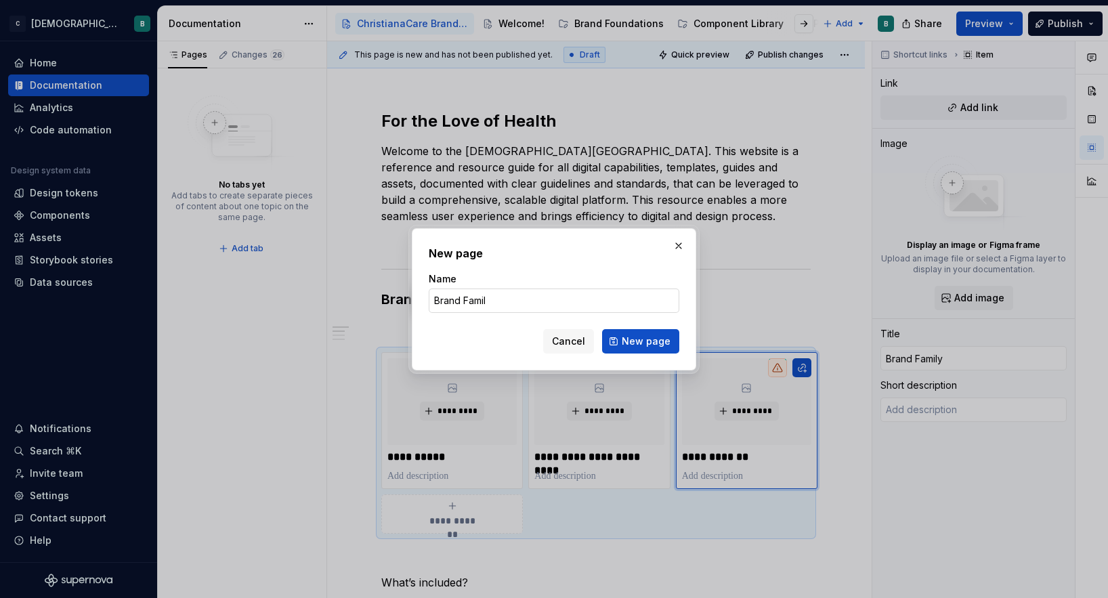
type input "Brand Family"
click button "New page" at bounding box center [640, 341] width 77 height 24
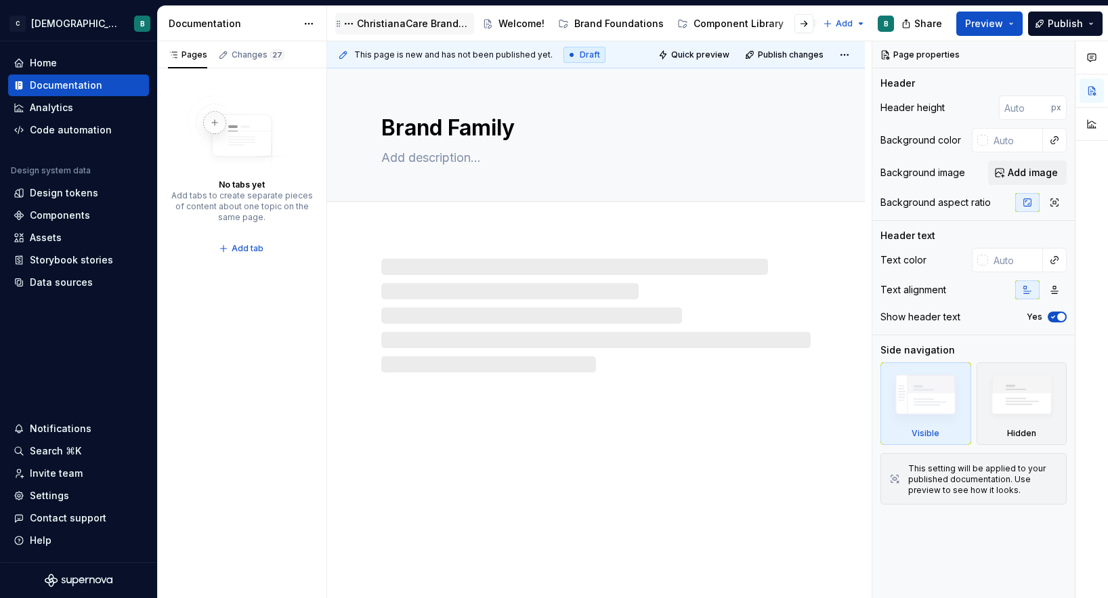
click at [390, 21] on div "ChristianaCare Brand Center" at bounding box center [413, 24] width 112 height 14
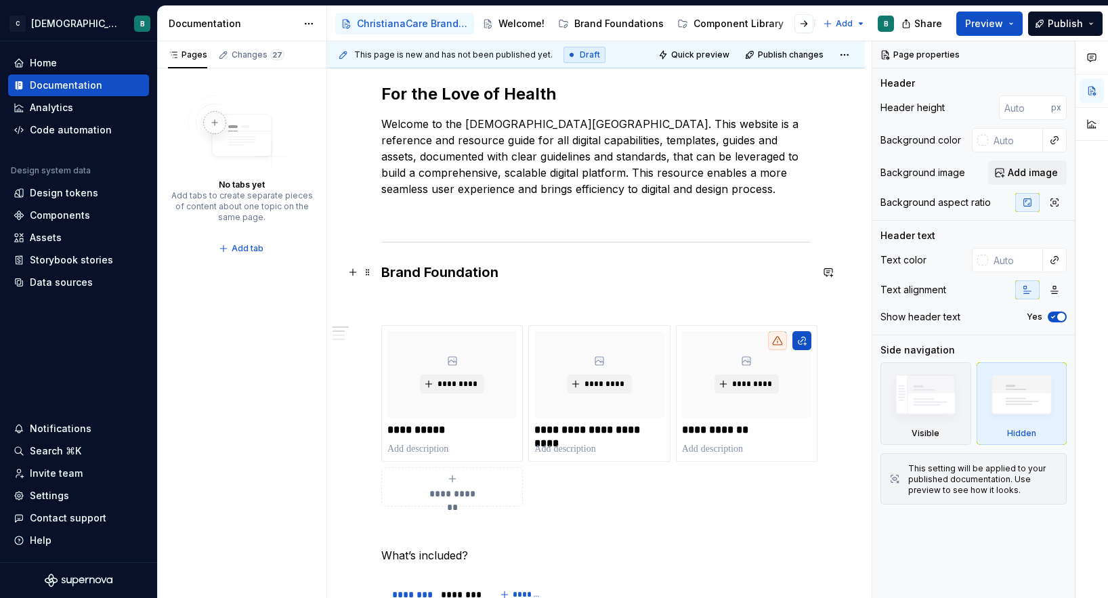
scroll to position [212, 0]
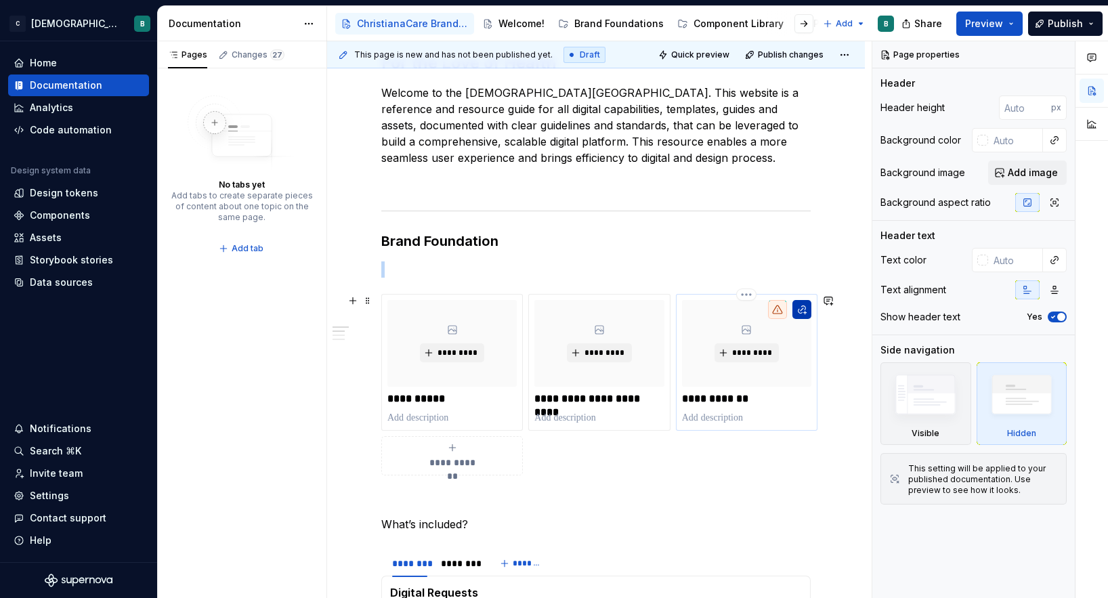
click at [800, 311] on button "button" at bounding box center [801, 309] width 19 height 19
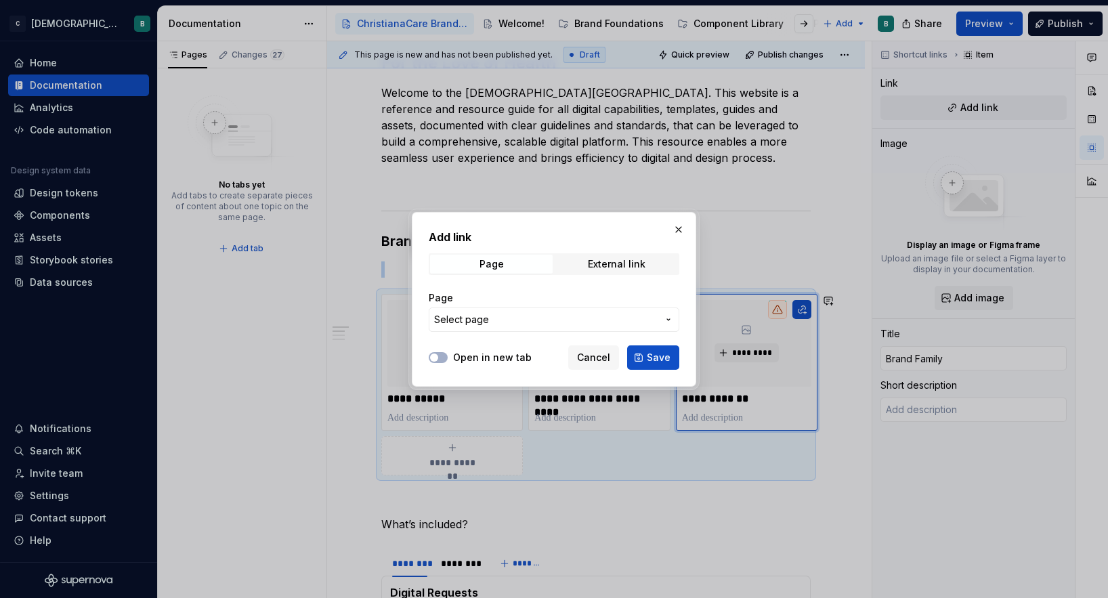
click at [557, 315] on span "Select page" at bounding box center [545, 320] width 223 height 14
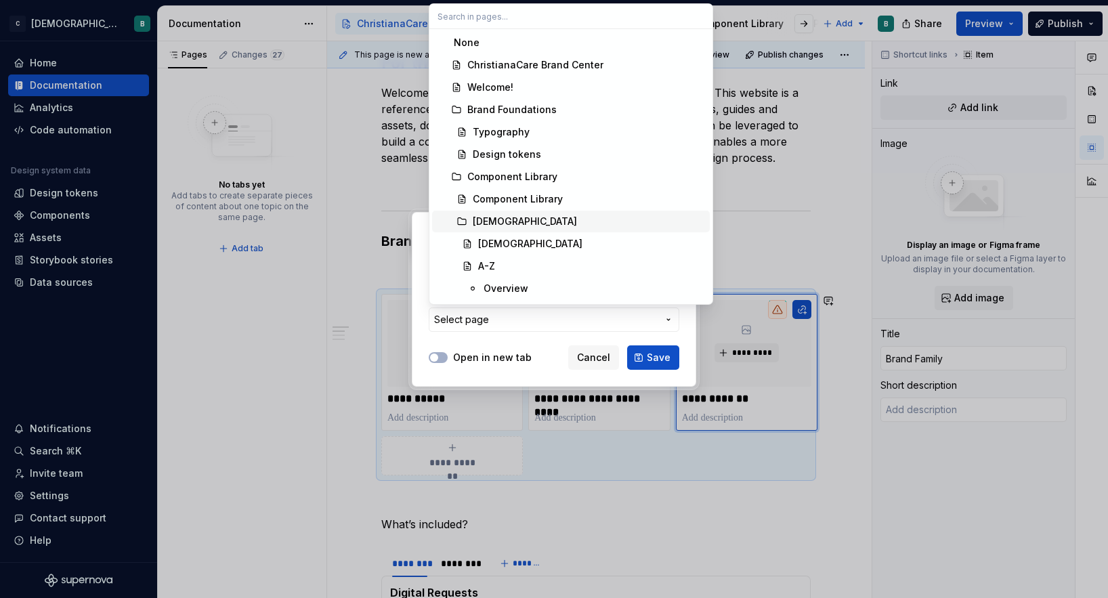
scroll to position [668, 0]
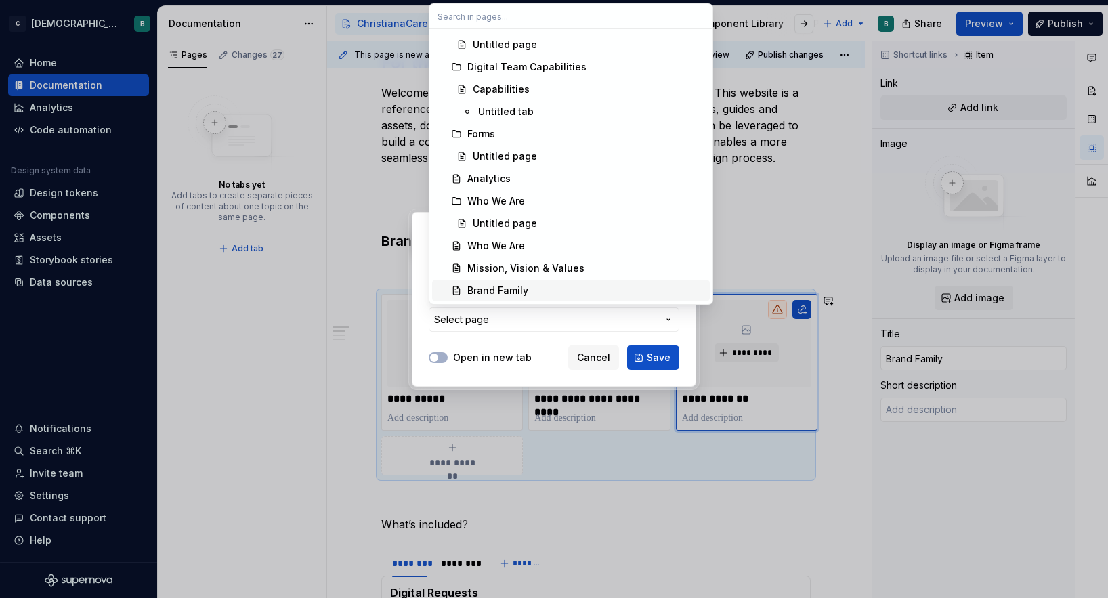
click at [525, 291] on div "Brand Family" at bounding box center [497, 291] width 61 height 14
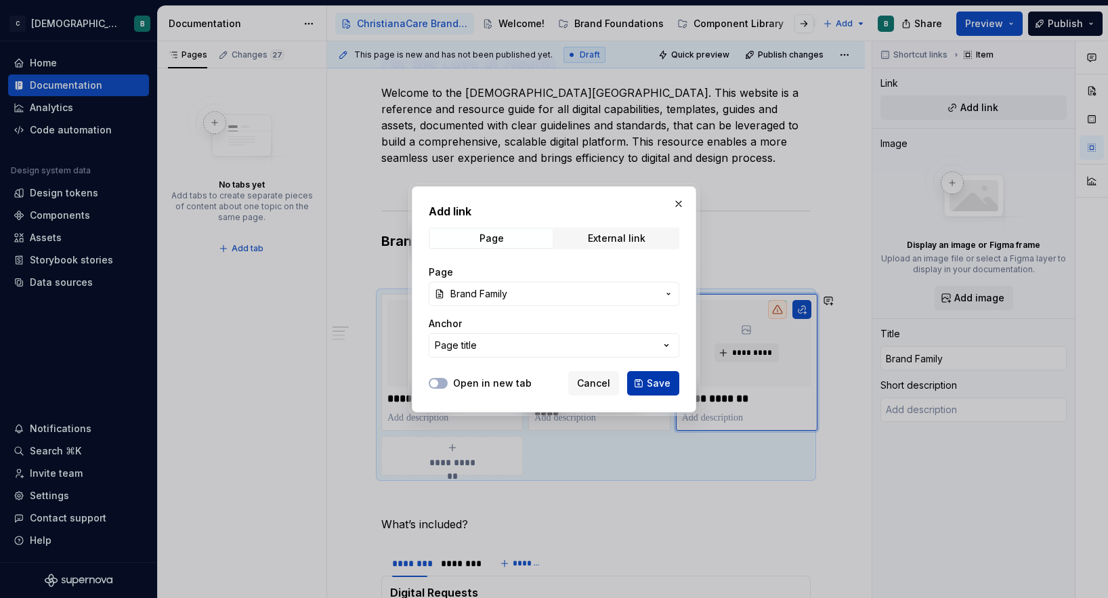
click at [663, 379] on span "Save" at bounding box center [659, 383] width 24 height 14
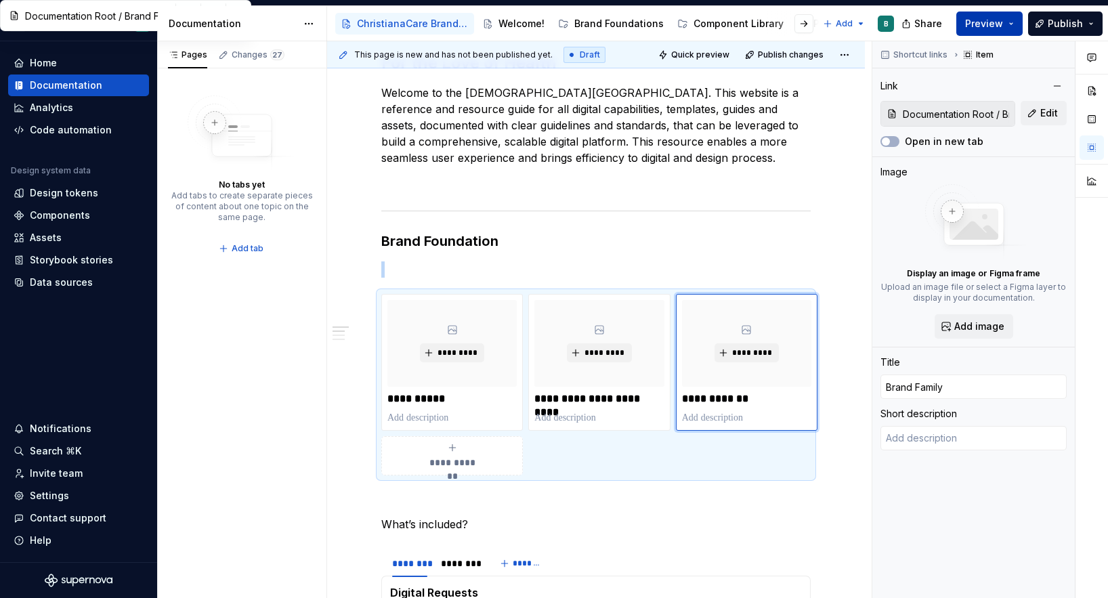
click at [1006, 25] on button "Preview" at bounding box center [989, 24] width 66 height 24
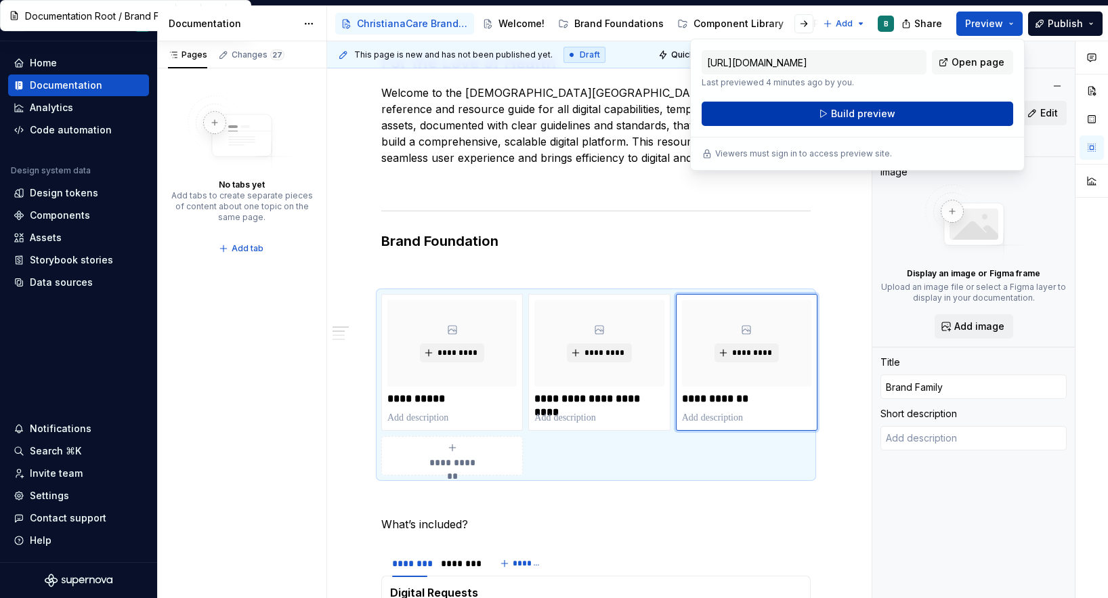
click at [937, 108] on button "Build preview" at bounding box center [856, 114] width 311 height 24
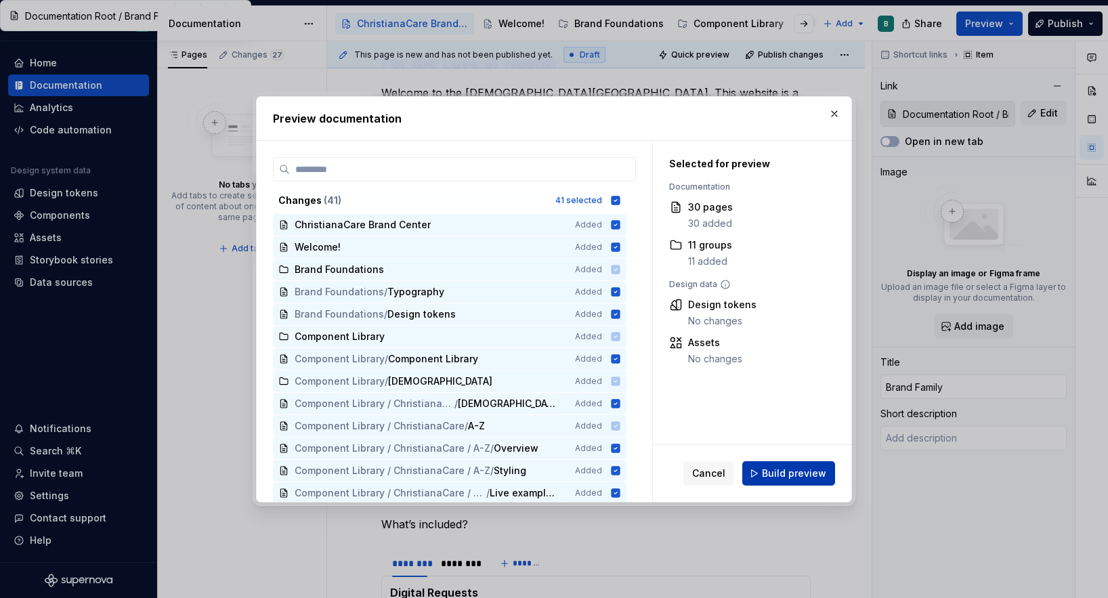
click at [801, 484] on button "Build preview" at bounding box center [788, 473] width 93 height 24
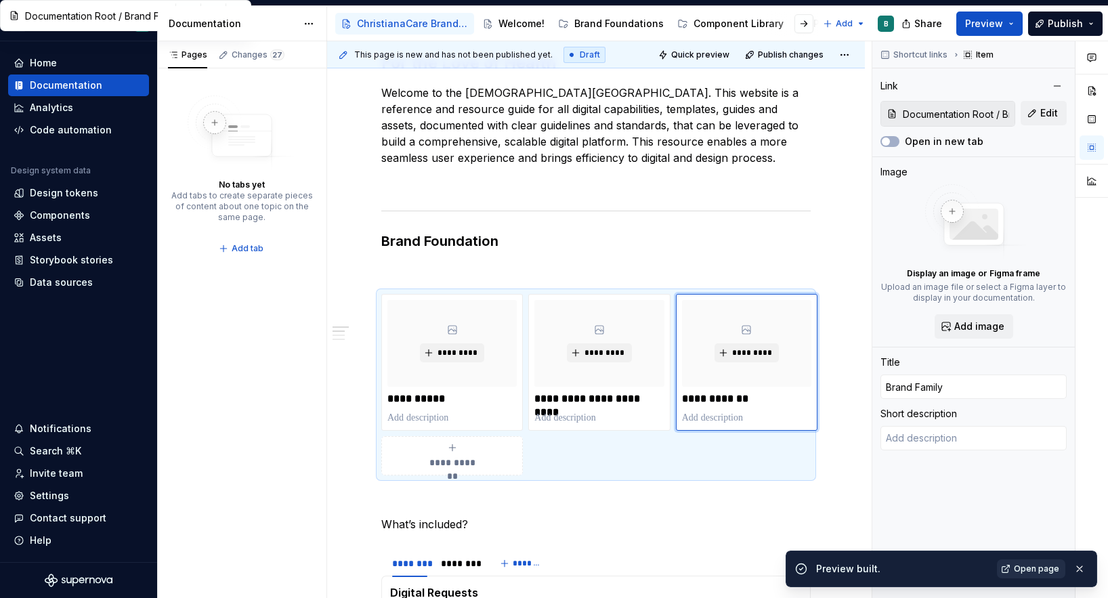
click at [1041, 568] on span "Open page" at bounding box center [1036, 568] width 45 height 11
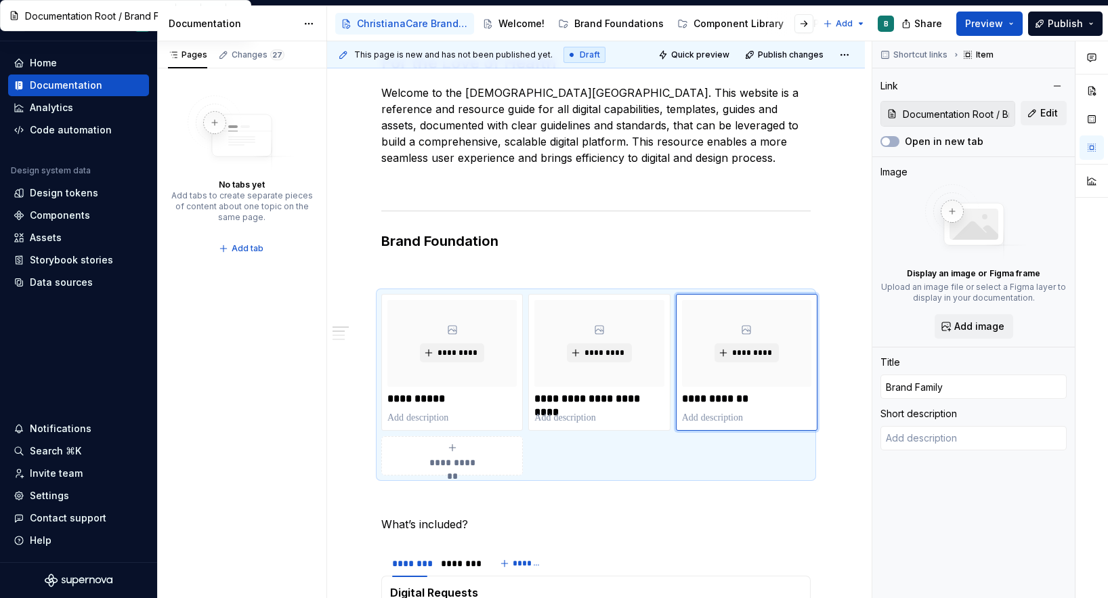
type textarea "*"
